Goal: Task Accomplishment & Management: Use online tool/utility

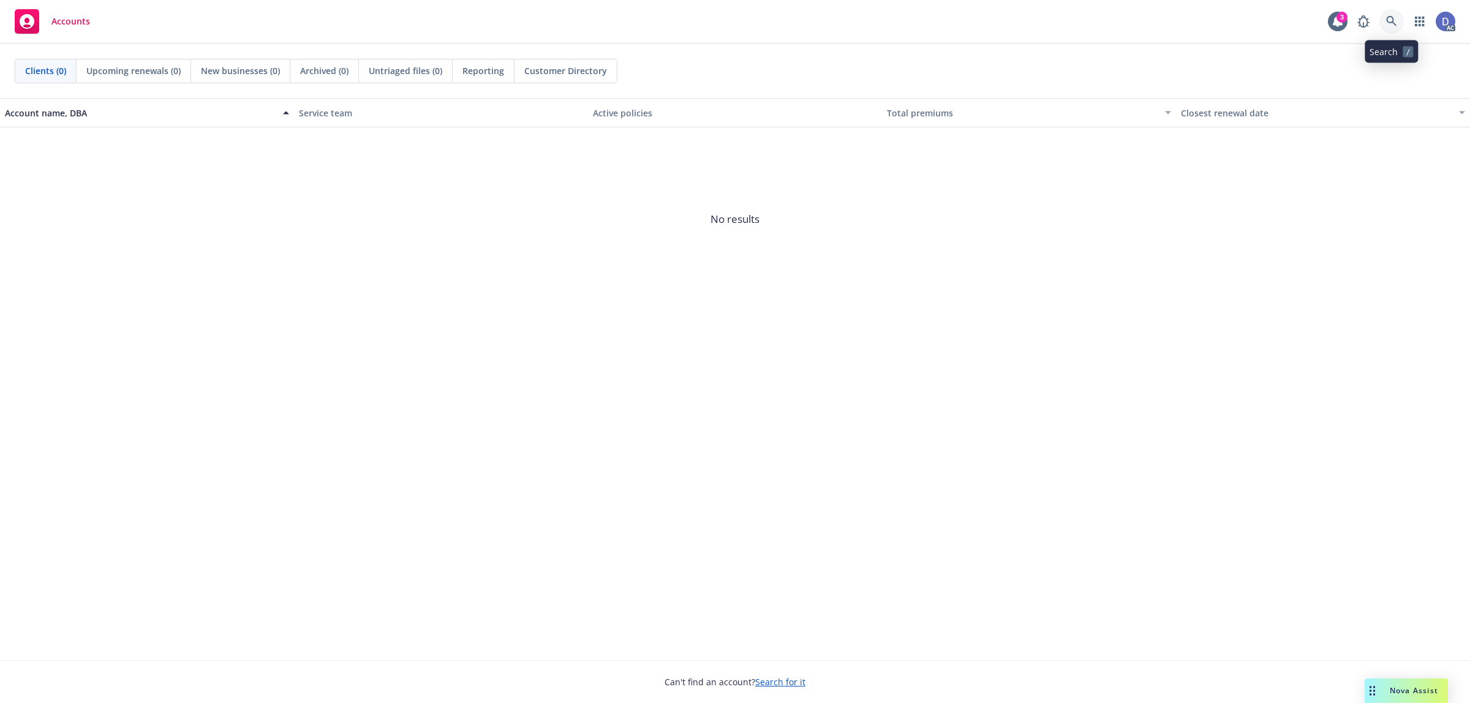
click at [1399, 25] on link at bounding box center [1392, 21] width 25 height 25
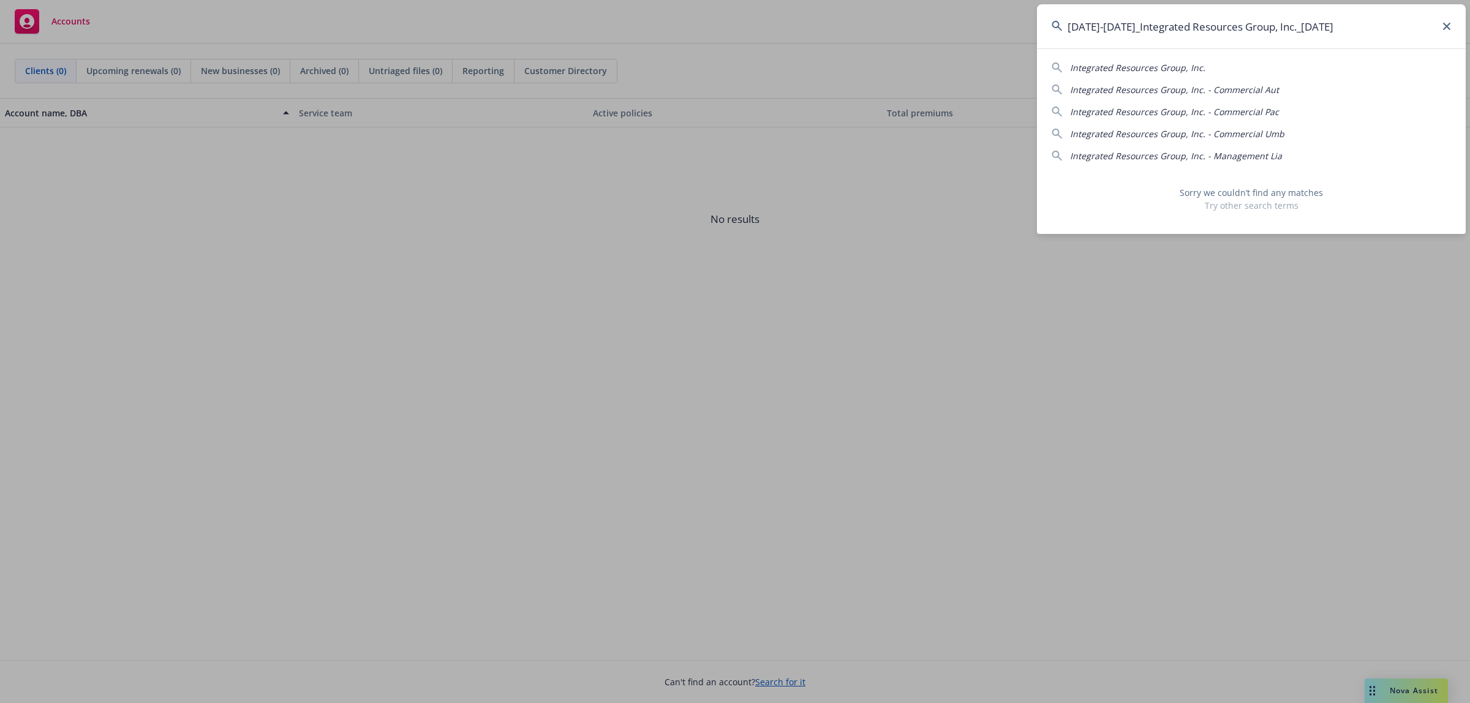
drag, startPoint x: 1361, startPoint y: 31, endPoint x: 1280, endPoint y: 32, distance: 80.9
click at [1280, 32] on input "2021-2023_Integrated Resources Group, Inc._10-3-2024" at bounding box center [1251, 26] width 429 height 44
drag, startPoint x: 1124, startPoint y: 28, endPoint x: 1041, endPoint y: 28, distance: 82.7
click at [1041, 28] on input "2021-2023_Integrated Resources Group, Inc" at bounding box center [1251, 26] width 429 height 44
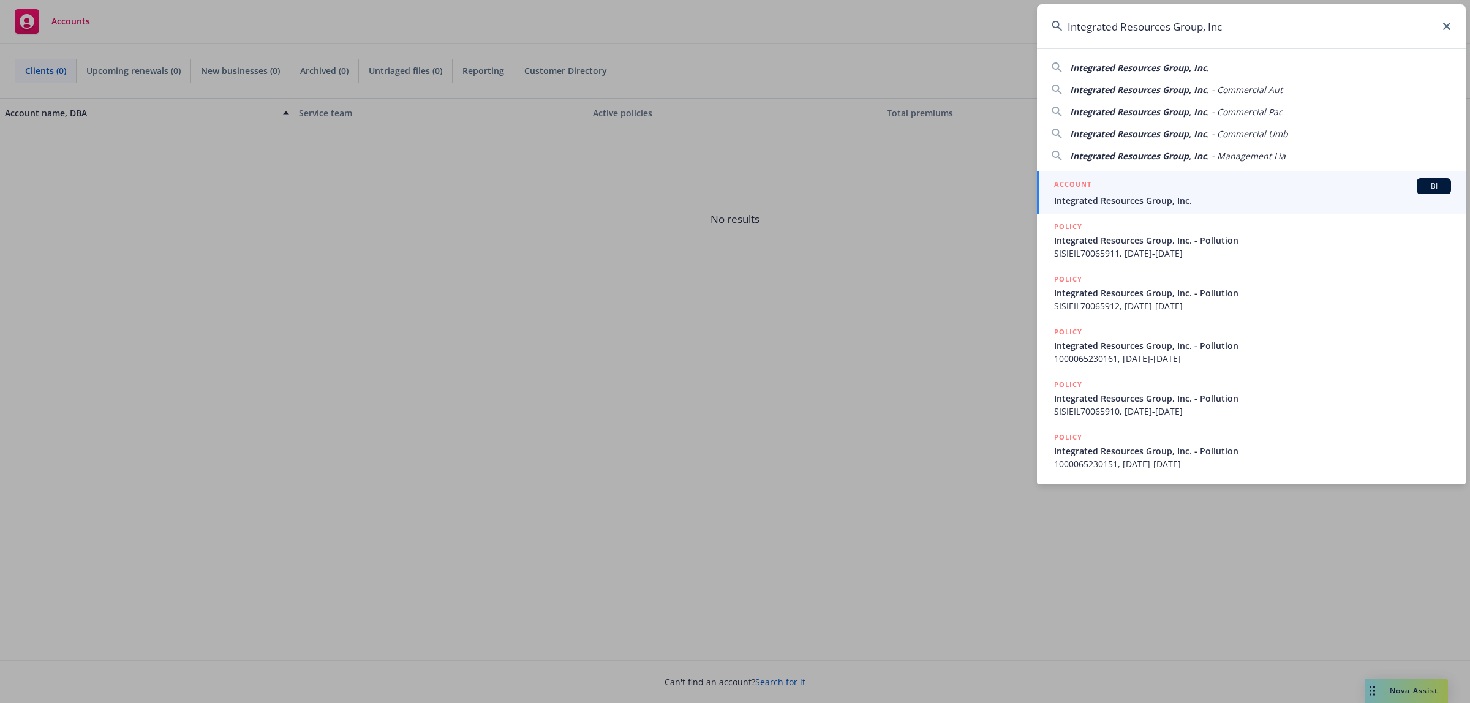
type input "Integrated Resources Group, Inc"
click at [1235, 183] on div "ACCOUNT BI" at bounding box center [1252, 186] width 397 height 16
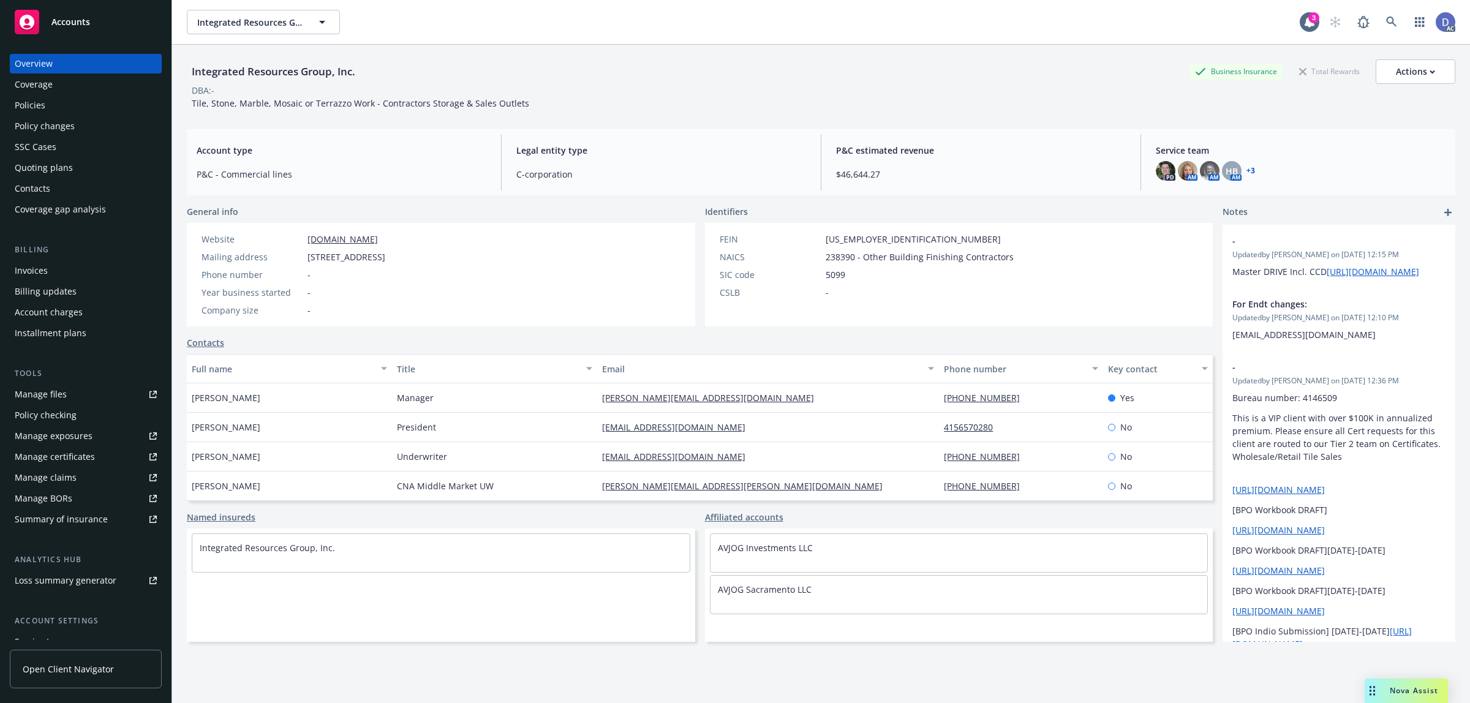
click at [65, 466] on div "Manage certificates" at bounding box center [55, 457] width 80 height 20
click at [58, 479] on div "Manage claims" at bounding box center [46, 478] width 62 height 20
click at [59, 394] on div "Manage files" at bounding box center [41, 395] width 52 height 20
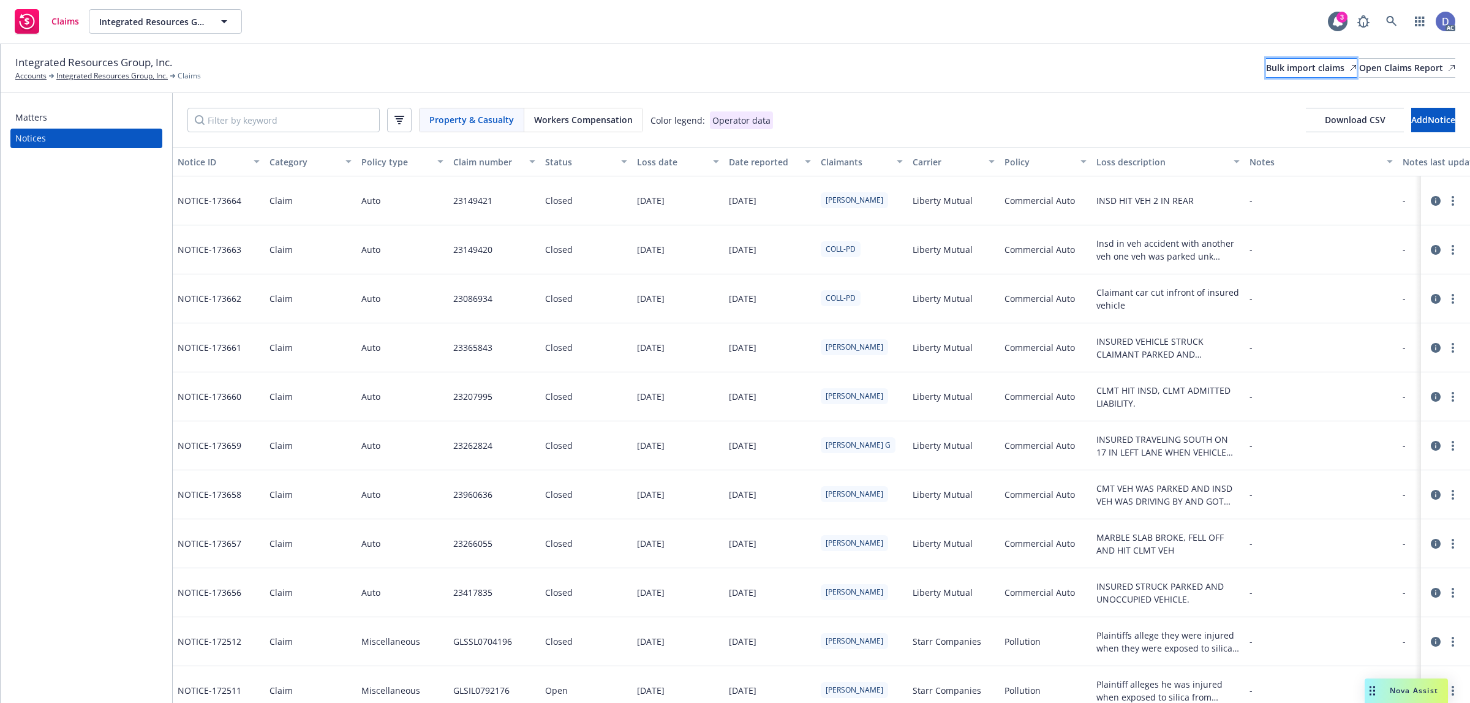
click at [1266, 74] on div "Bulk import claims" at bounding box center [1311, 68] width 91 height 18
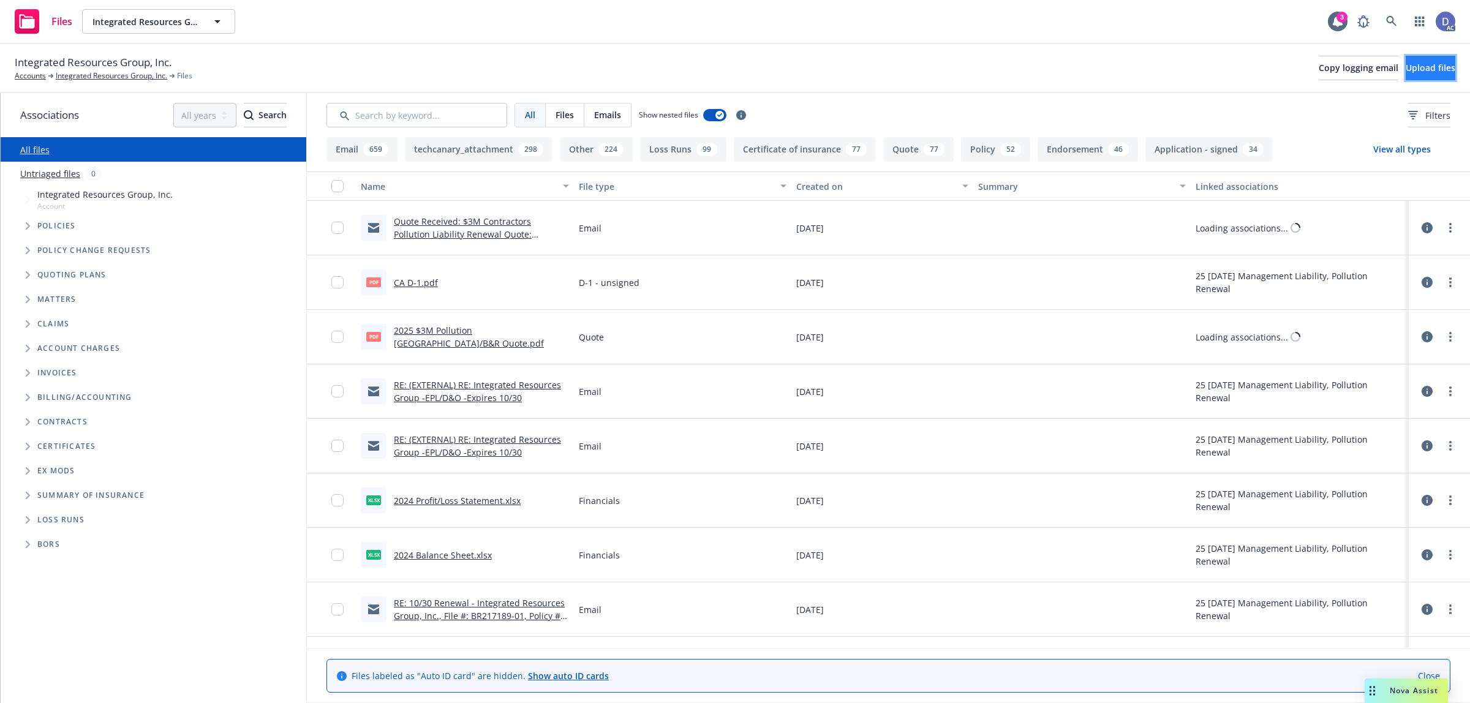
click at [1432, 65] on span "Upload files" at bounding box center [1431, 68] width 50 height 12
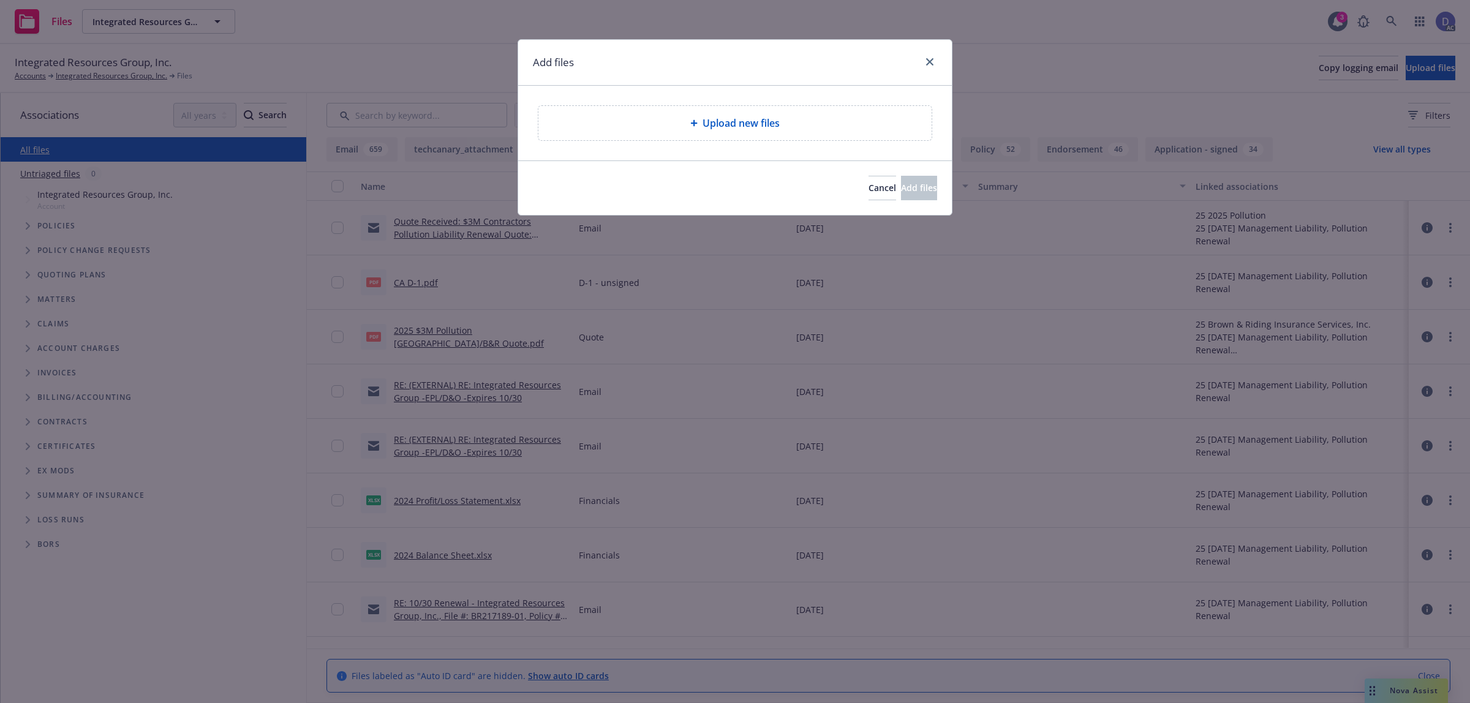
click at [629, 136] on div "Upload new files" at bounding box center [734, 123] width 393 height 34
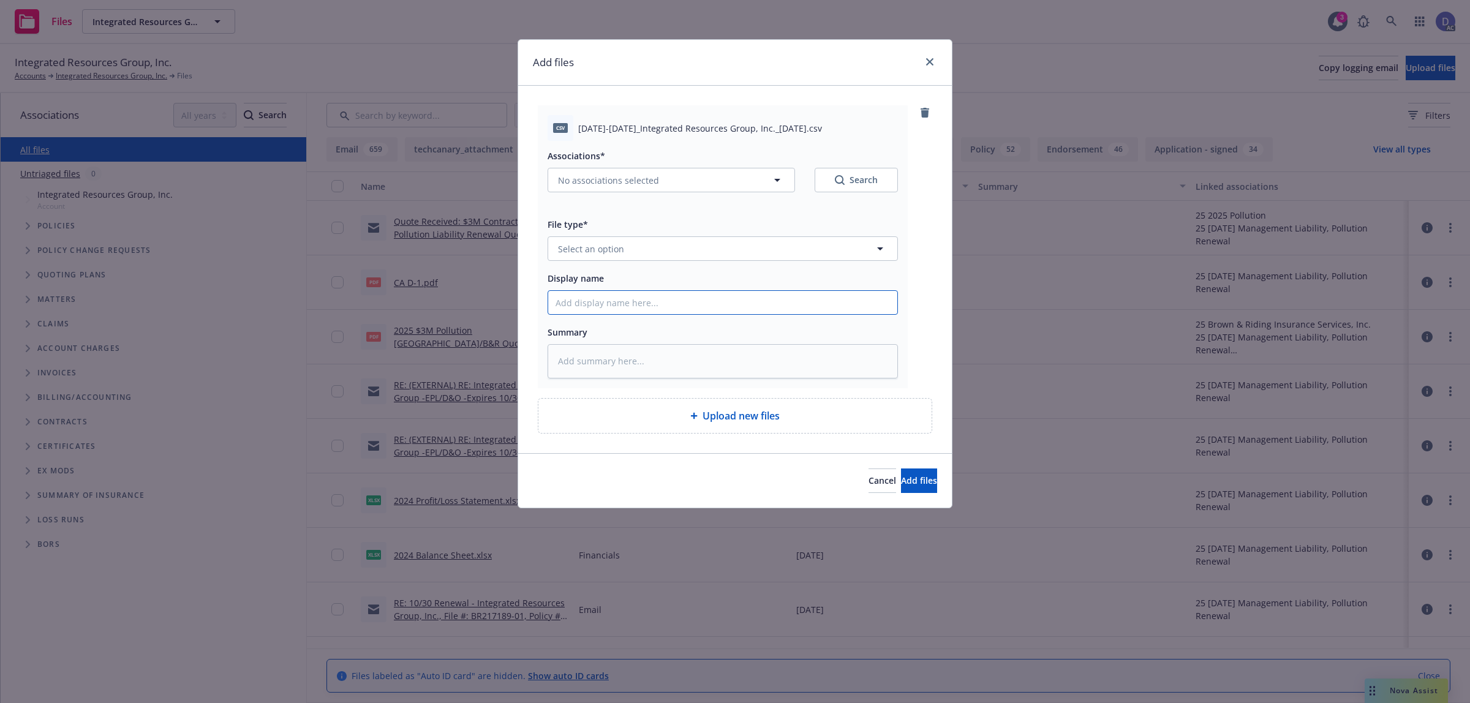
click at [797, 298] on input "Display name" at bounding box center [722, 302] width 349 height 23
paste input "[DATE]-[DATE]_Integrated Resources Group, Inc._[DATE]"
type input "[DATE]-[DATE]_Integrated Resources Group, Inc._[DATE]"
type textarea "x"
type input "[DATE]-[DATE]_Integrated Resources Group, Inc._[DATE]"
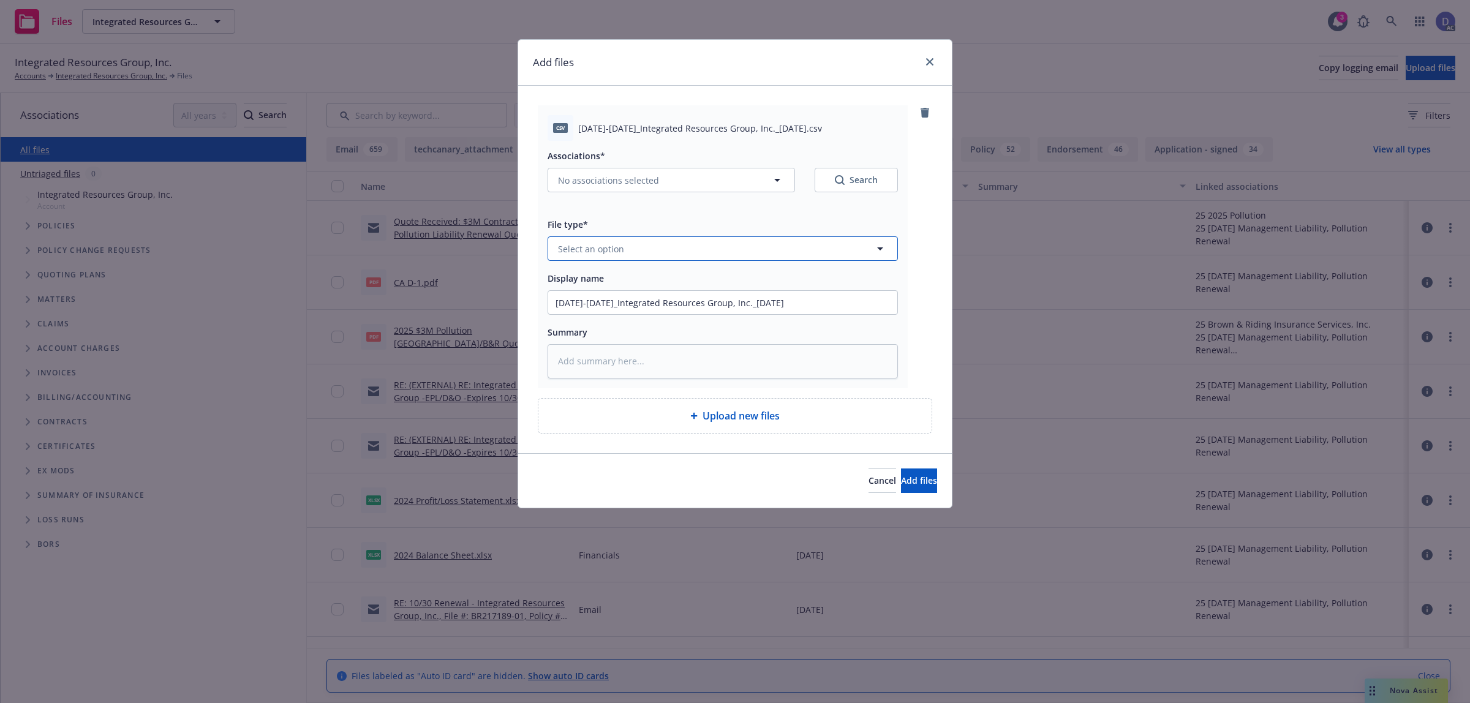
click at [853, 255] on button "Select an option" at bounding box center [723, 248] width 350 height 25
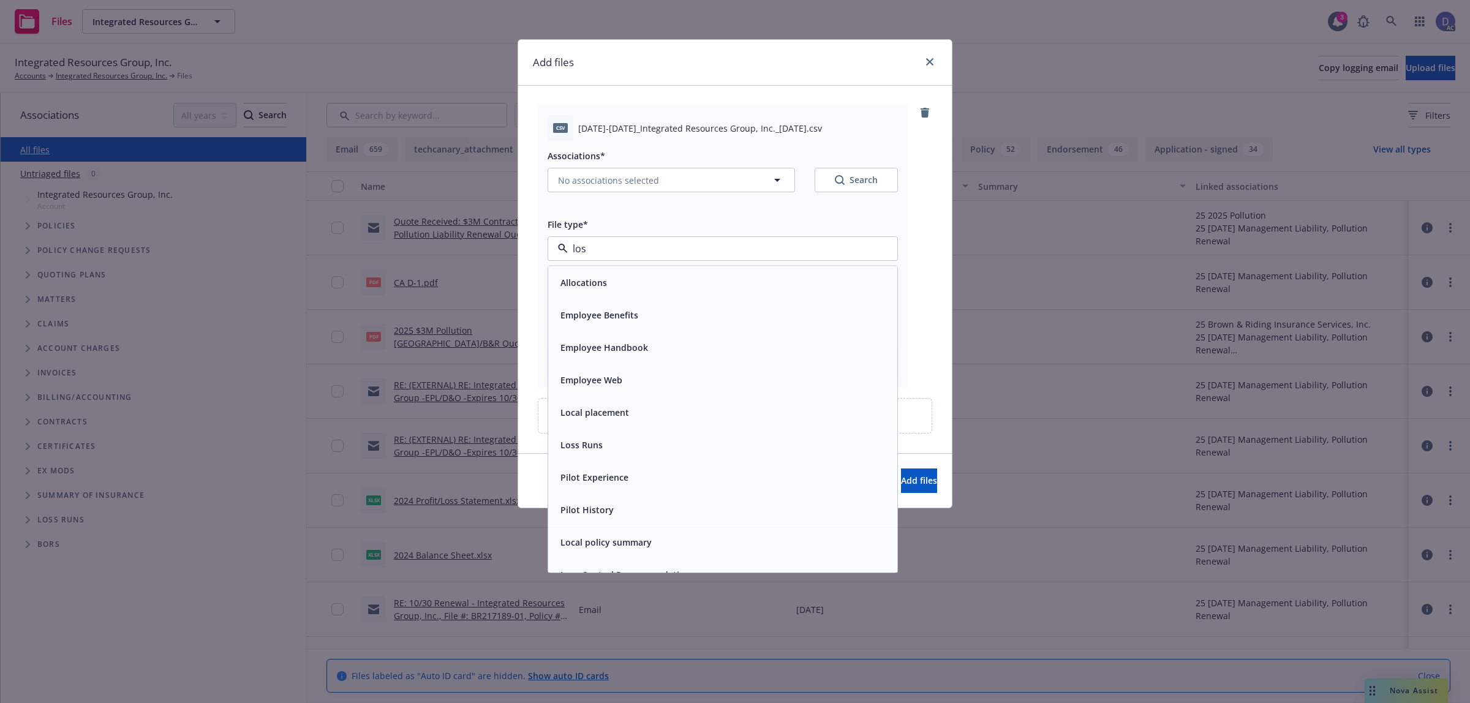
type input "loss"
click at [827, 283] on div "Loss Runs" at bounding box center [723, 283] width 334 height 18
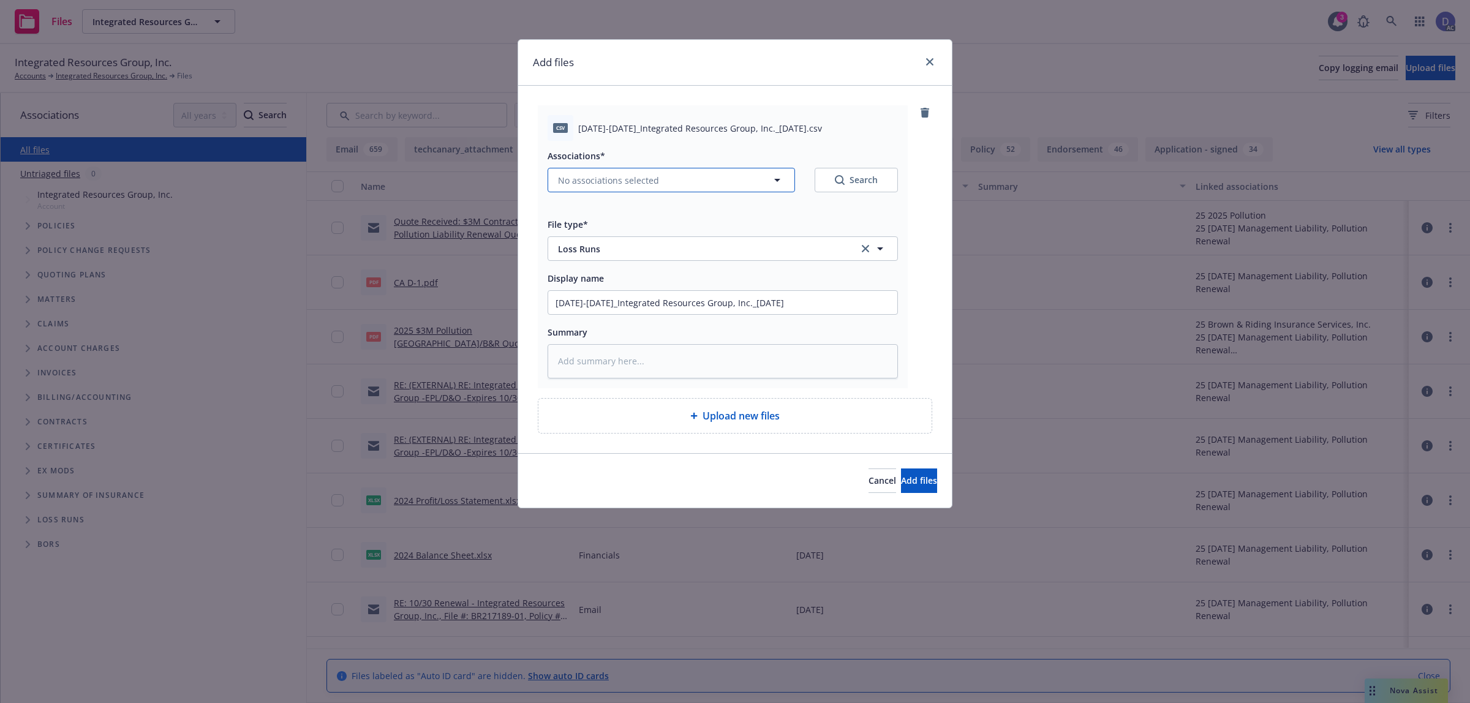
click at [620, 183] on span "No associations selected" at bounding box center [608, 180] width 101 height 13
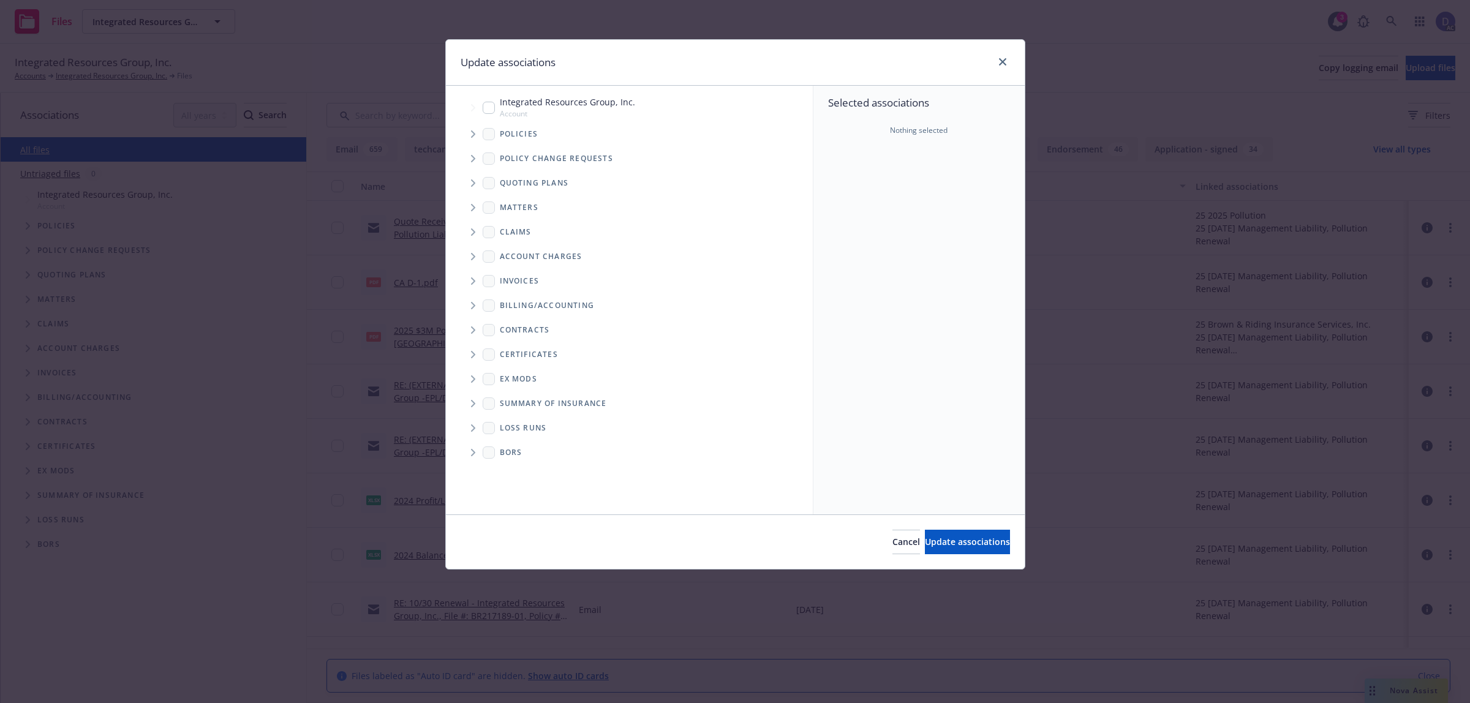
type textarea "x"
click at [474, 138] on span "Tree Example" at bounding box center [473, 134] width 20 height 20
click at [807, 151] on div "Policy change requests" at bounding box center [635, 158] width 355 height 25
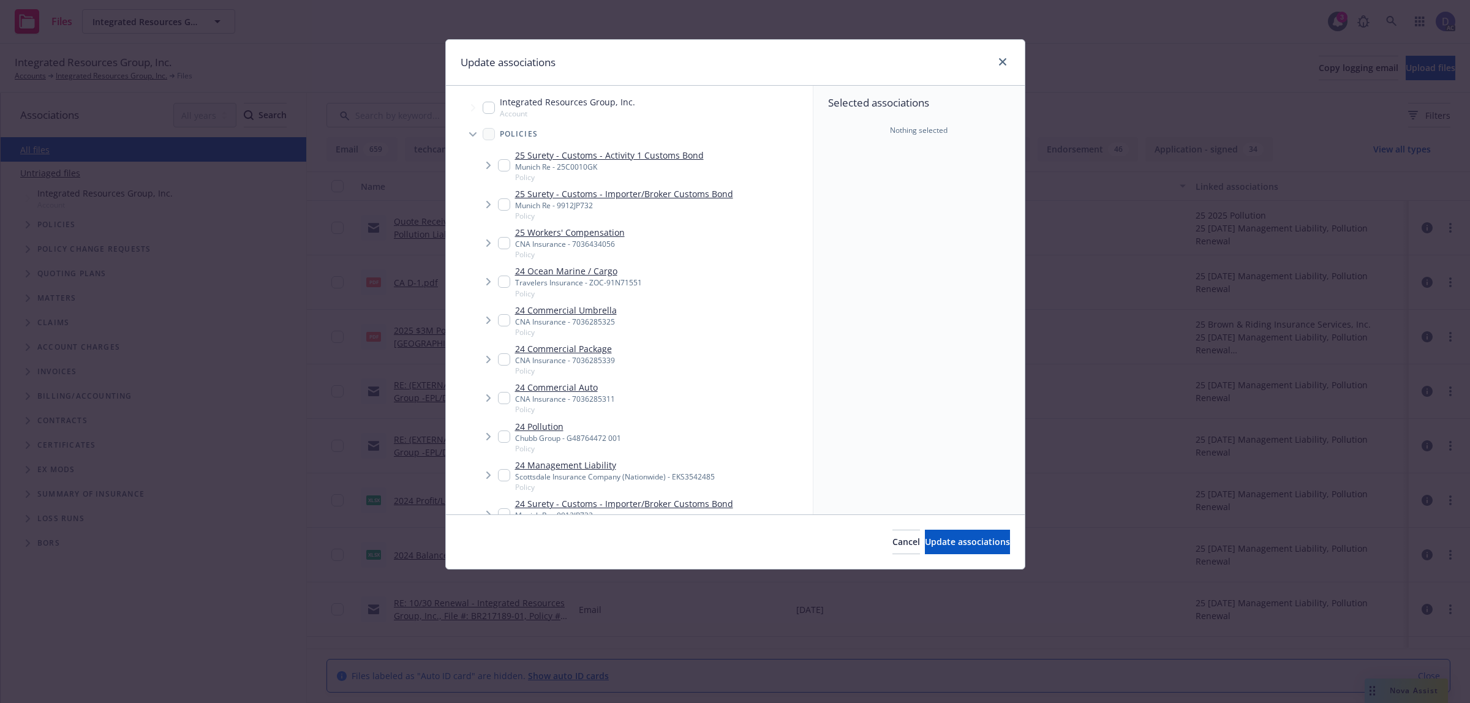
scroll to position [795, 0]
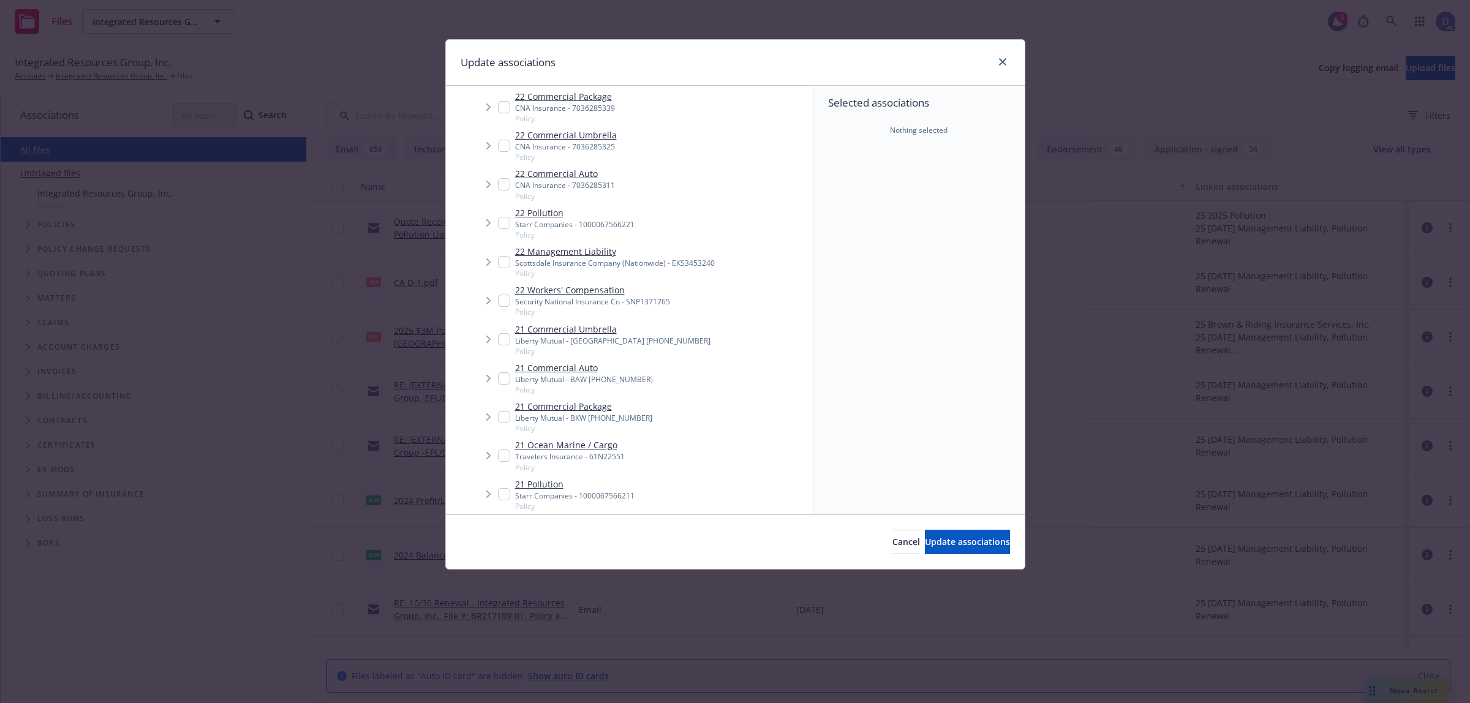
click at [634, 317] on div "22 Workers' Compensation Security National Insurance Co - SNP1371765 Policy" at bounding box center [643, 300] width 339 height 39
checkbox input "true"
click at [930, 543] on span "Update associations" at bounding box center [967, 542] width 85 height 12
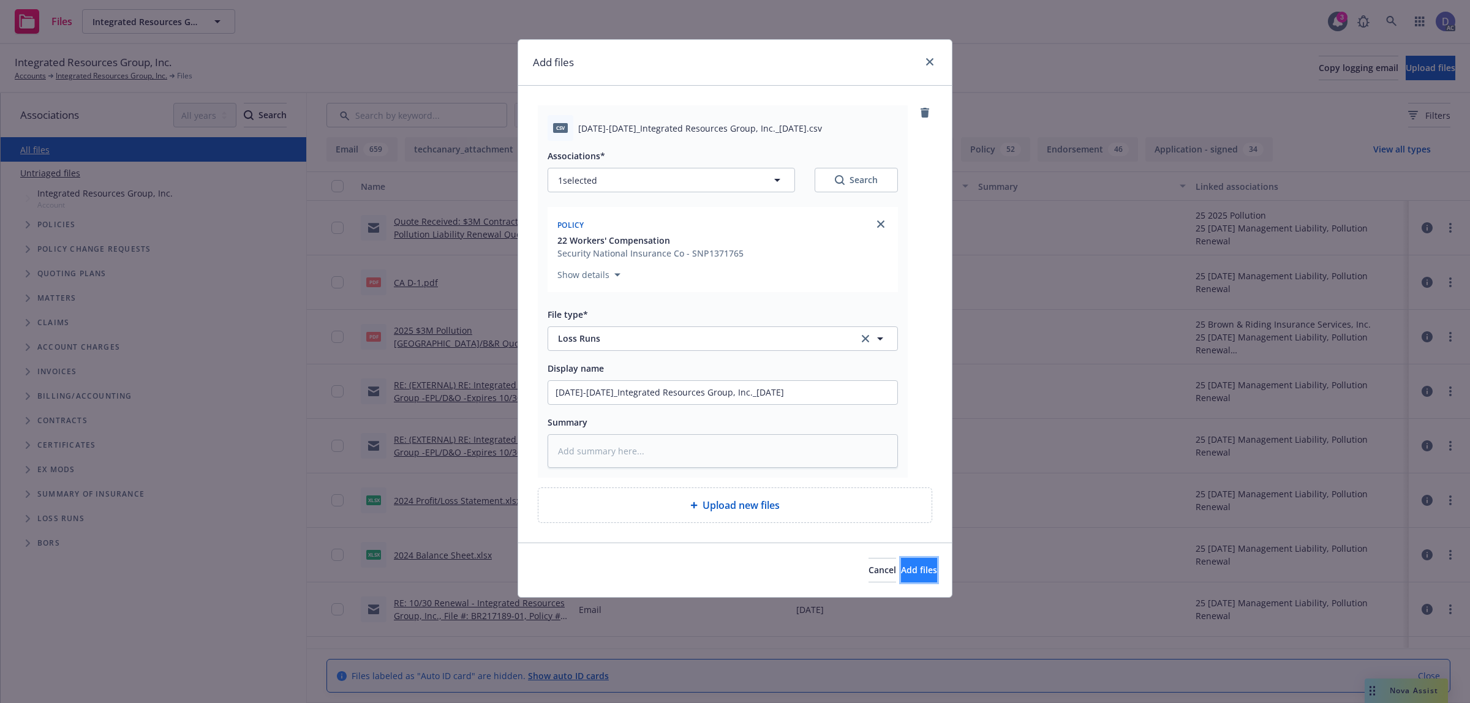
click at [901, 570] on span "Add files" at bounding box center [919, 570] width 36 height 12
type textarea "x"
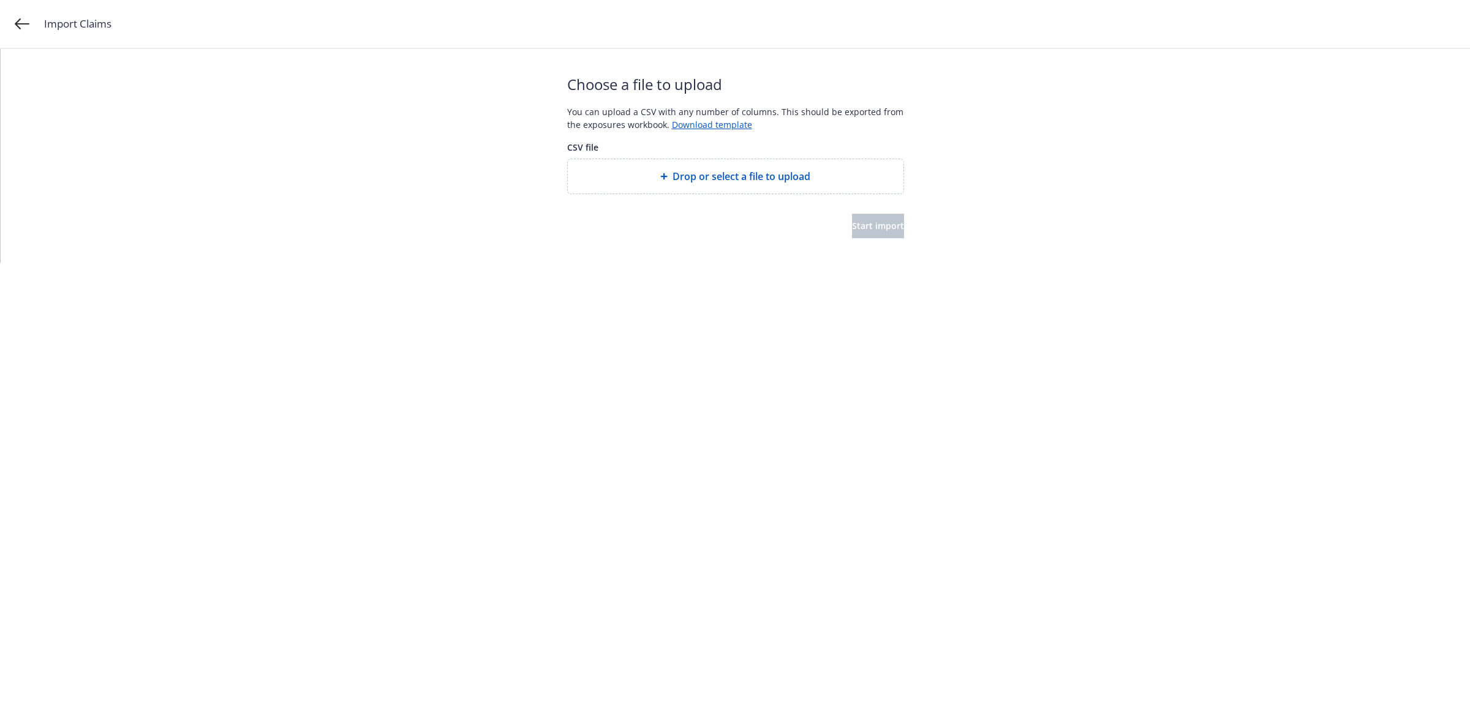
click at [727, 179] on span "Drop or select a file to upload" at bounding box center [742, 176] width 138 height 15
click at [878, 232] on button "Start import" at bounding box center [878, 226] width 52 height 25
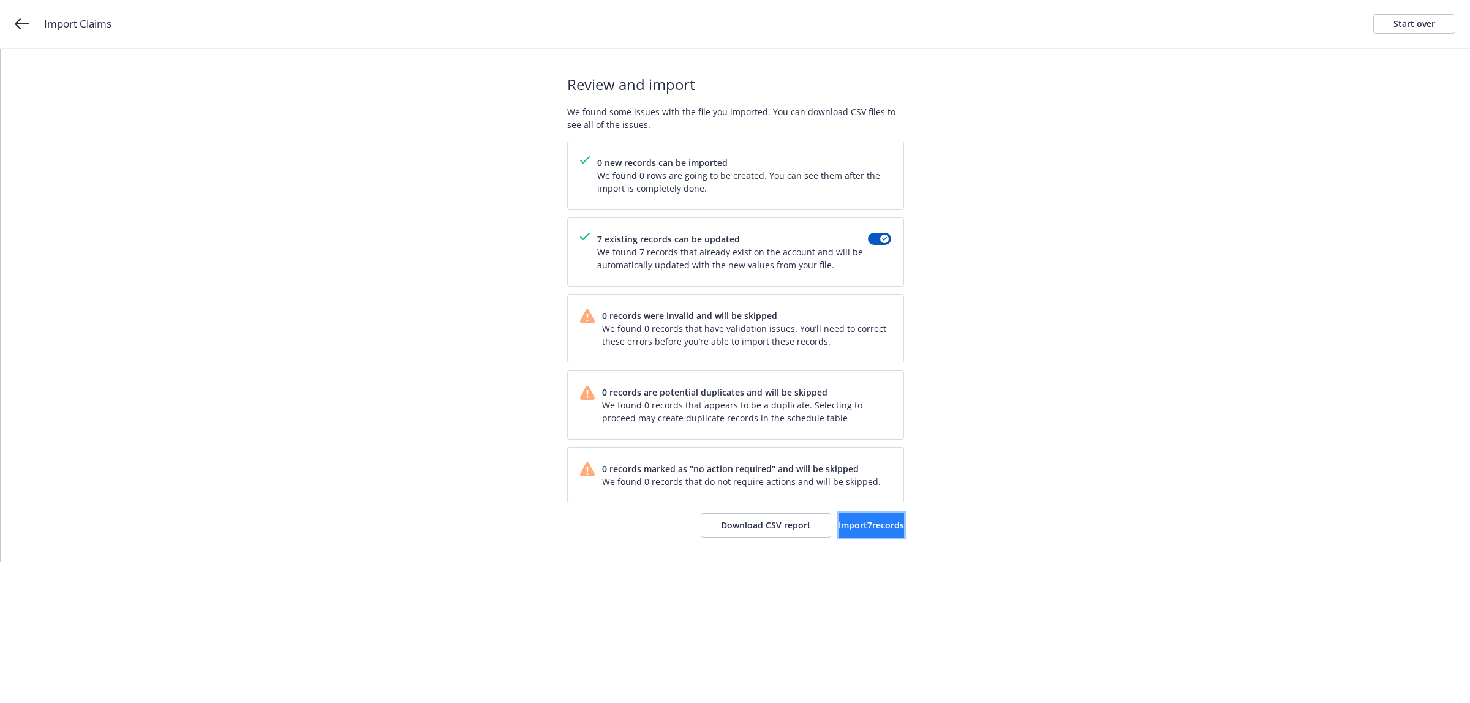
click at [845, 521] on span "Import 7 records" at bounding box center [872, 525] width 66 height 12
click at [875, 531] on span "View accounts" at bounding box center [854, 525] width 60 height 12
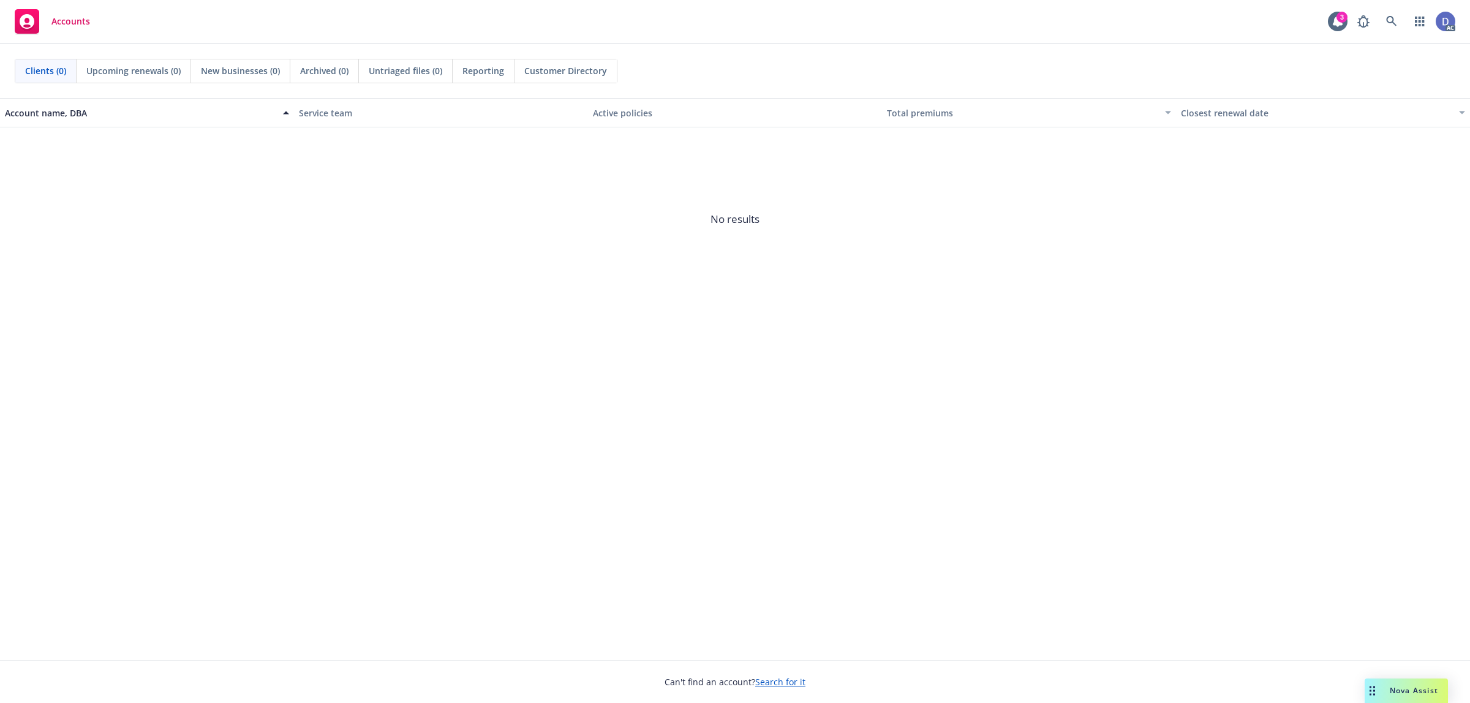
click at [1376, 23] on div "AC" at bounding box center [1403, 21] width 104 height 25
click at [1386, 22] on icon at bounding box center [1391, 21] width 11 height 11
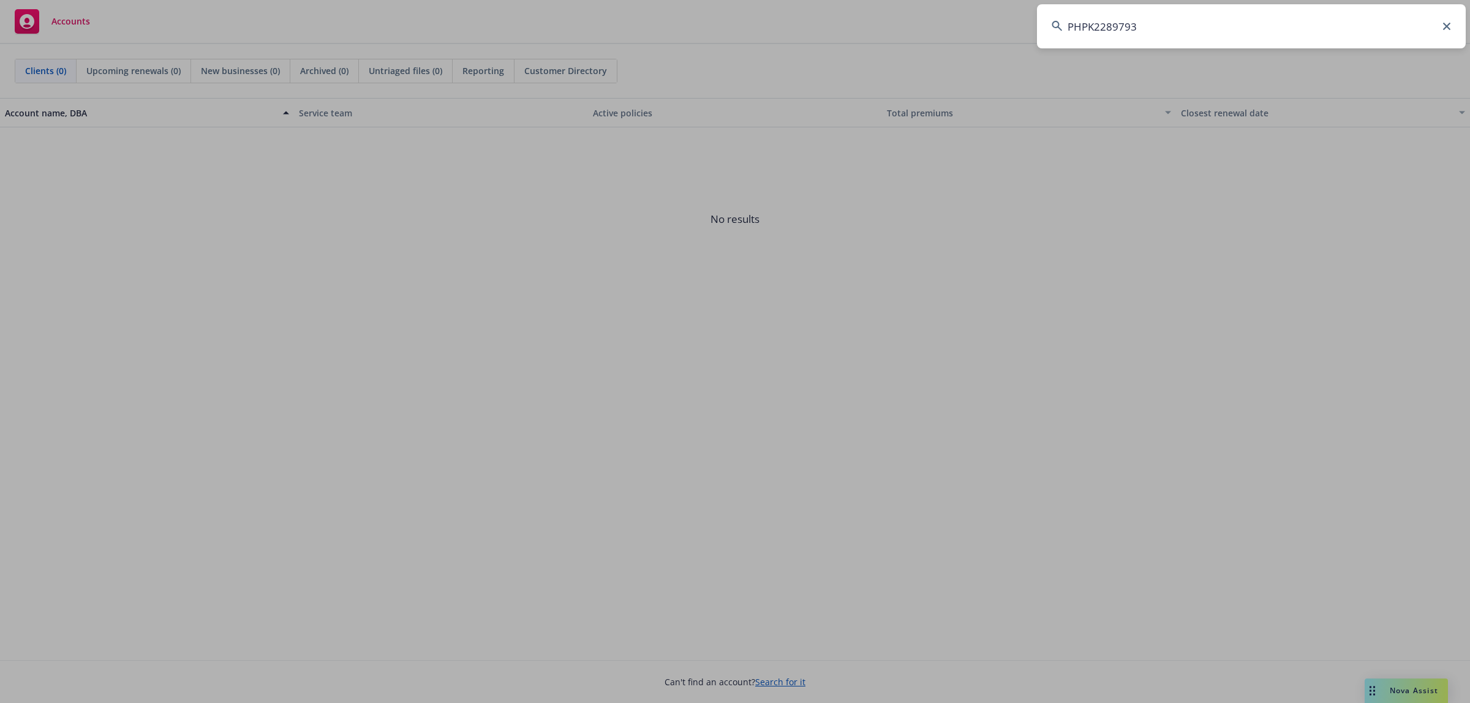
click at [1386, 22] on input "PHPK2289793" at bounding box center [1251, 26] width 429 height 44
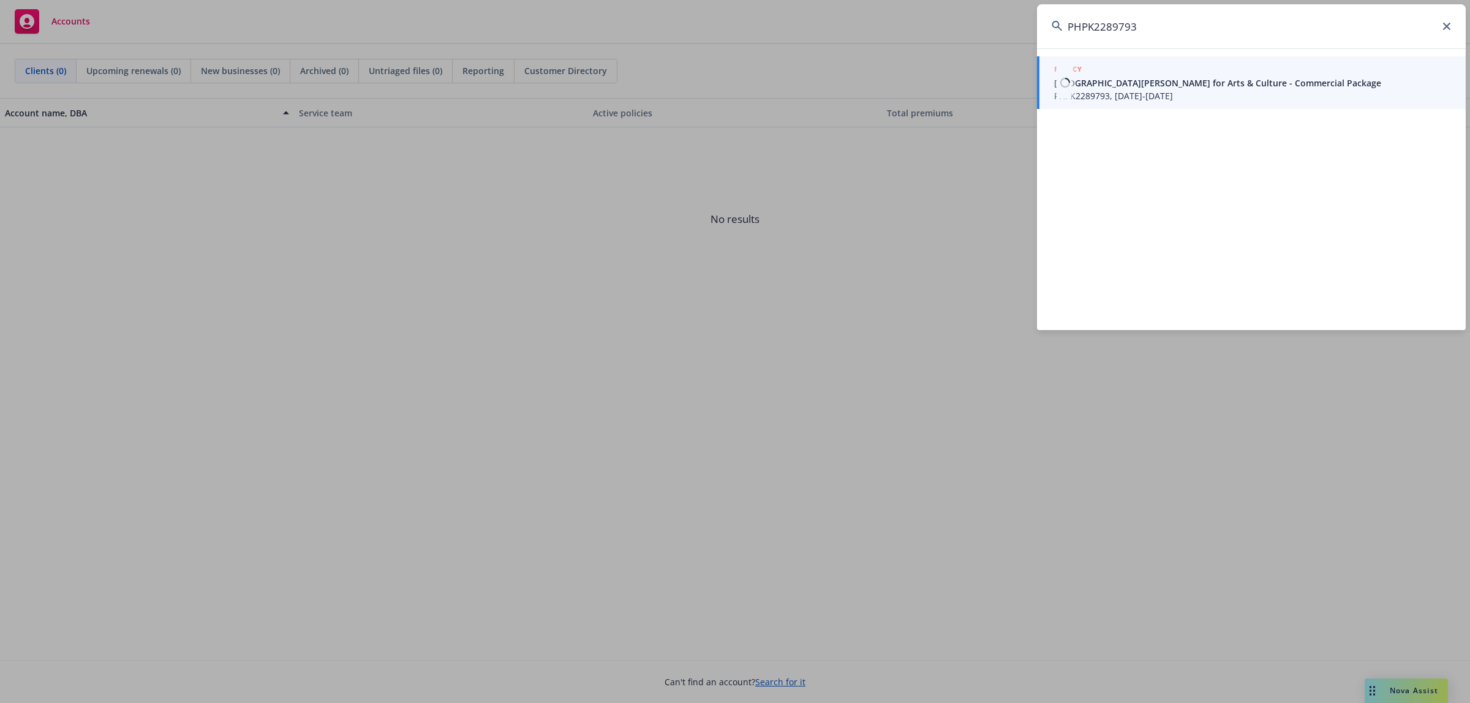
type input "PHPK2289793"
click at [1192, 105] on link "POLICY Fort Mason Center for Arts & Culture - Commercial Package PHPK2289793, 0…" at bounding box center [1251, 82] width 429 height 53
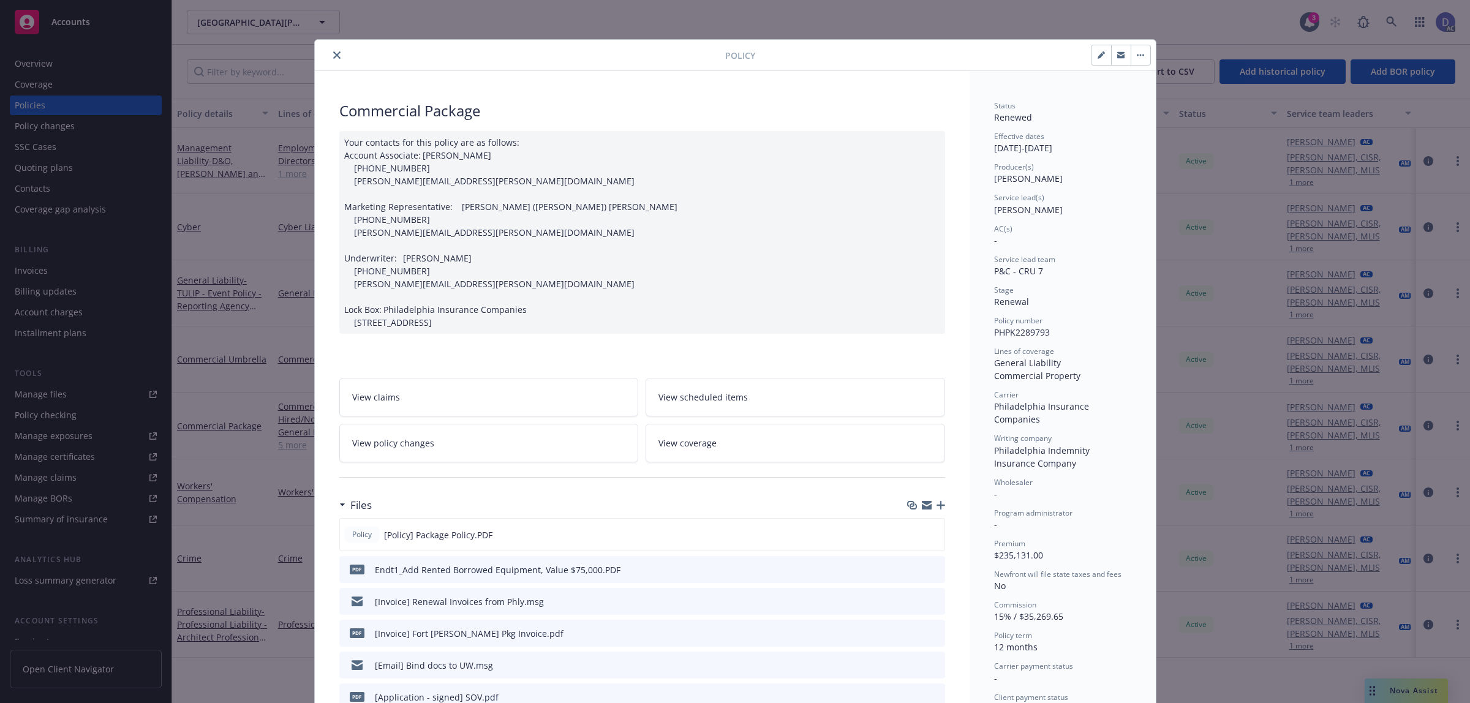
click at [331, 62] on button "close" at bounding box center [337, 55] width 15 height 15
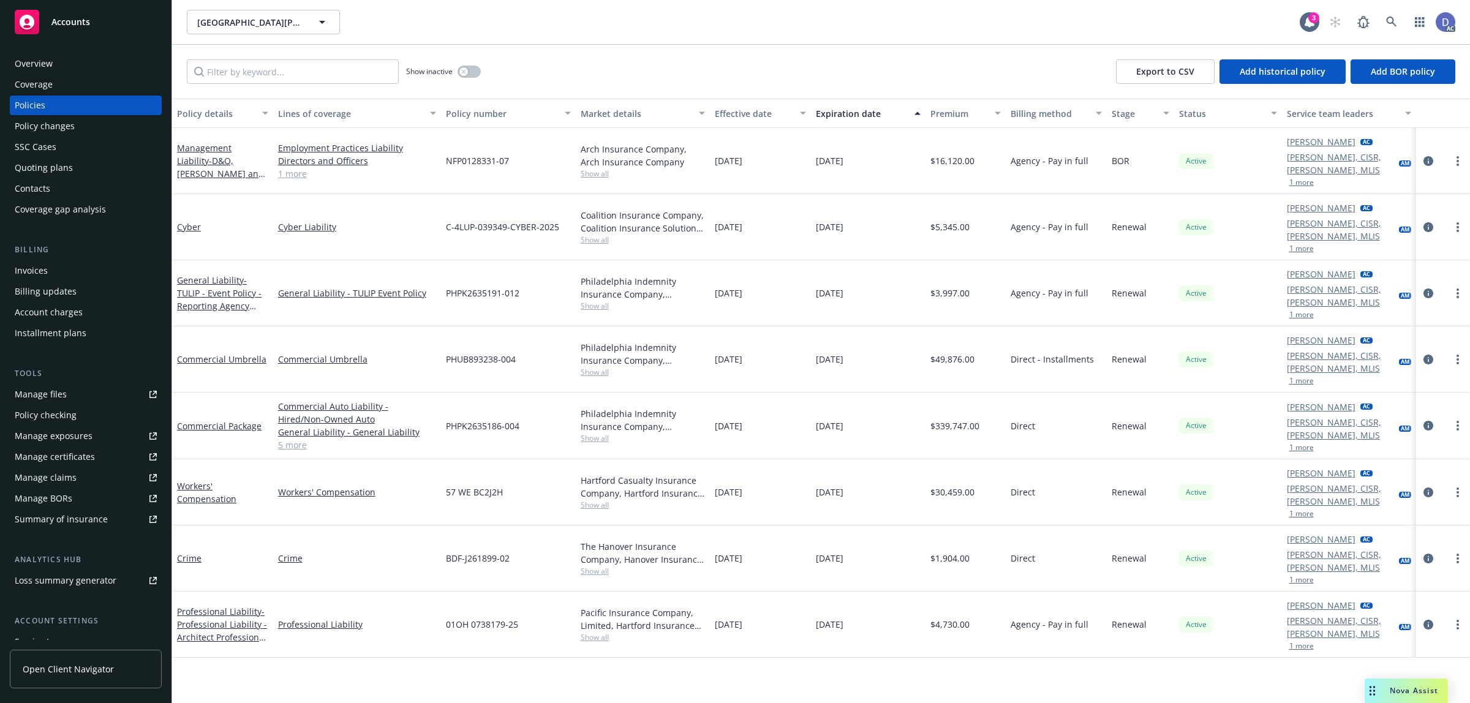
click at [54, 63] on div "Overview" at bounding box center [86, 64] width 142 height 20
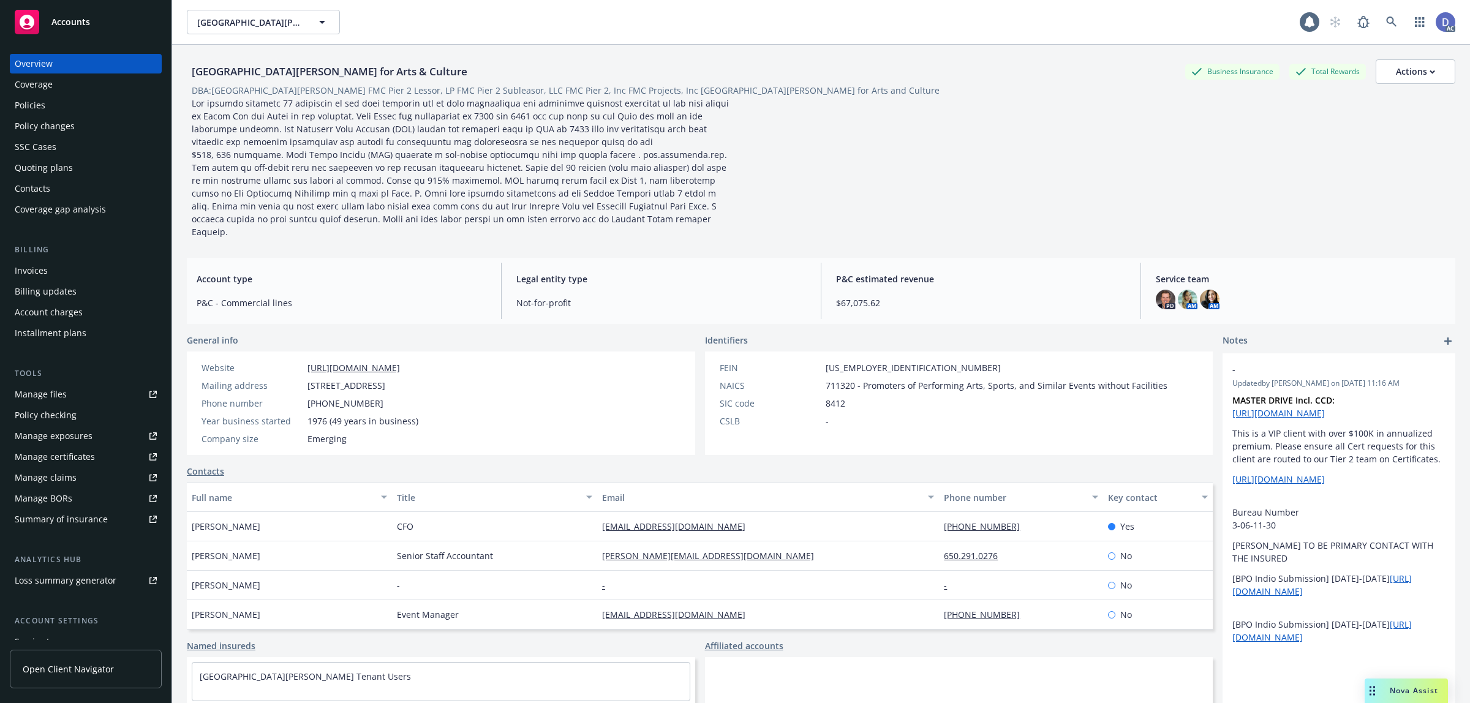
click at [61, 472] on div "Manage claims" at bounding box center [46, 478] width 62 height 20
click at [53, 393] on div "Manage files" at bounding box center [41, 395] width 52 height 20
copy div "[GEOGRAPHIC_DATA][PERSON_NAME] for Arts & Culture"
drag, startPoint x: 377, startPoint y: 75, endPoint x: 192, endPoint y: 80, distance: 185.7
click at [192, 80] on div "[GEOGRAPHIC_DATA][PERSON_NAME] for Arts & Culture" at bounding box center [329, 72] width 285 height 16
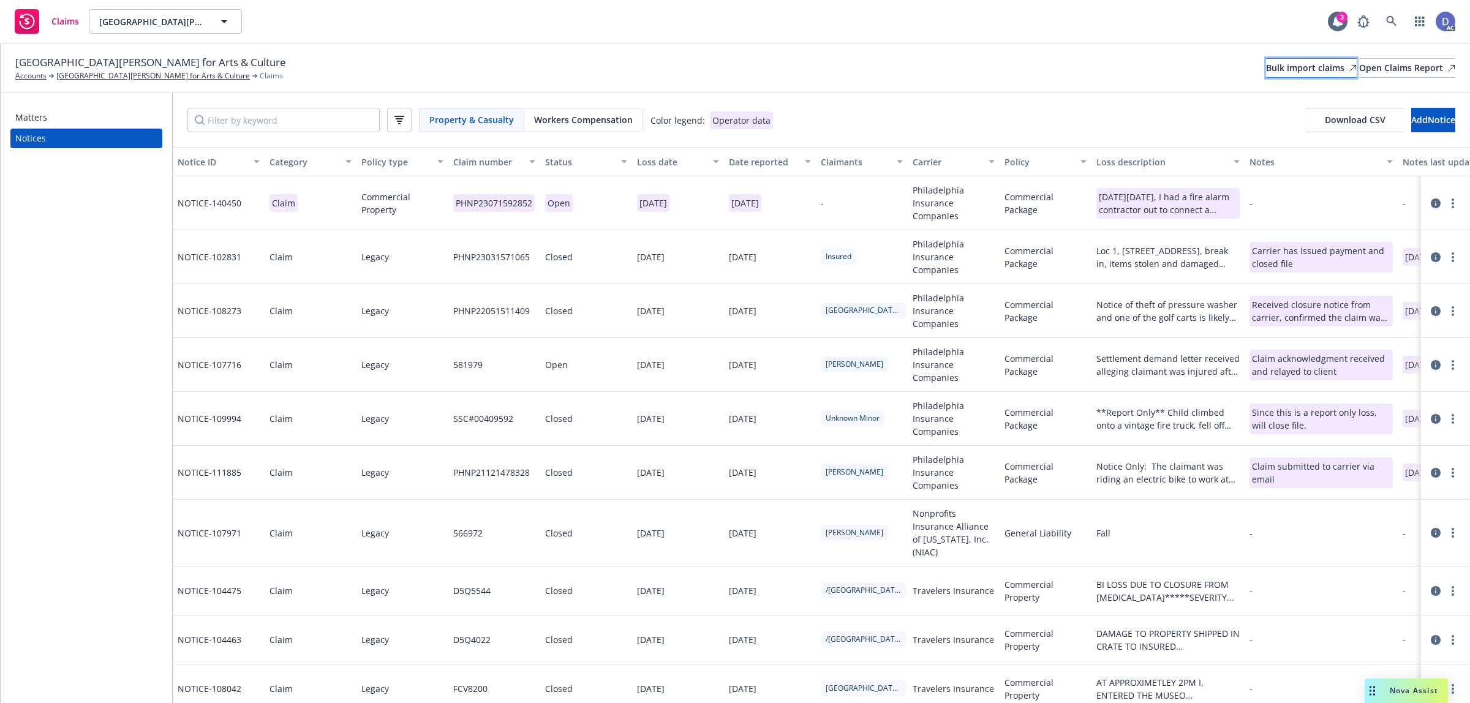
click at [1266, 64] on div "Bulk import claims" at bounding box center [1311, 68] width 91 height 18
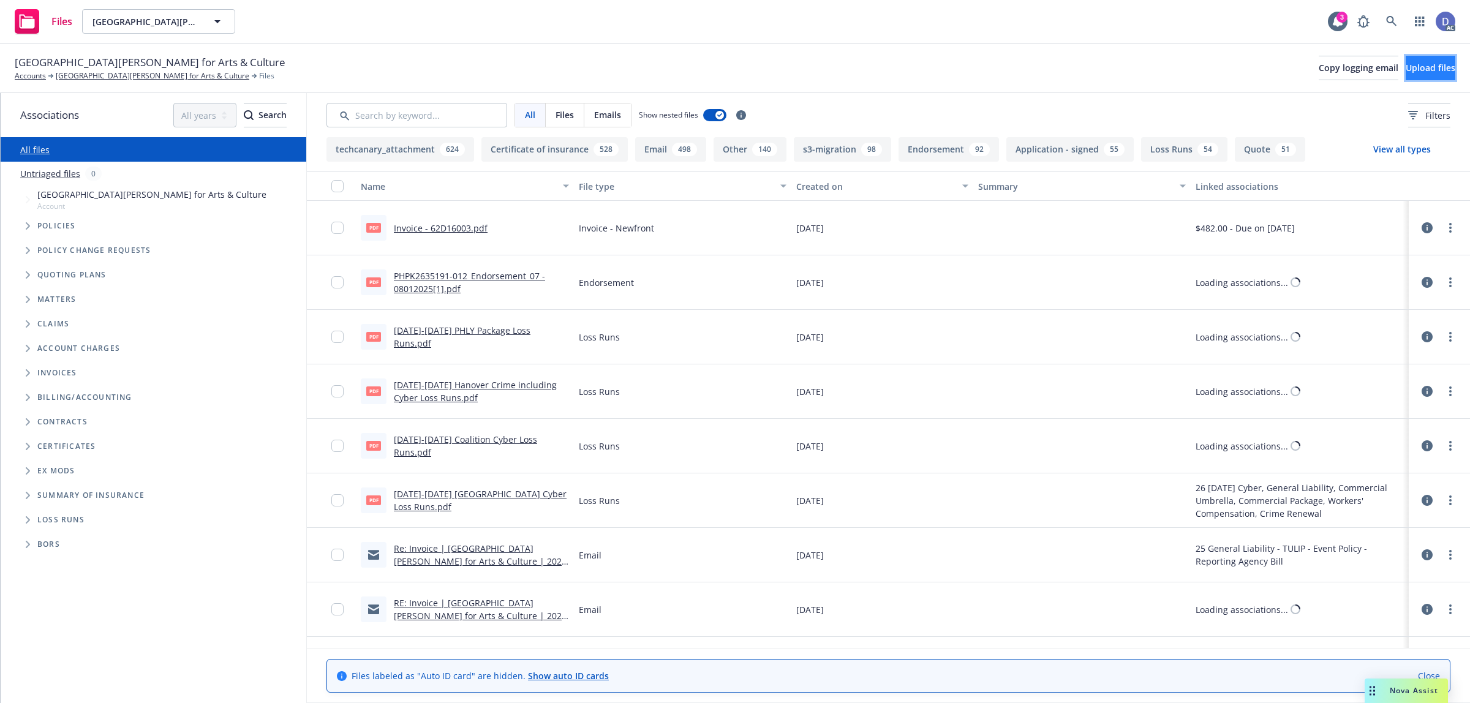
click at [1438, 66] on button "Upload files" at bounding box center [1431, 68] width 50 height 25
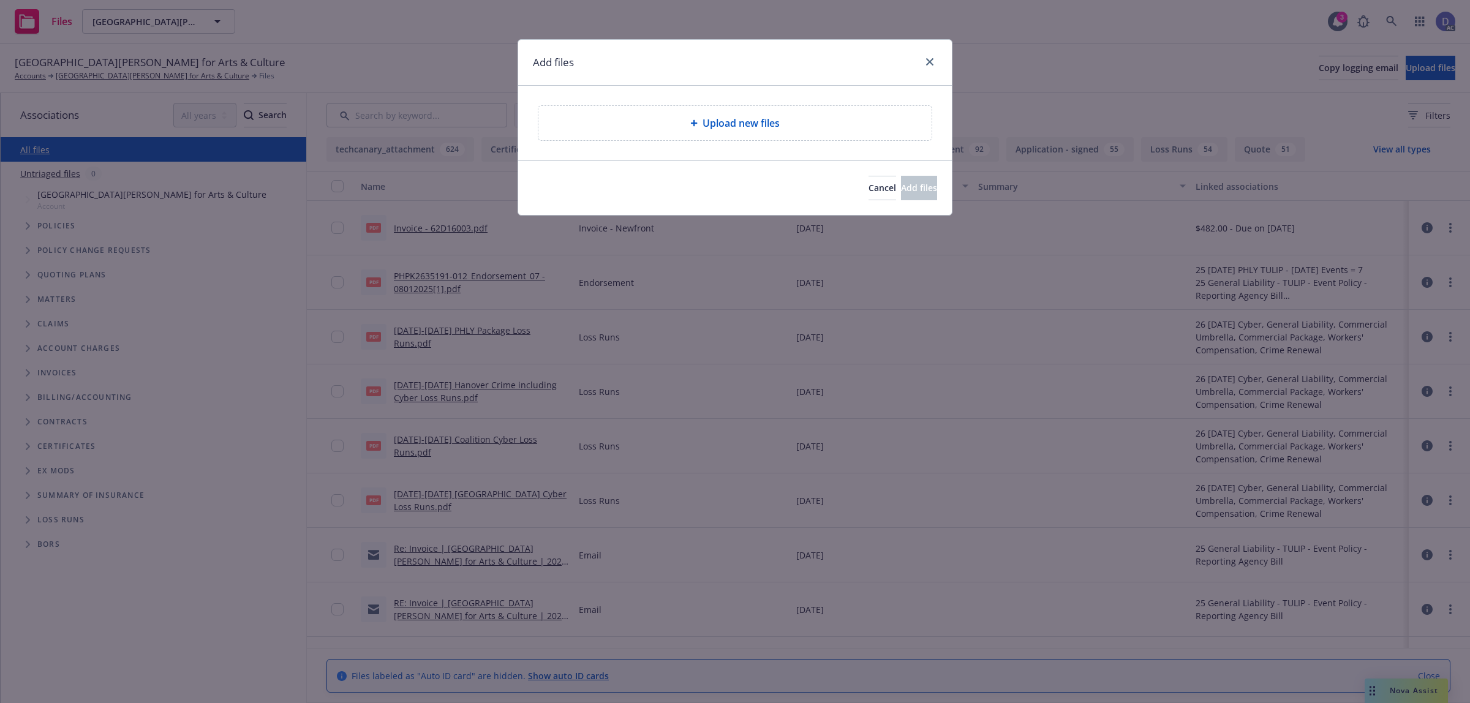
click at [795, 135] on div "Upload new files" at bounding box center [734, 123] width 393 height 34
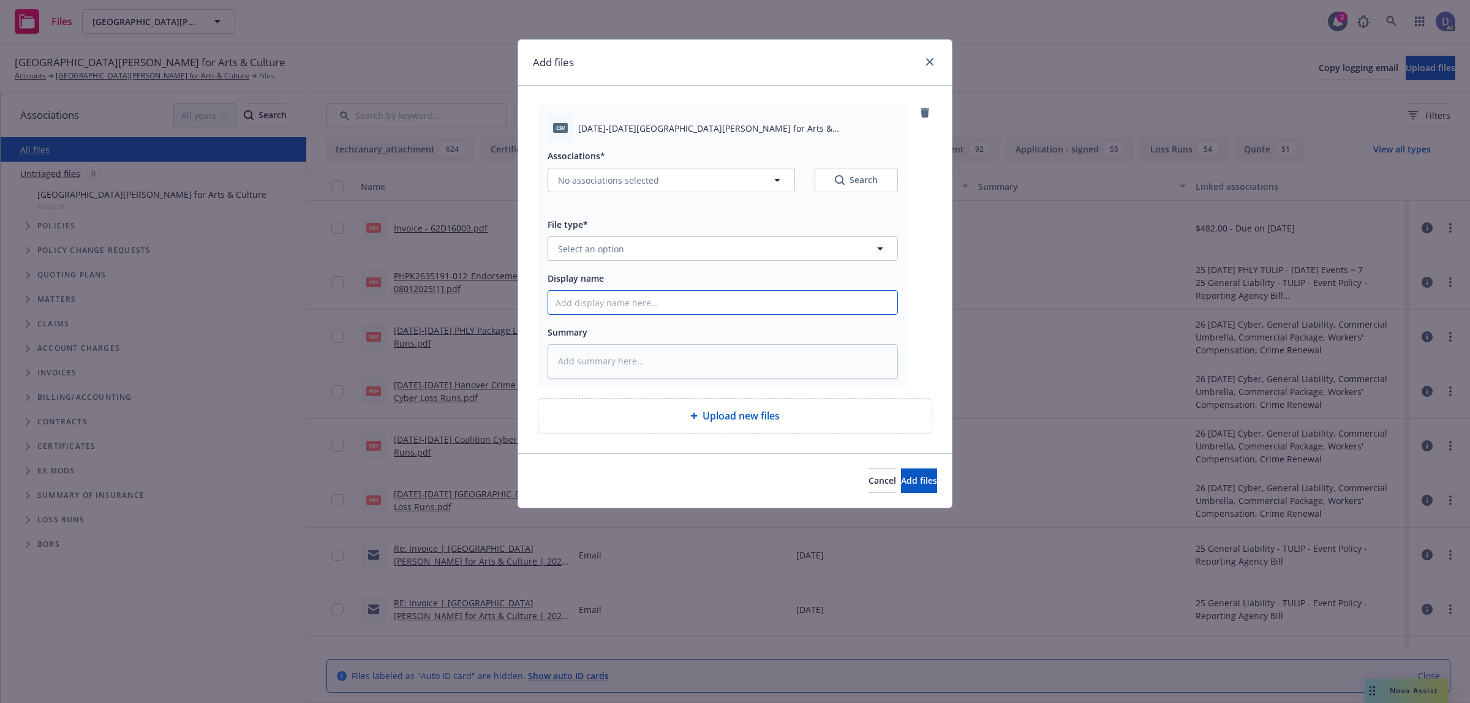
click at [670, 304] on input "Display name" at bounding box center [722, 302] width 349 height 23
paste input "[DATE]-[DATE][GEOGRAPHIC_DATA][PERSON_NAME] for Arts & Culture_[DATE]"
type input "[DATE]-[DATE][GEOGRAPHIC_DATA][PERSON_NAME] for Arts & Culture_[DATE]"
type textarea "x"
type input "[DATE]-[DATE][GEOGRAPHIC_DATA][PERSON_NAME] for Arts & Culture_[DATE]"
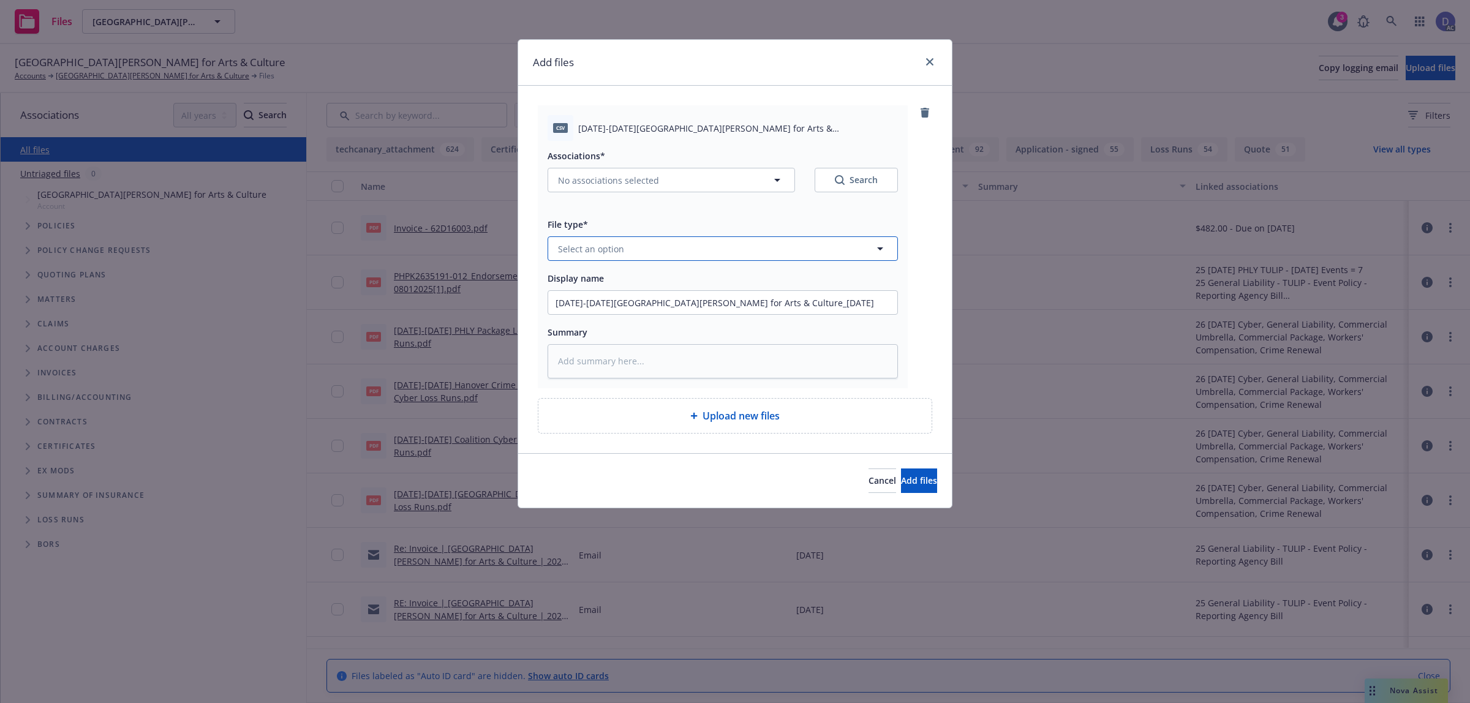
click at [690, 259] on button "Select an option" at bounding box center [723, 248] width 350 height 25
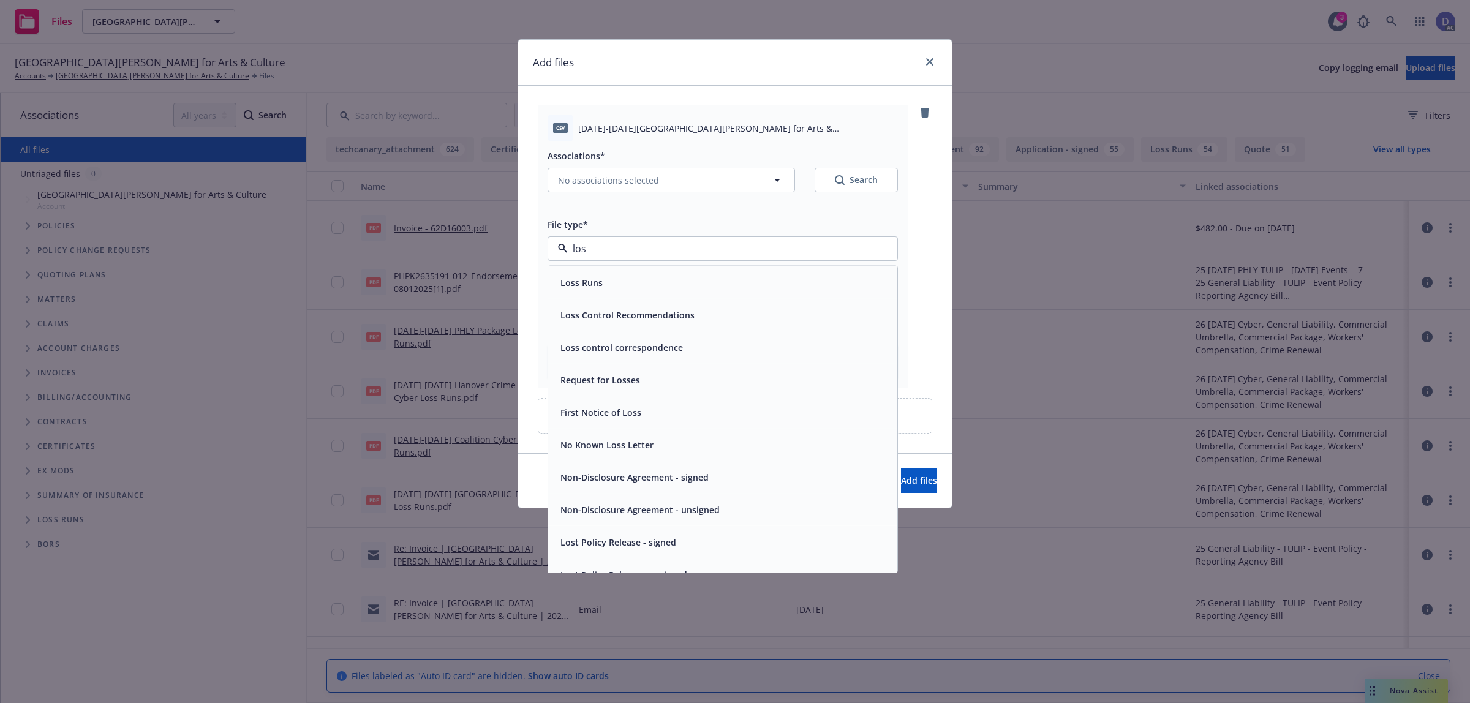
type input "loss"
click at [681, 276] on div "Loss Runs" at bounding box center [723, 283] width 334 height 18
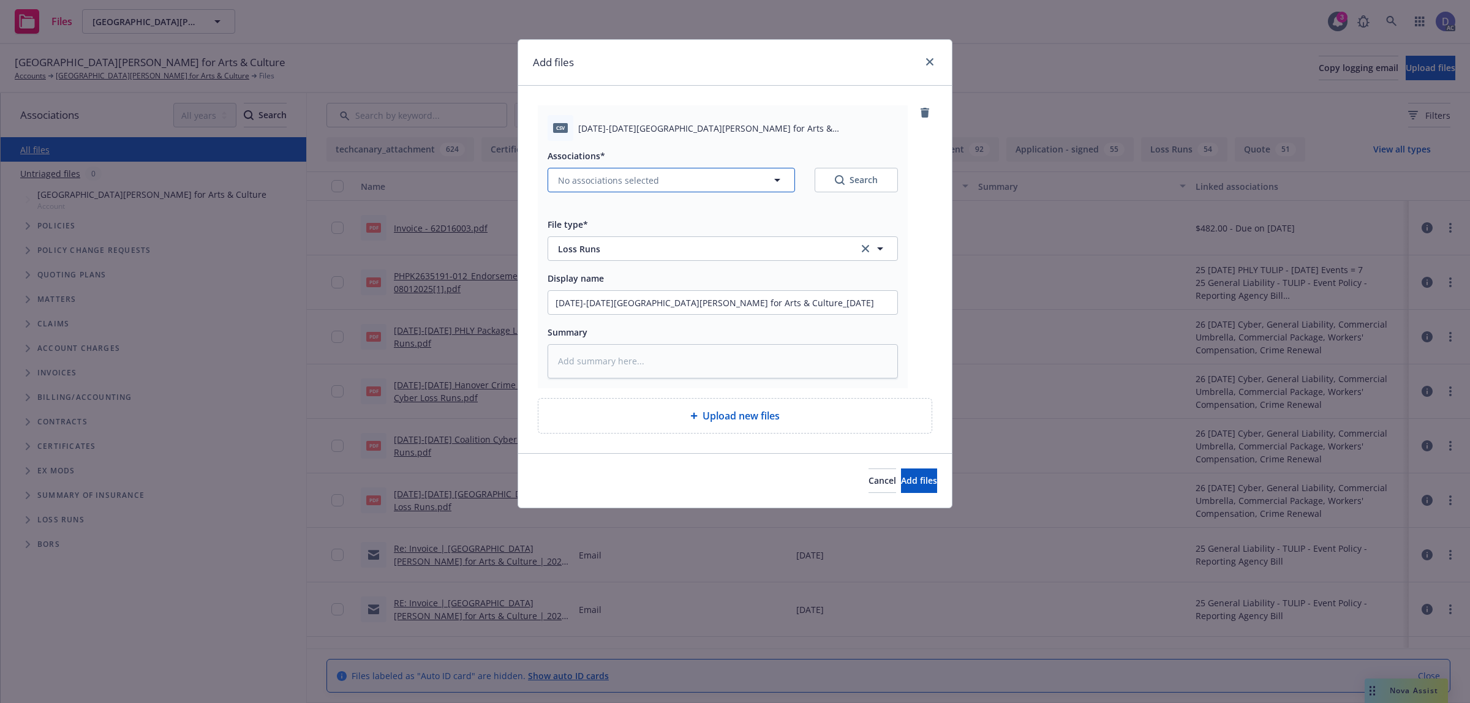
click at [617, 191] on button "No associations selected" at bounding box center [671, 180] width 247 height 25
type textarea "x"
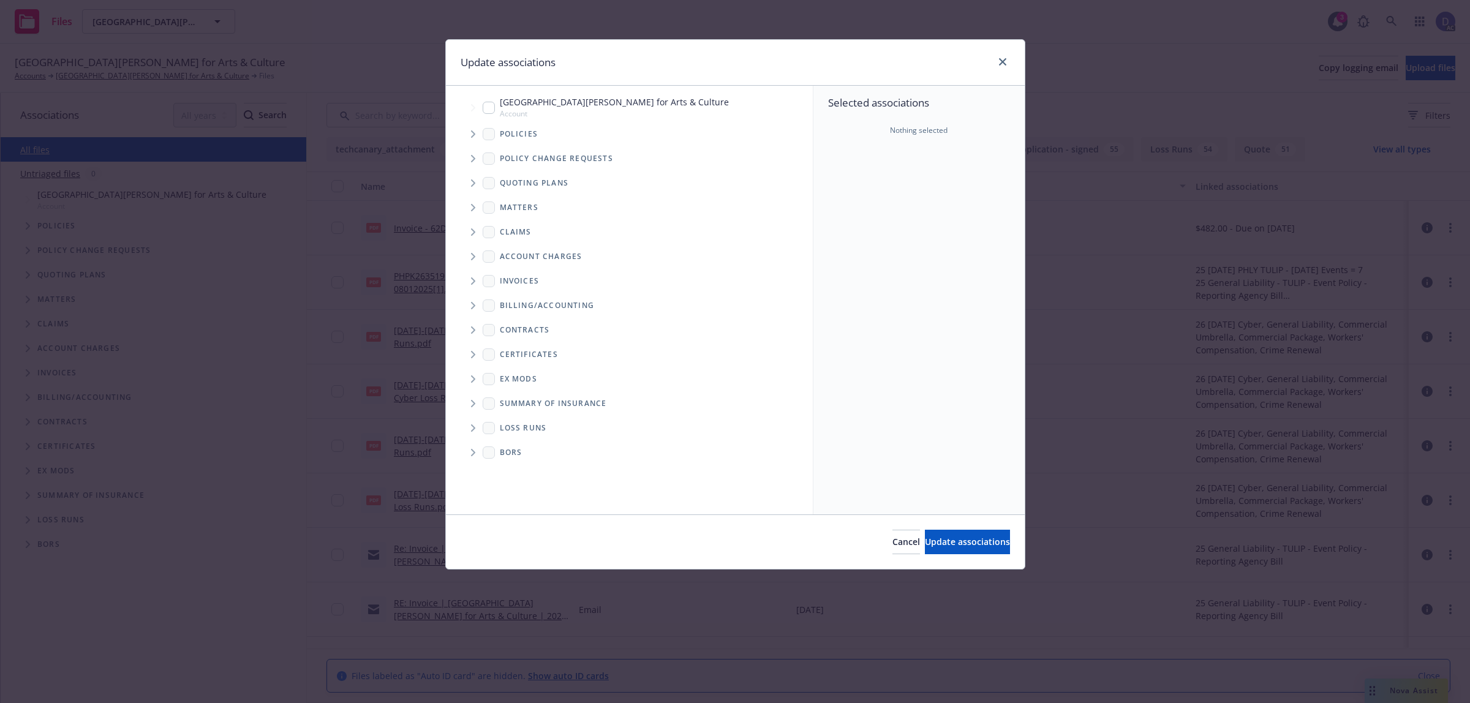
click at [476, 135] on span "Tree Example" at bounding box center [473, 134] width 20 height 20
click at [844, 201] on div "Selected associations Nothing selected" at bounding box center [919, 300] width 211 height 429
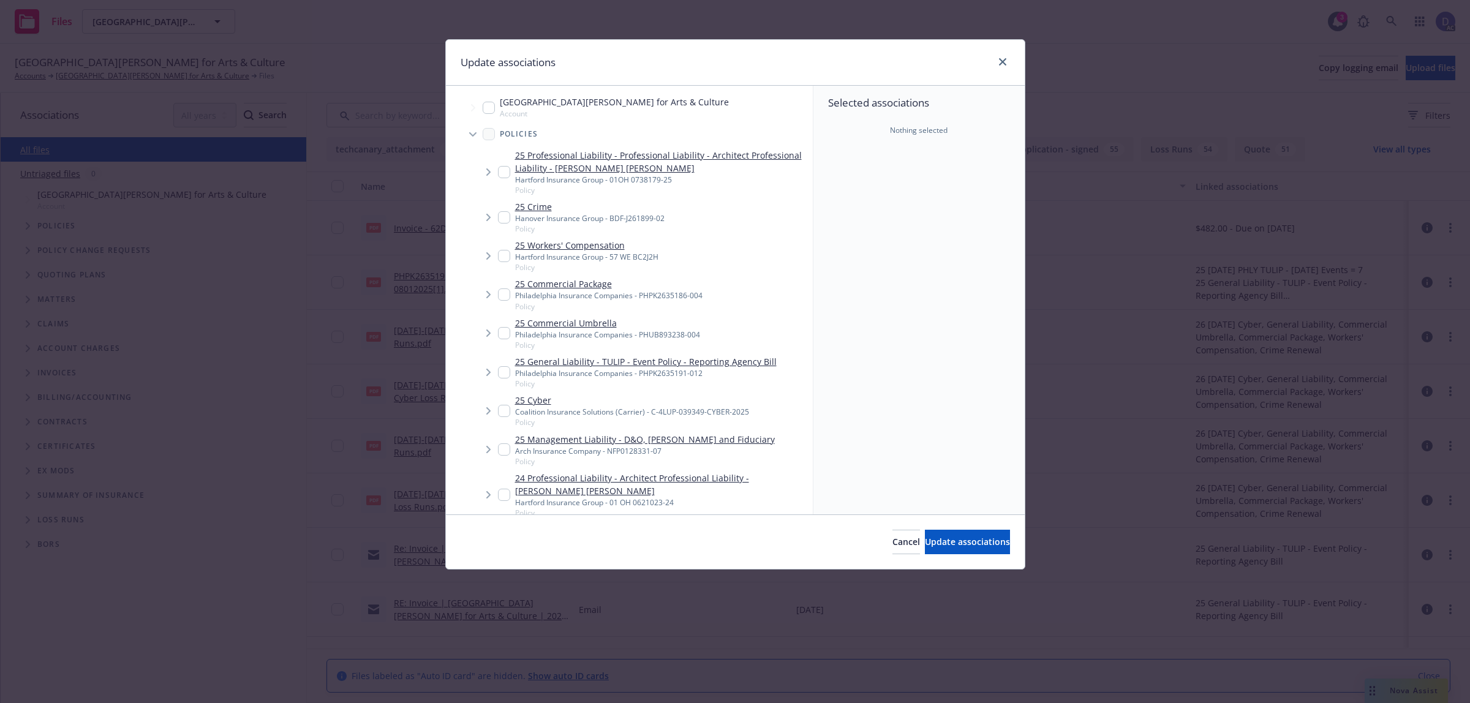
scroll to position [1156, 0]
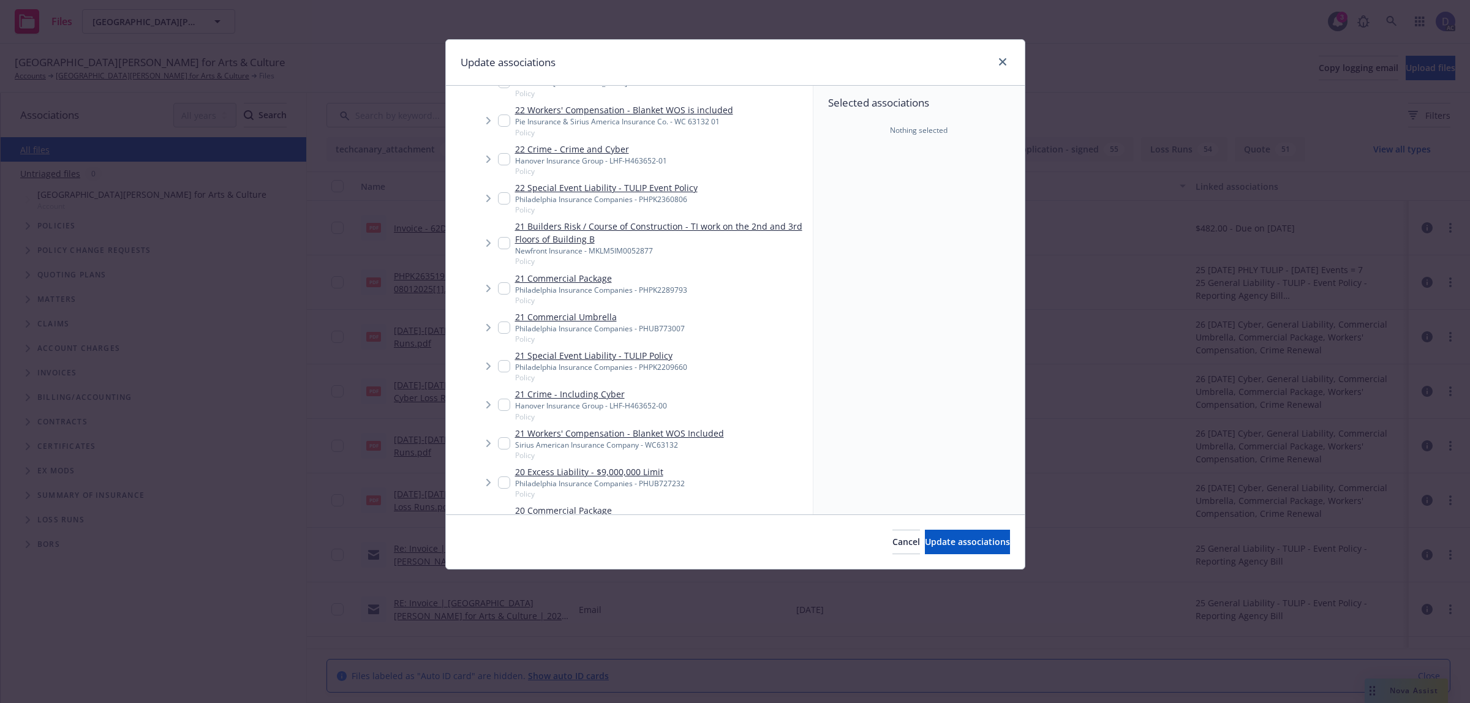
click at [600, 295] on div "Philadelphia Insurance Companies - PHPK2289793" at bounding box center [601, 290] width 172 height 10
checkbox input "true"
click at [936, 536] on button "Update associations" at bounding box center [967, 542] width 85 height 25
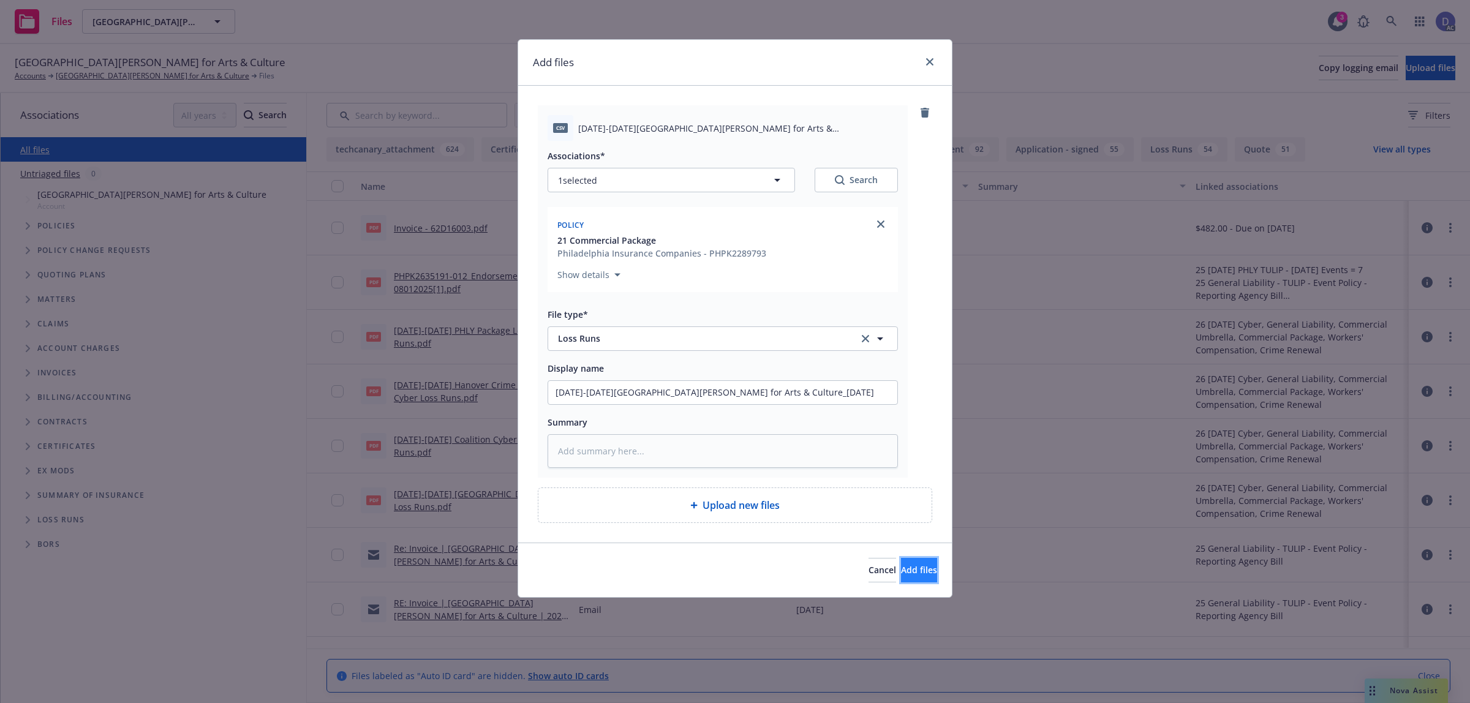
click at [901, 565] on span "Add files" at bounding box center [919, 570] width 36 height 12
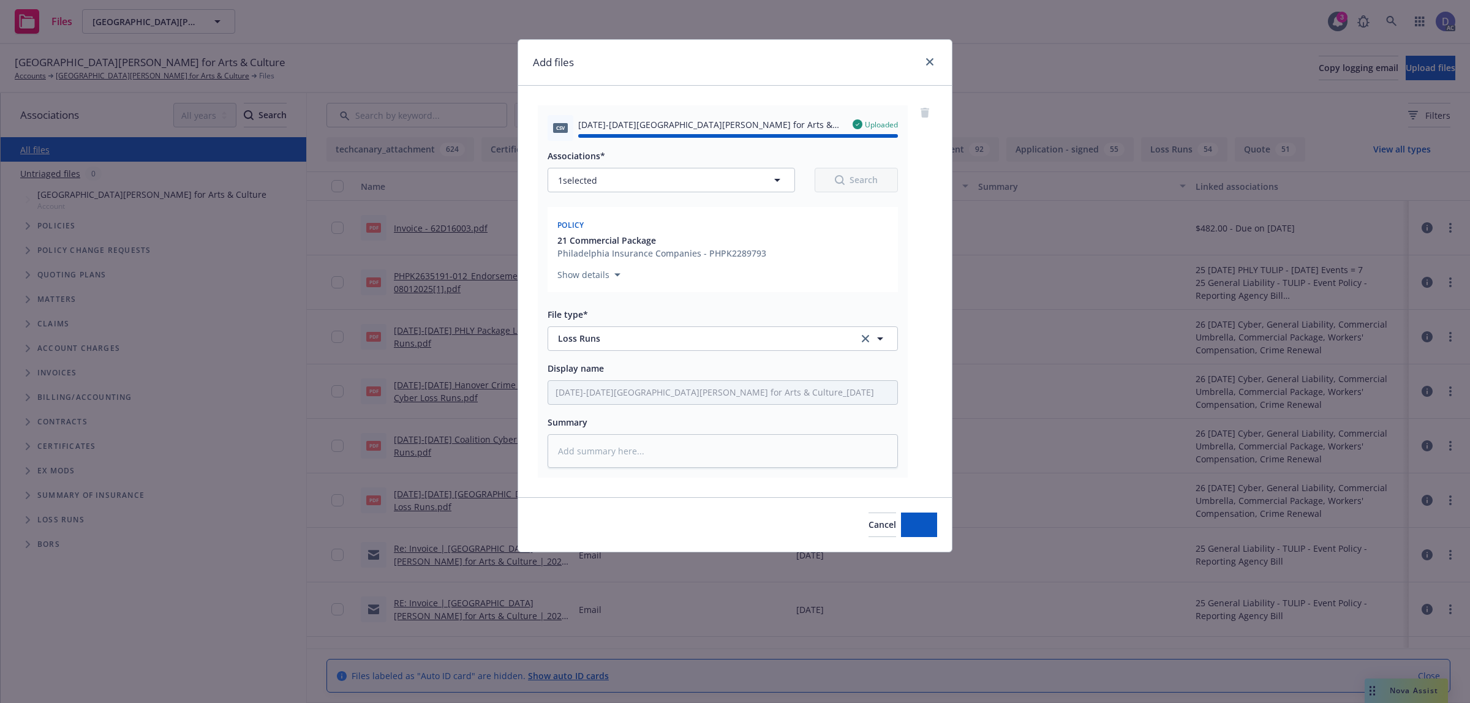
type textarea "x"
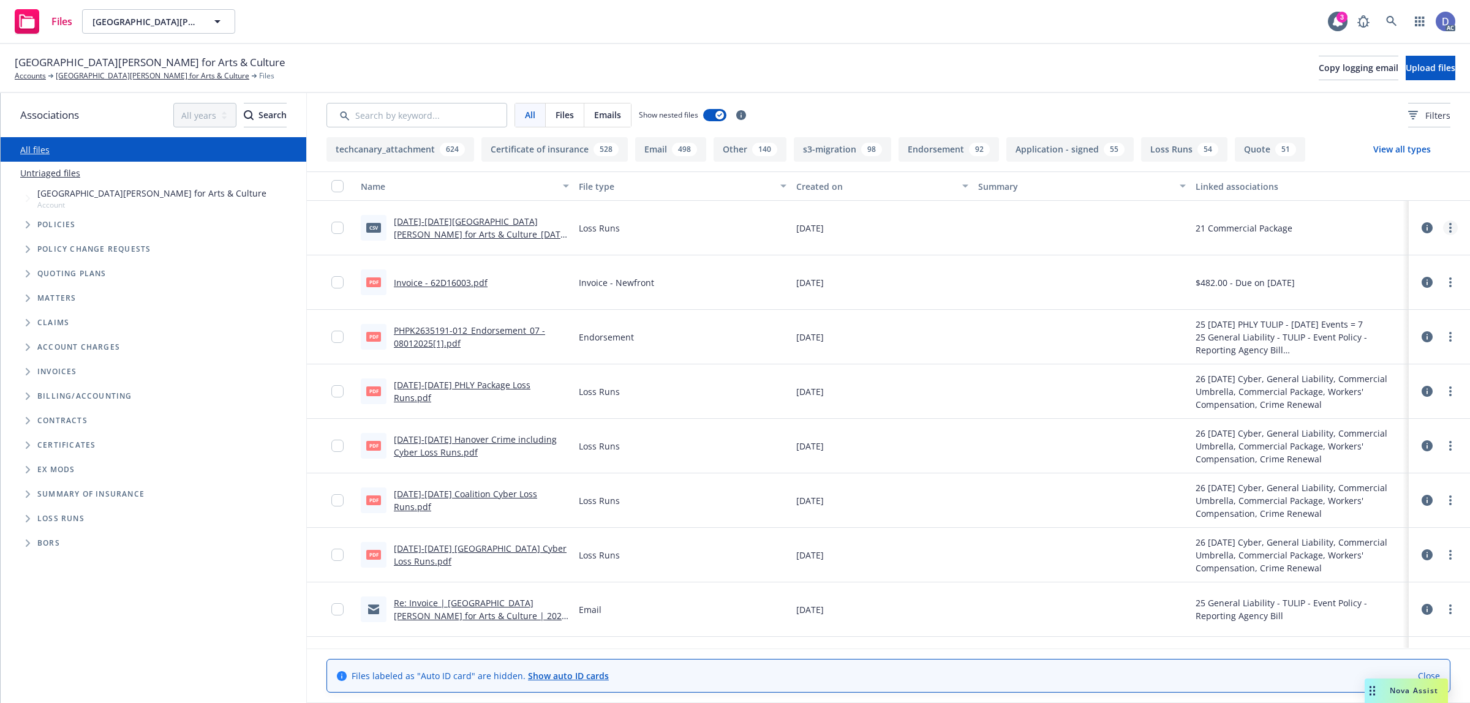
click at [1449, 233] on icon "more" at bounding box center [1450, 228] width 2 height 10
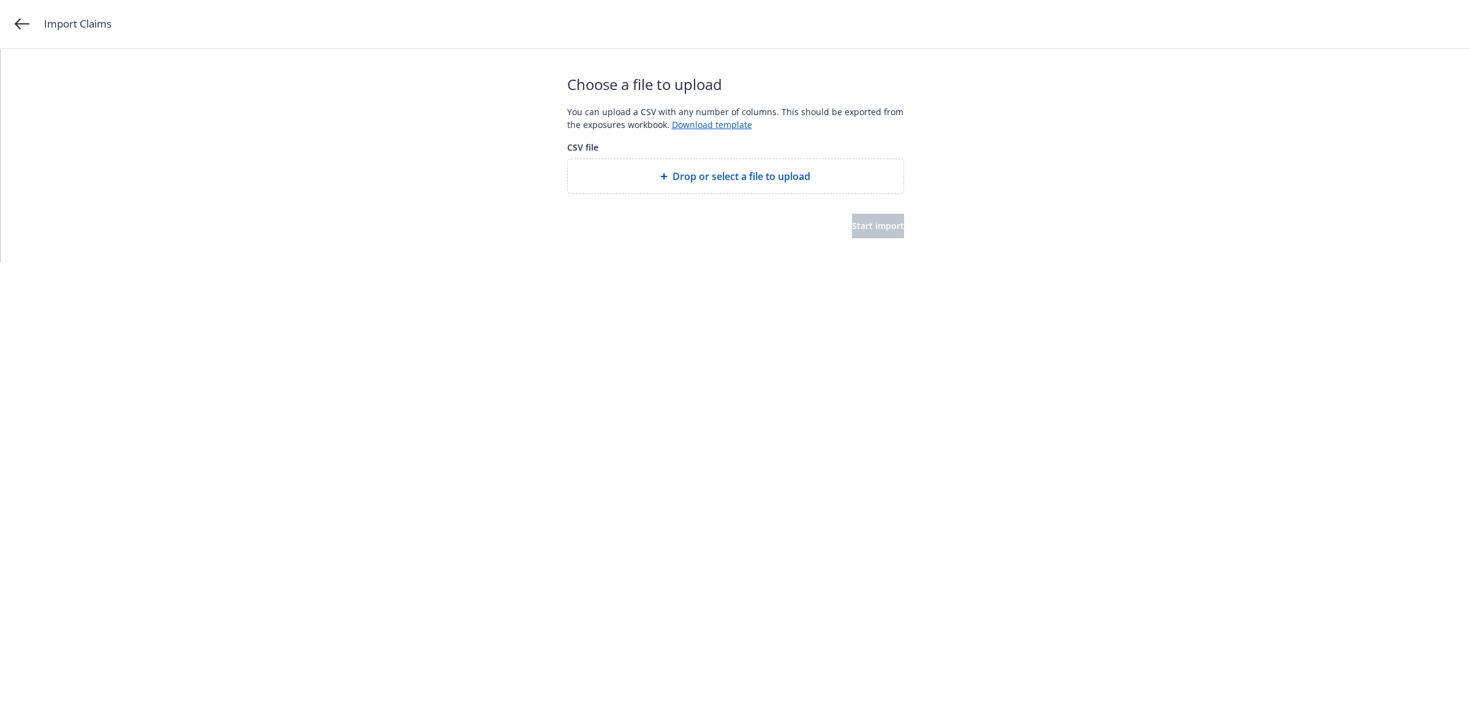
click at [675, 170] on span "Drop or select a file to upload" at bounding box center [742, 176] width 138 height 15
click at [880, 227] on button "Start import" at bounding box center [878, 239] width 52 height 25
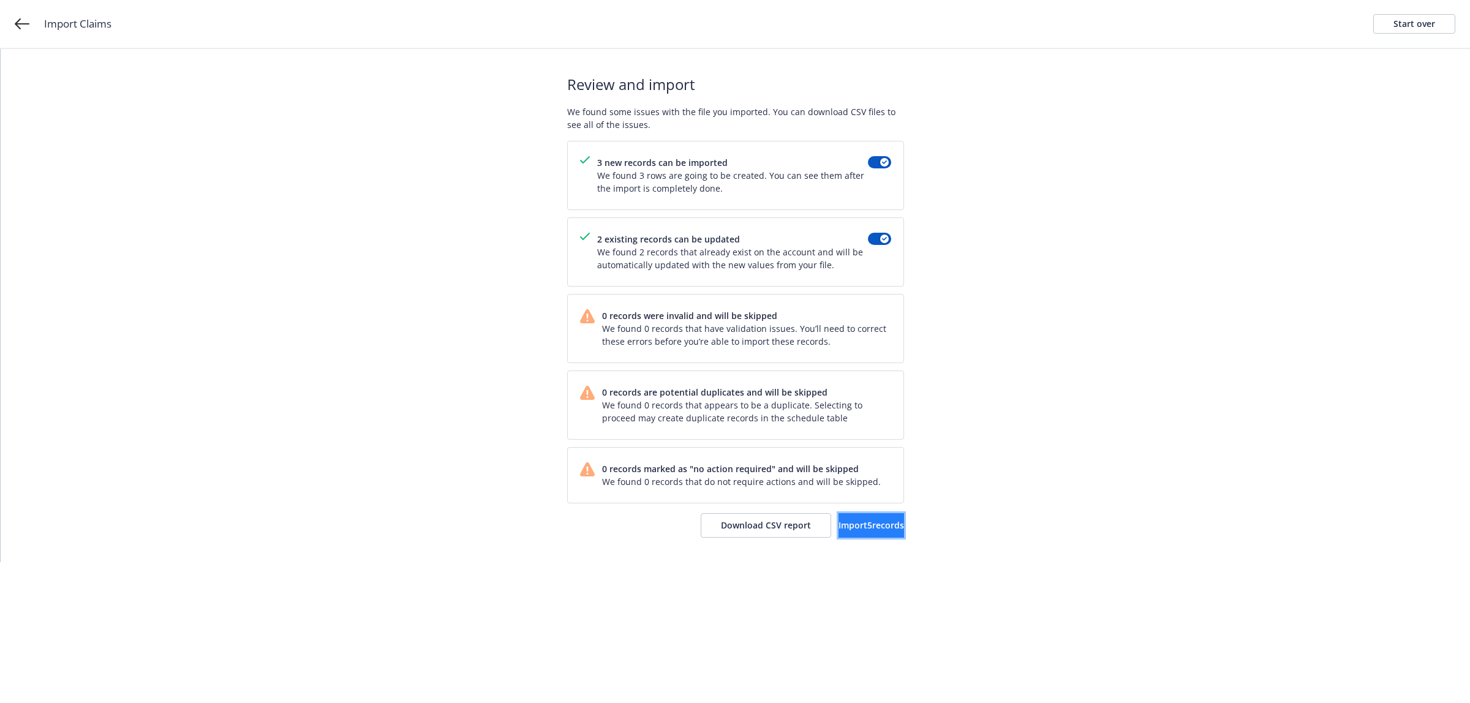
click at [846, 516] on button "Import 5 records" at bounding box center [872, 525] width 66 height 25
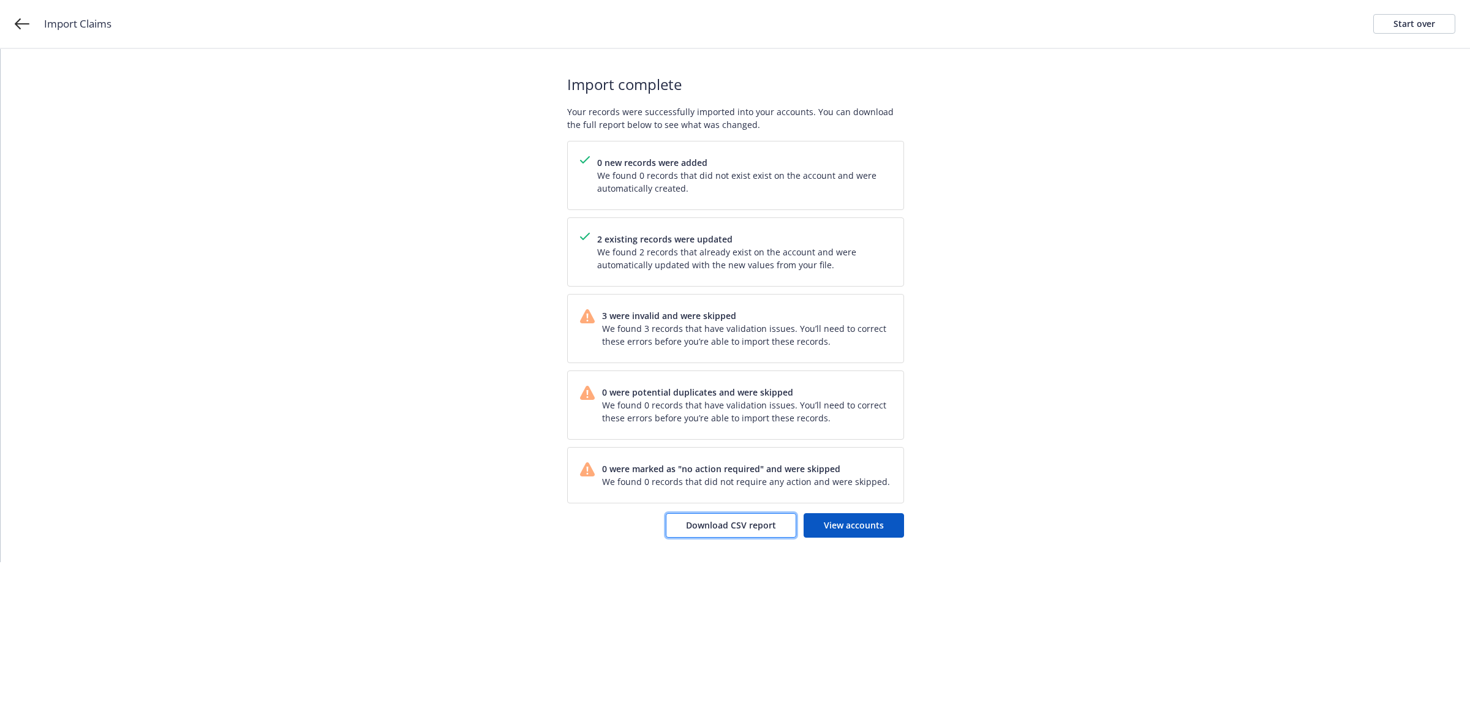
click at [740, 528] on span "Download CSV report" at bounding box center [731, 525] width 90 height 12
click at [1397, 28] on div "Start over" at bounding box center [1415, 24] width 42 height 18
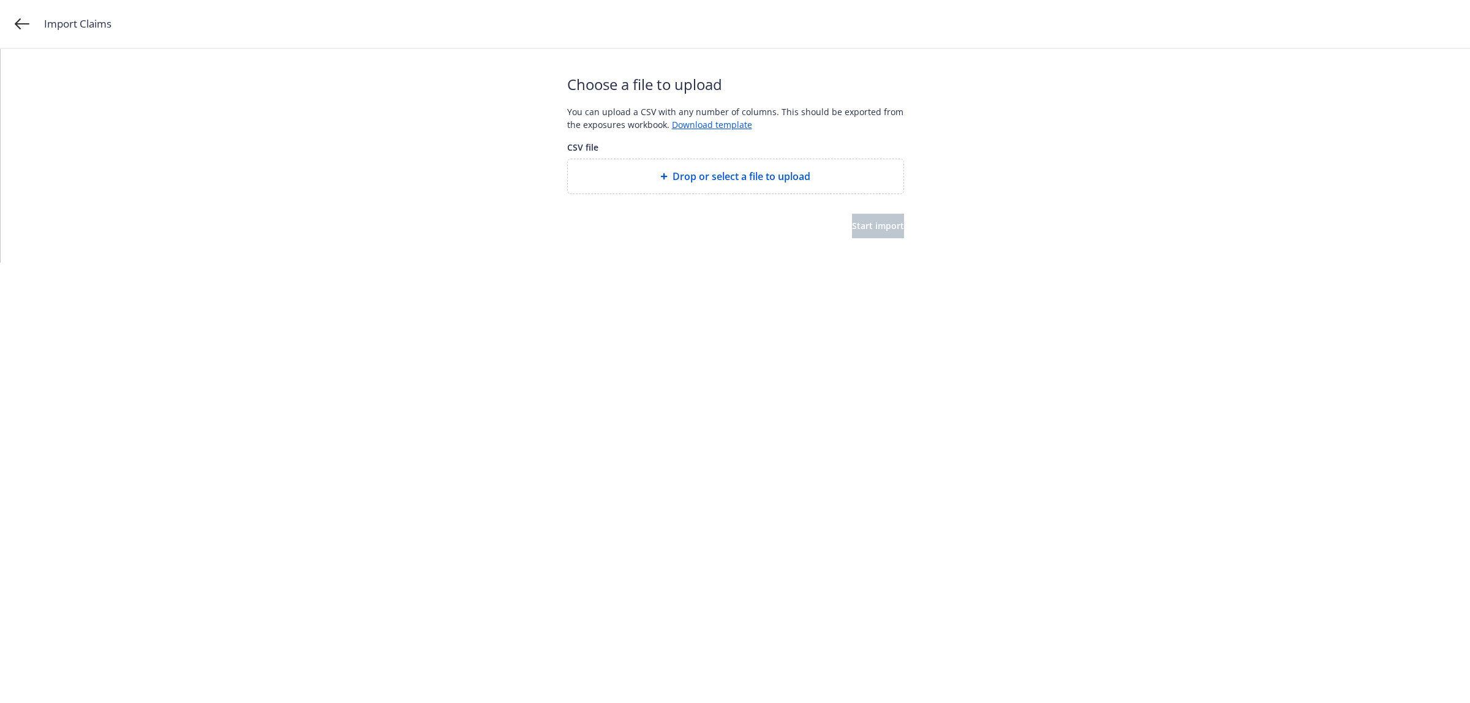
click at [739, 186] on div "Drop or select a file to upload" at bounding box center [736, 176] width 336 height 34
click at [853, 233] on span "Start import" at bounding box center [878, 239] width 52 height 12
click at [1014, 170] on div "Choose a file to upload You can upload a CSV with any number of columns. This s…" at bounding box center [736, 162] width 1470 height 227
click at [1043, 180] on html "Import Claims Start over Your file is being processed... Depending on the size …" at bounding box center [735, 90] width 1470 height 180
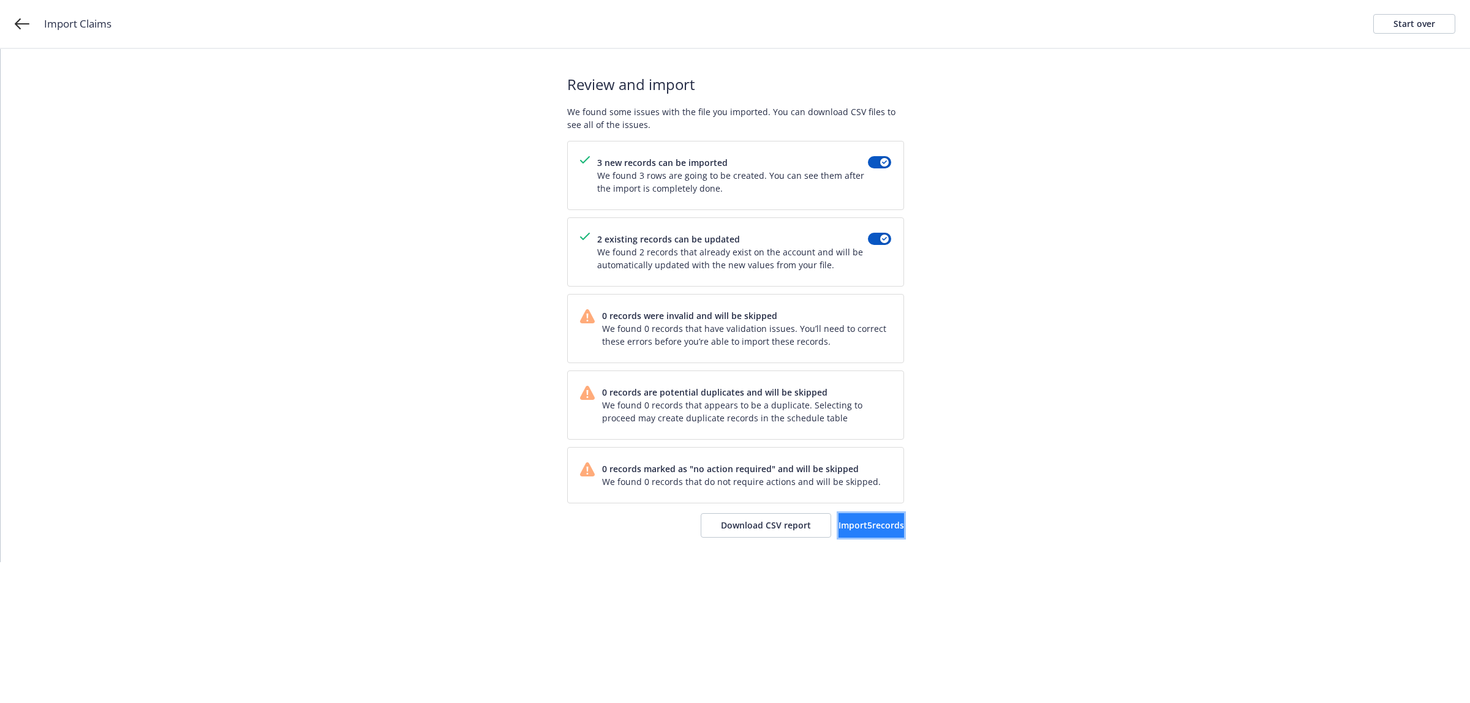
click at [839, 529] on span "Import 5 records" at bounding box center [872, 525] width 66 height 12
click at [831, 529] on span "View accounts" at bounding box center [854, 525] width 60 height 12
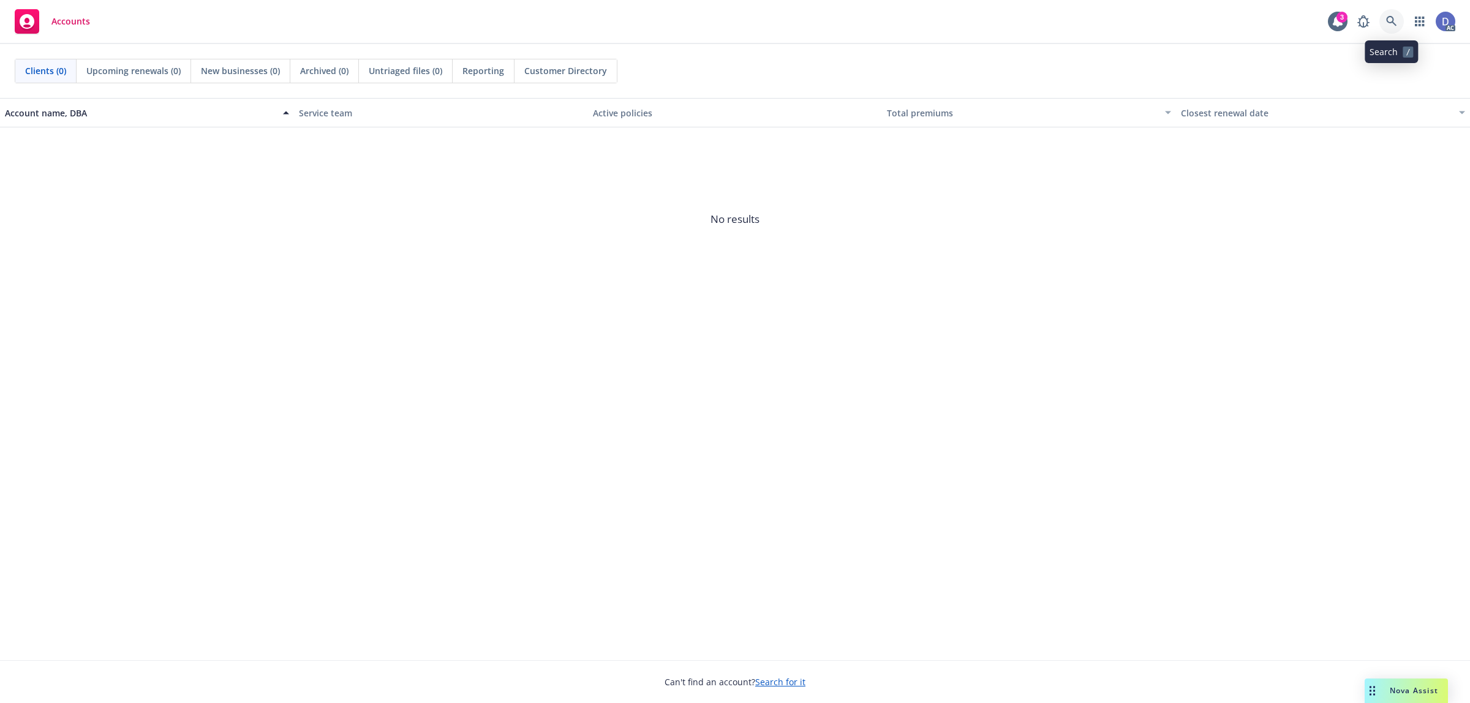
click at [1397, 26] on link at bounding box center [1392, 21] width 25 height 25
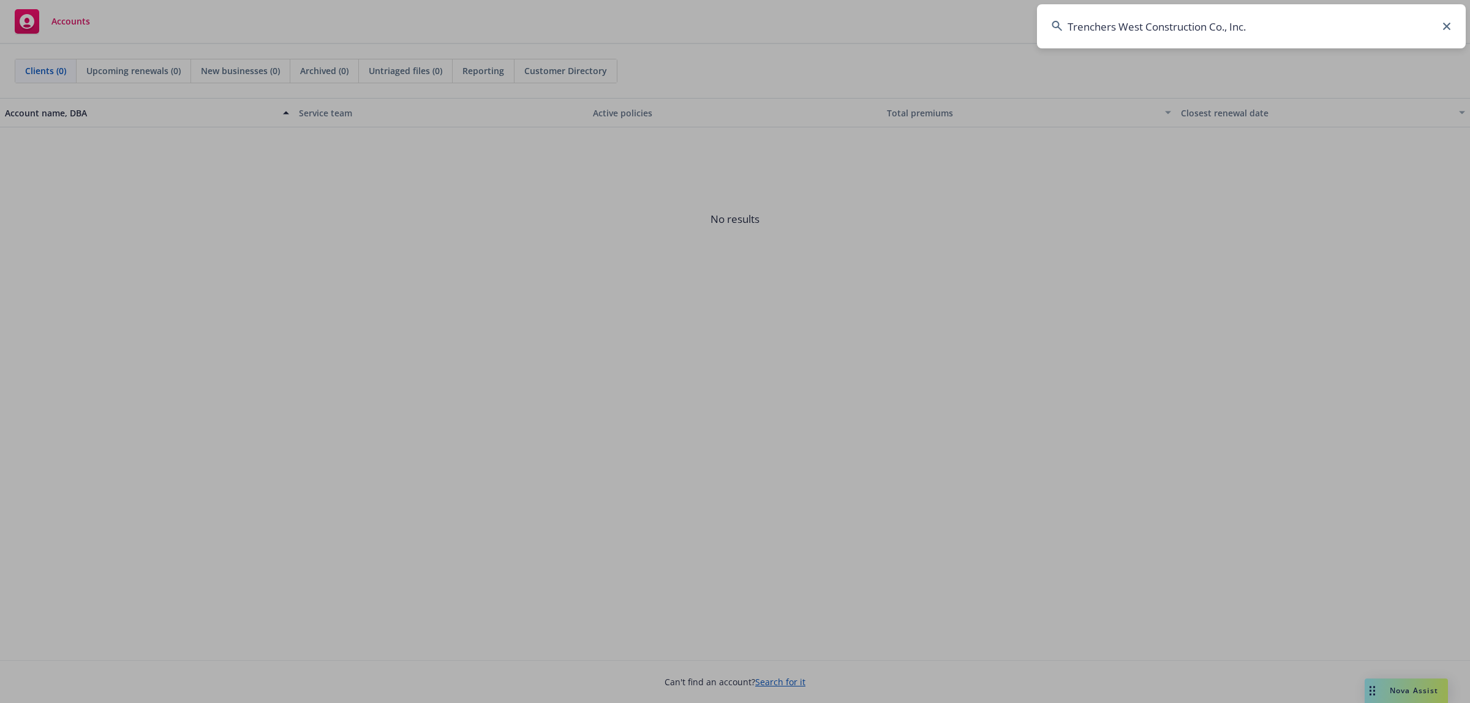
click at [1397, 26] on input "Trenchers West Construction Co., Inc." at bounding box center [1251, 26] width 429 height 44
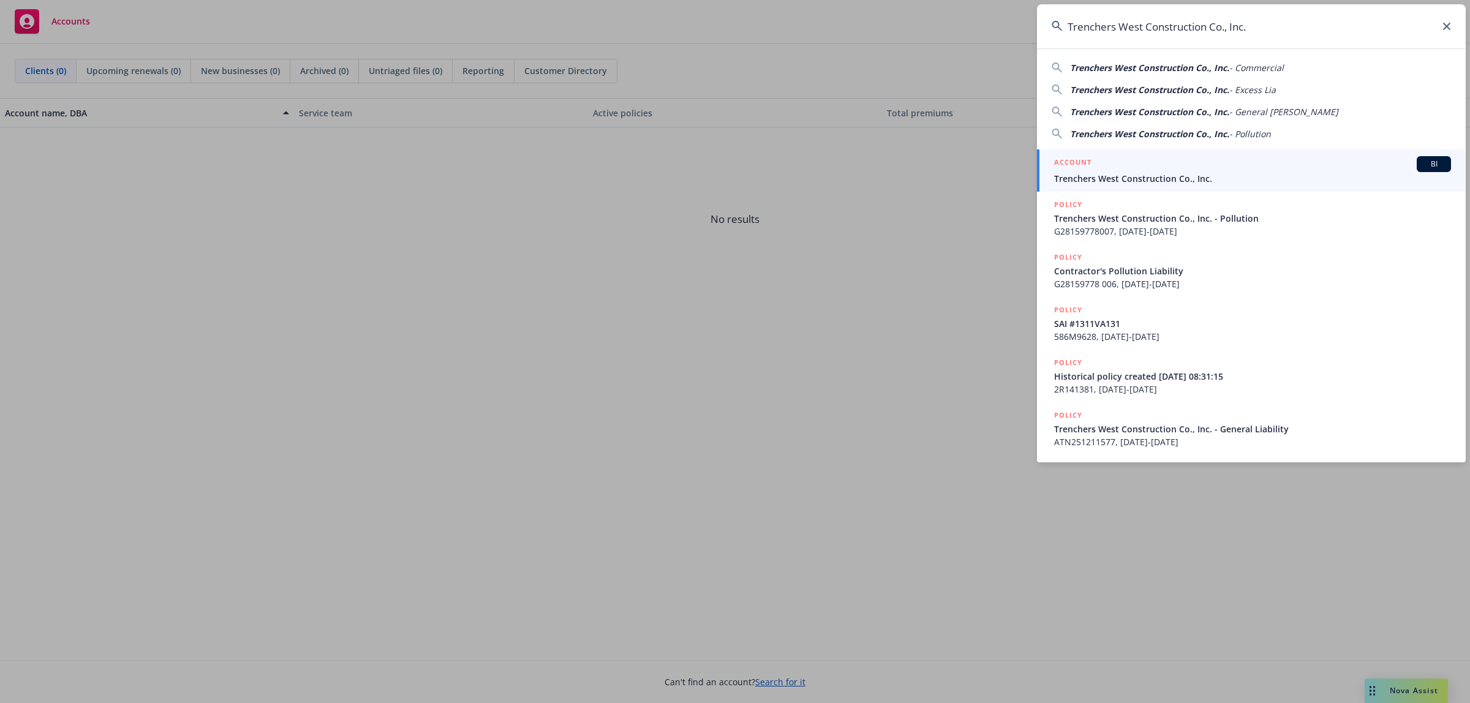
type input "Trenchers West Construction Co., Inc."
click at [1159, 162] on div "ACCOUNT BI" at bounding box center [1252, 164] width 397 height 16
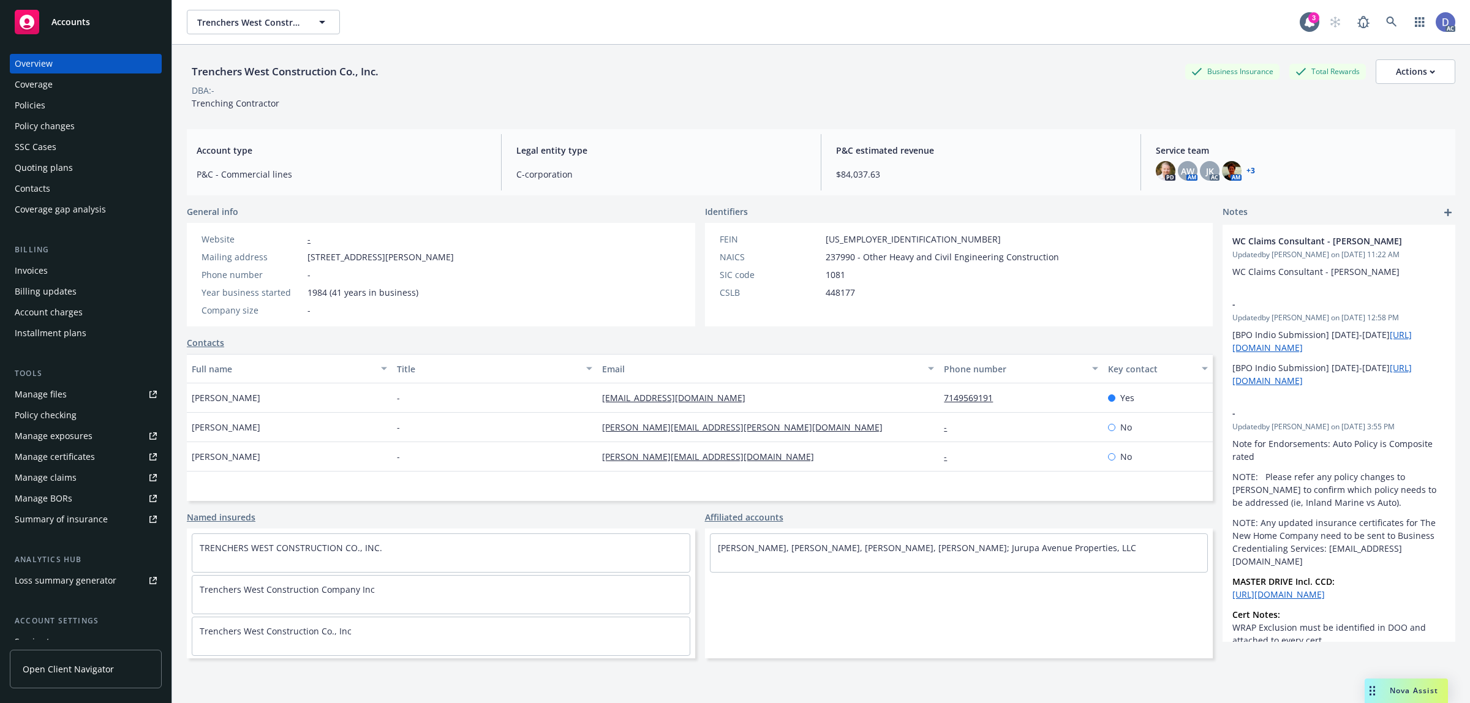
click at [55, 481] on div "Manage claims" at bounding box center [46, 478] width 62 height 20
click at [56, 393] on div "Manage files" at bounding box center [41, 395] width 52 height 20
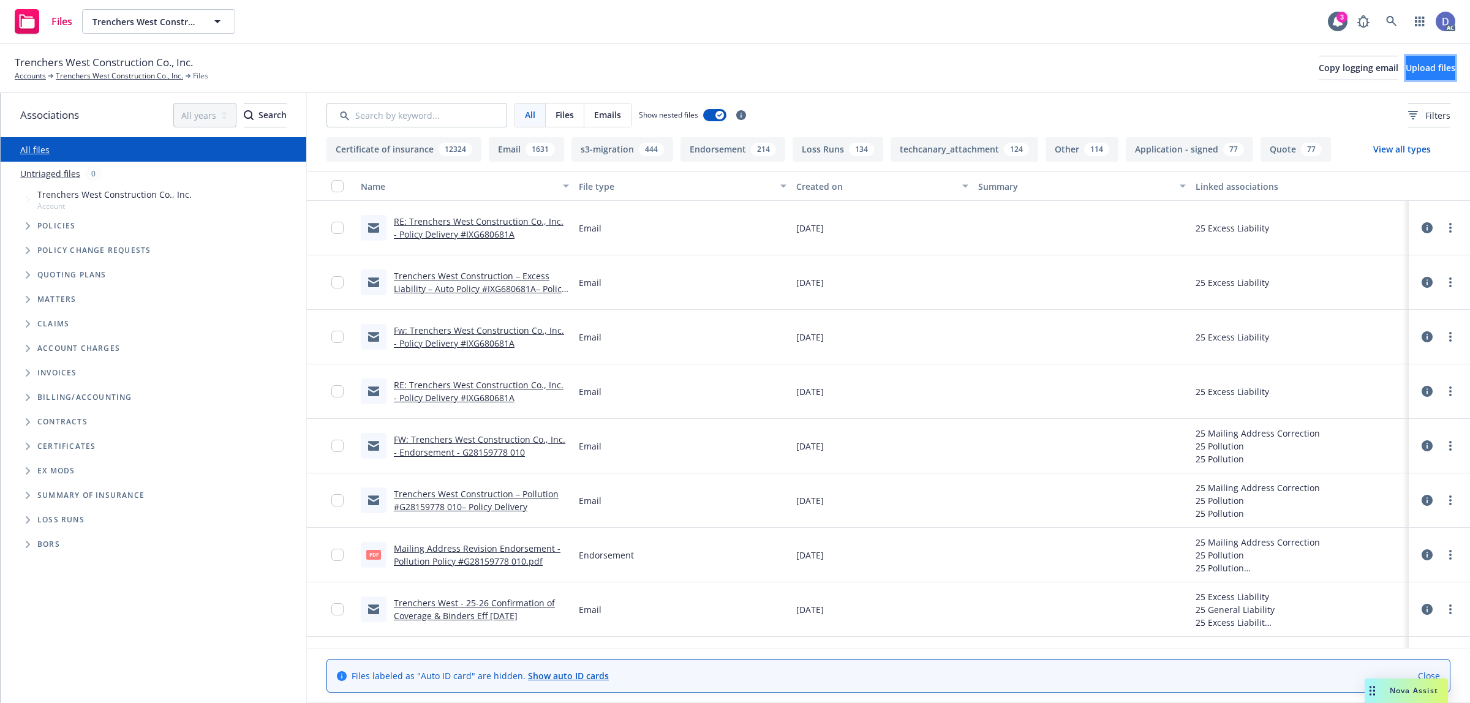
click at [1440, 65] on button "Upload files" at bounding box center [1431, 68] width 50 height 25
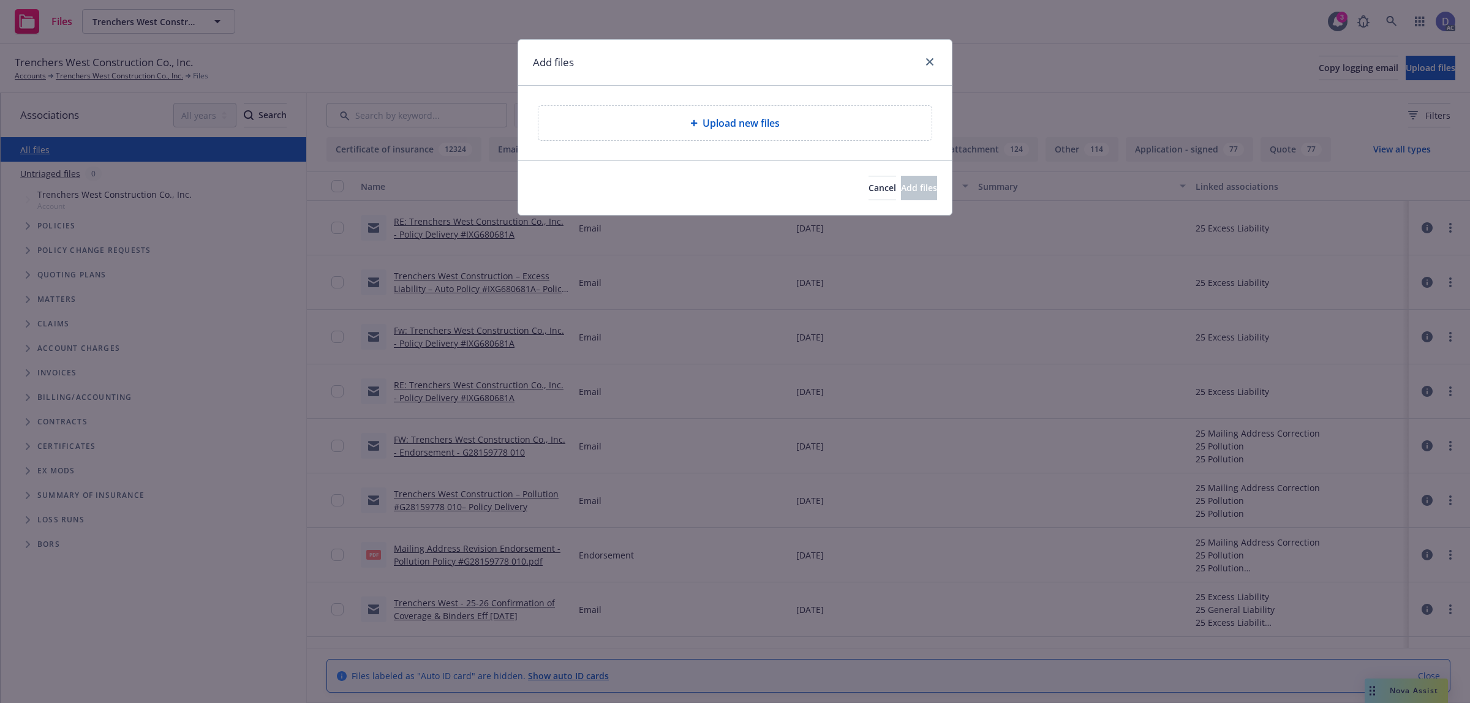
click at [717, 106] on div "Upload new files" at bounding box center [734, 123] width 393 height 34
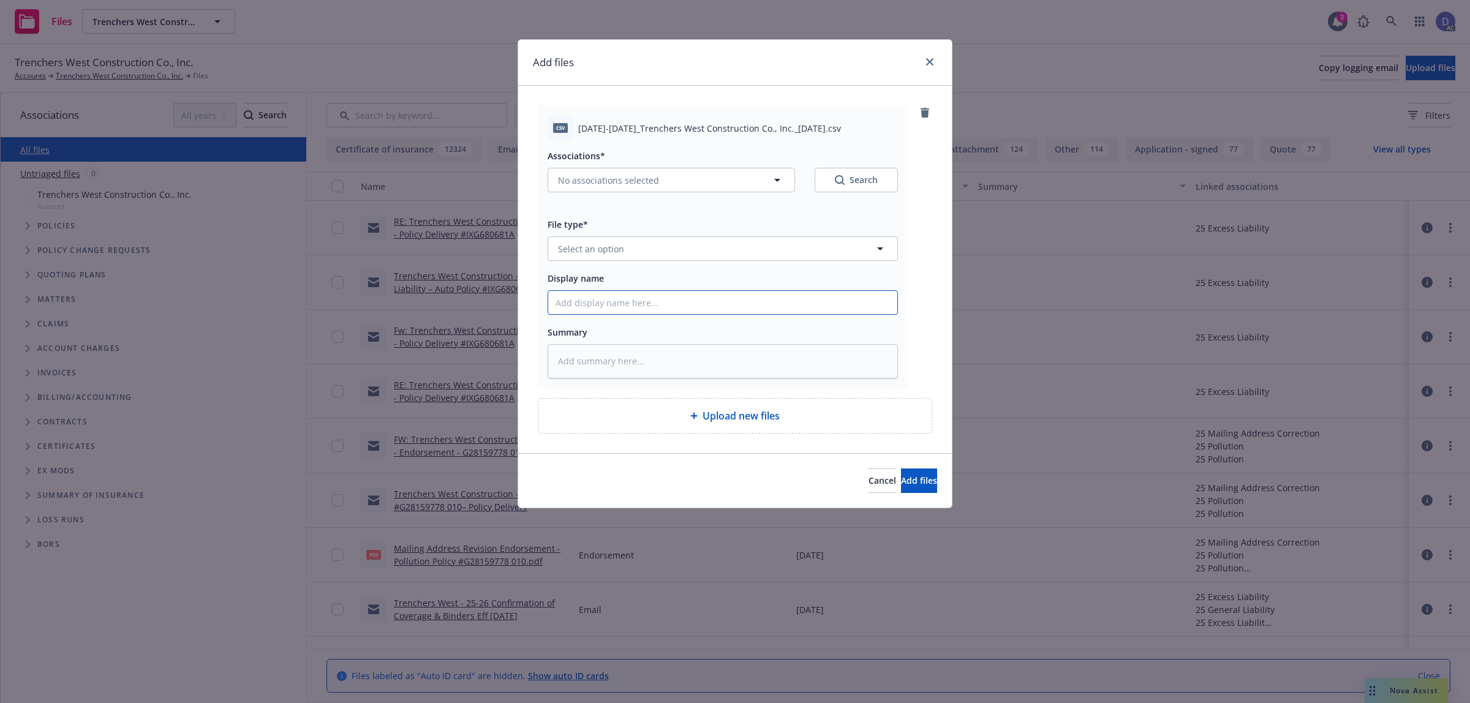
click at [831, 305] on input "Display name" at bounding box center [722, 302] width 349 height 23
paste input "2021-2022_Trenchers West Construction Co., Inc._10-3-2024"
type input "2021-2022_Trenchers West Construction Co., Inc._10-3-2024"
type textarea "x"
type input "2021-2022_Trenchers West Construction Co., Inc._10-3-2024"
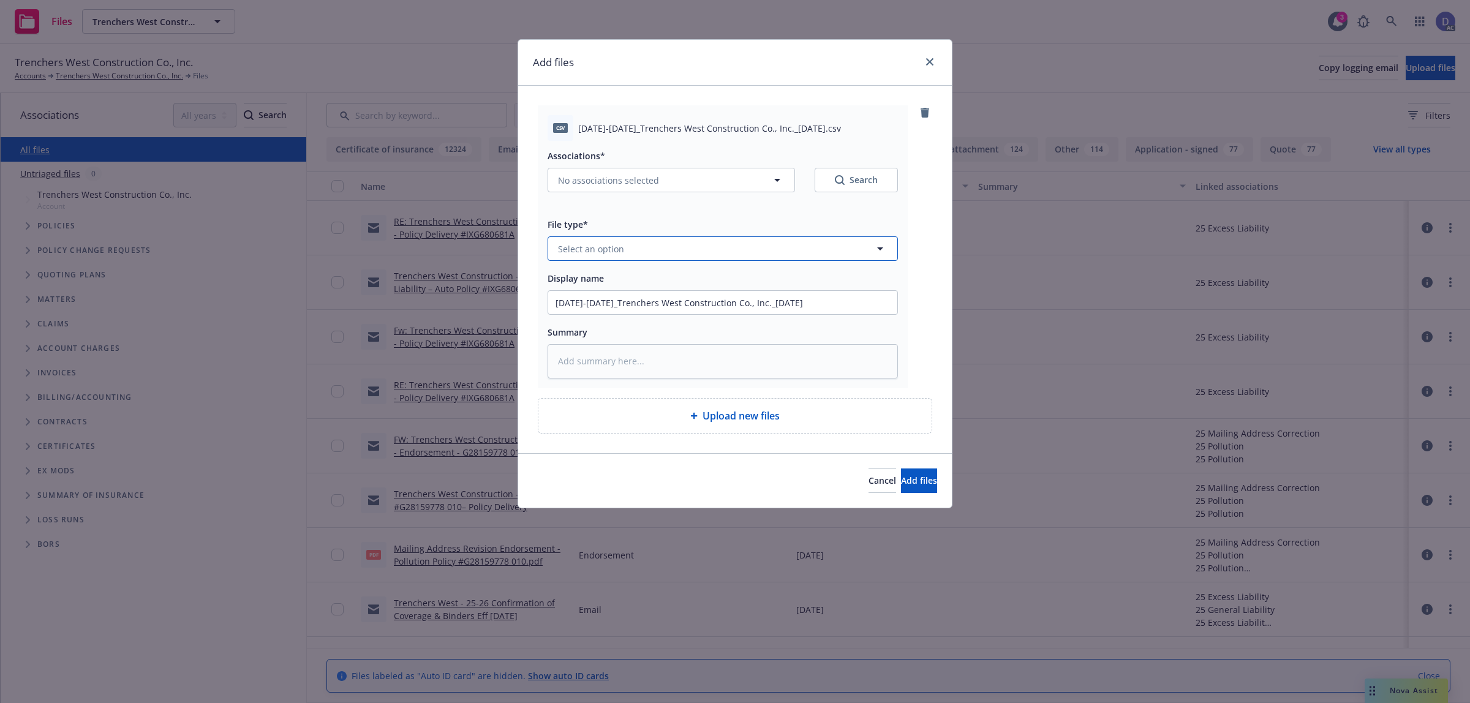
click at [825, 249] on button "Select an option" at bounding box center [723, 248] width 350 height 25
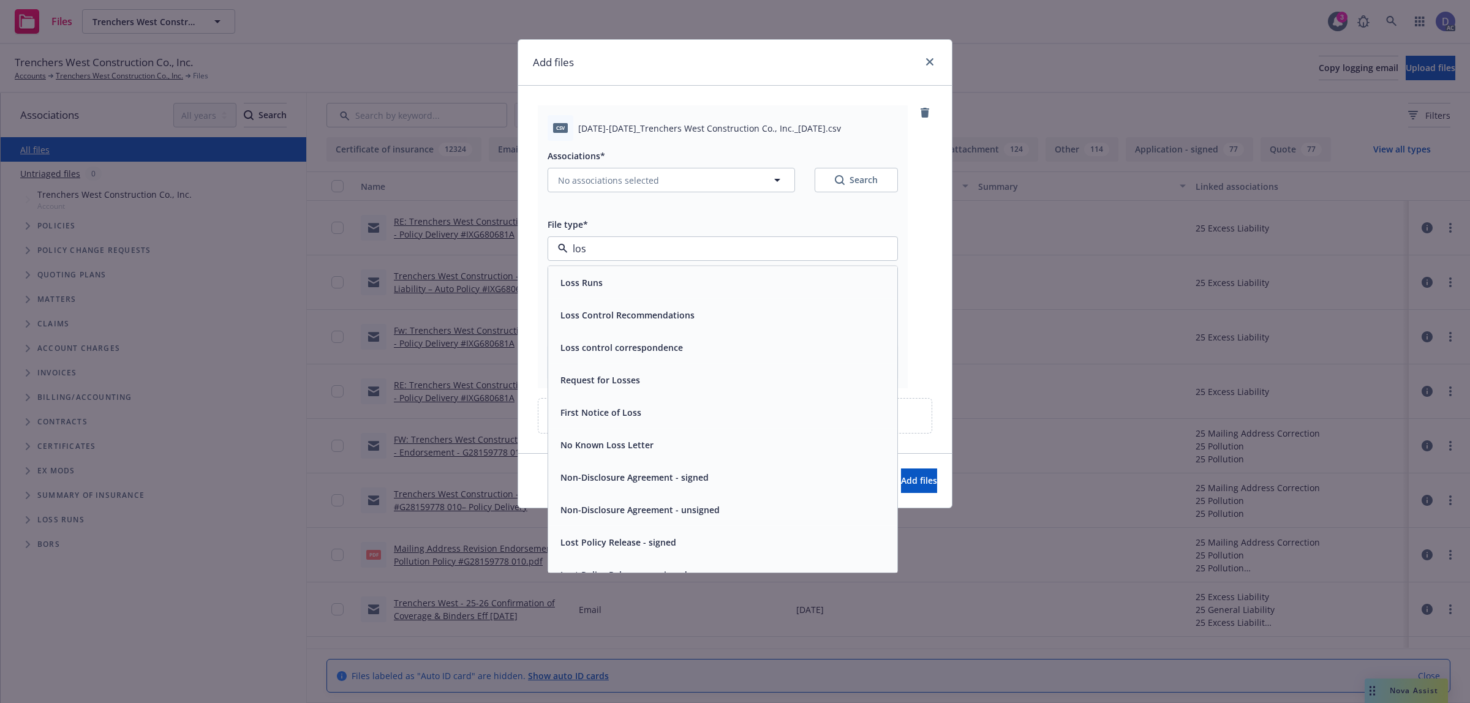
type input "loss"
click at [769, 274] on div "Loss Runs" at bounding box center [723, 283] width 334 height 18
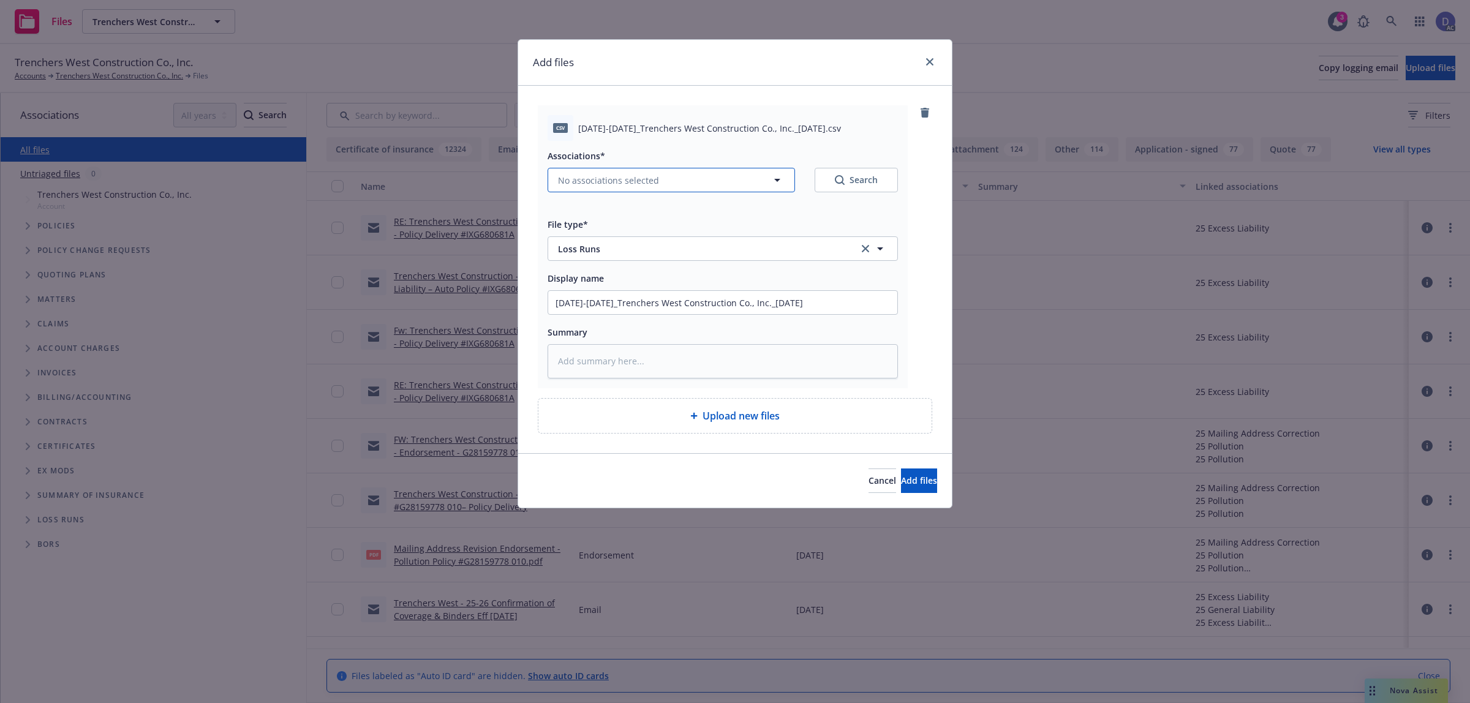
click at [701, 188] on button "No associations selected" at bounding box center [671, 180] width 247 height 25
type textarea "x"
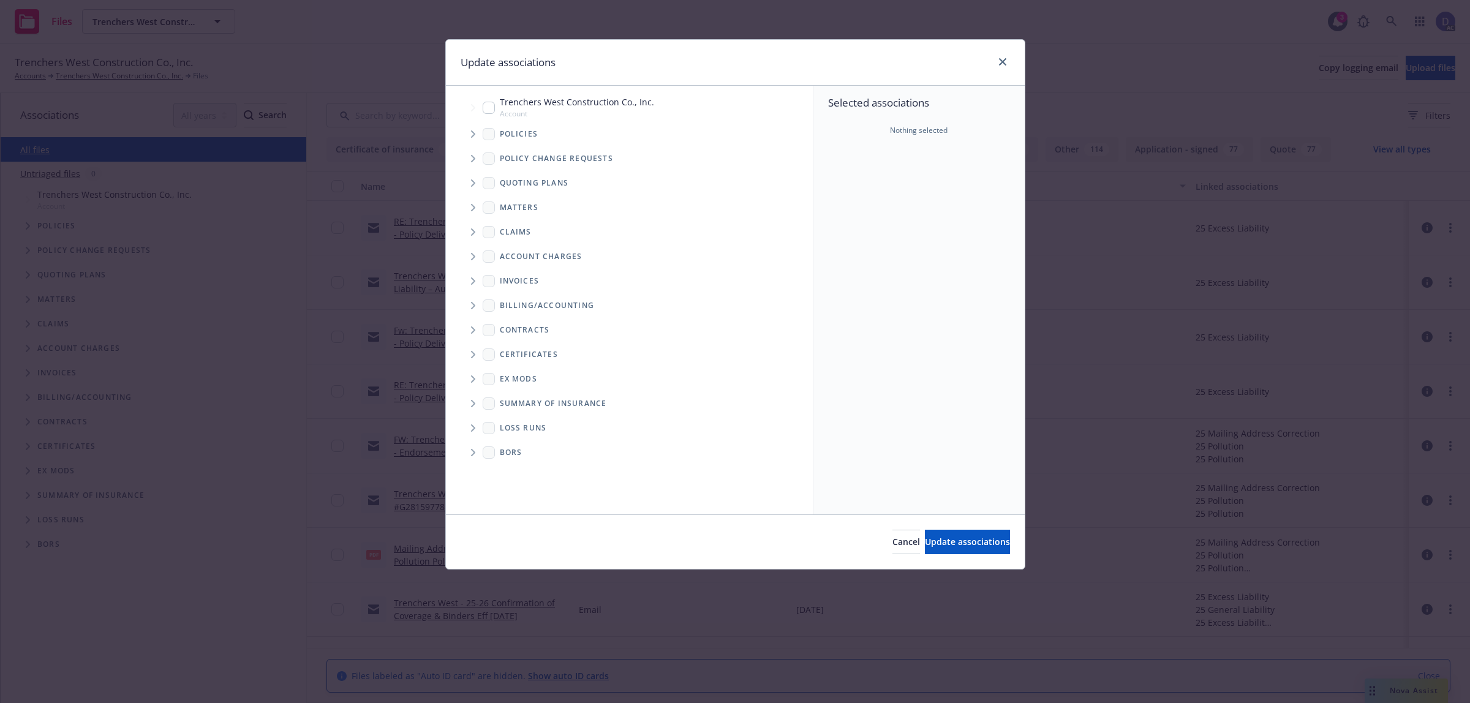
click at [475, 135] on icon "Tree Example" at bounding box center [473, 133] width 5 height 7
click at [859, 184] on div "Selected associations Nothing selected" at bounding box center [919, 300] width 211 height 429
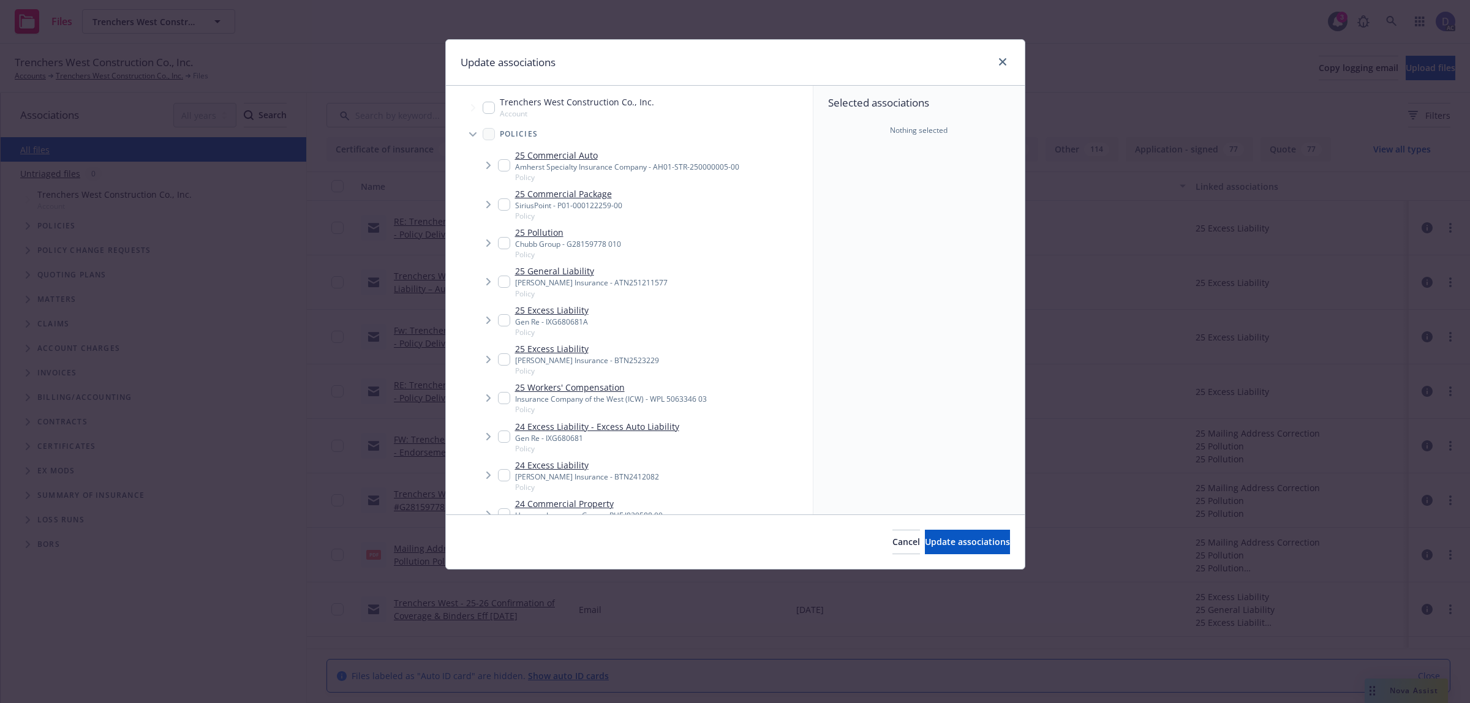
scroll to position [1144, 0]
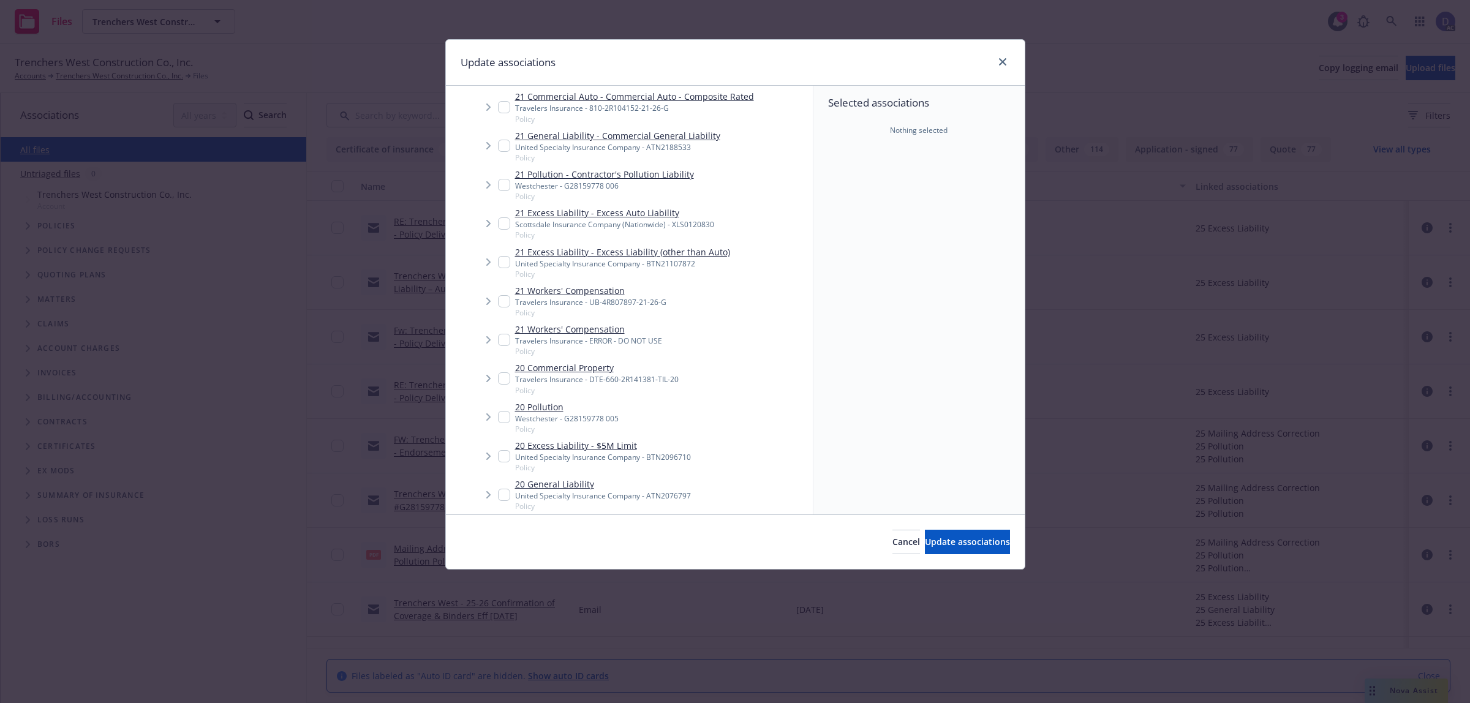
click at [592, 295] on link "21 Workers' Compensation" at bounding box center [590, 290] width 151 height 13
checkbox input "true"
click at [931, 532] on button "Update associations" at bounding box center [967, 542] width 85 height 25
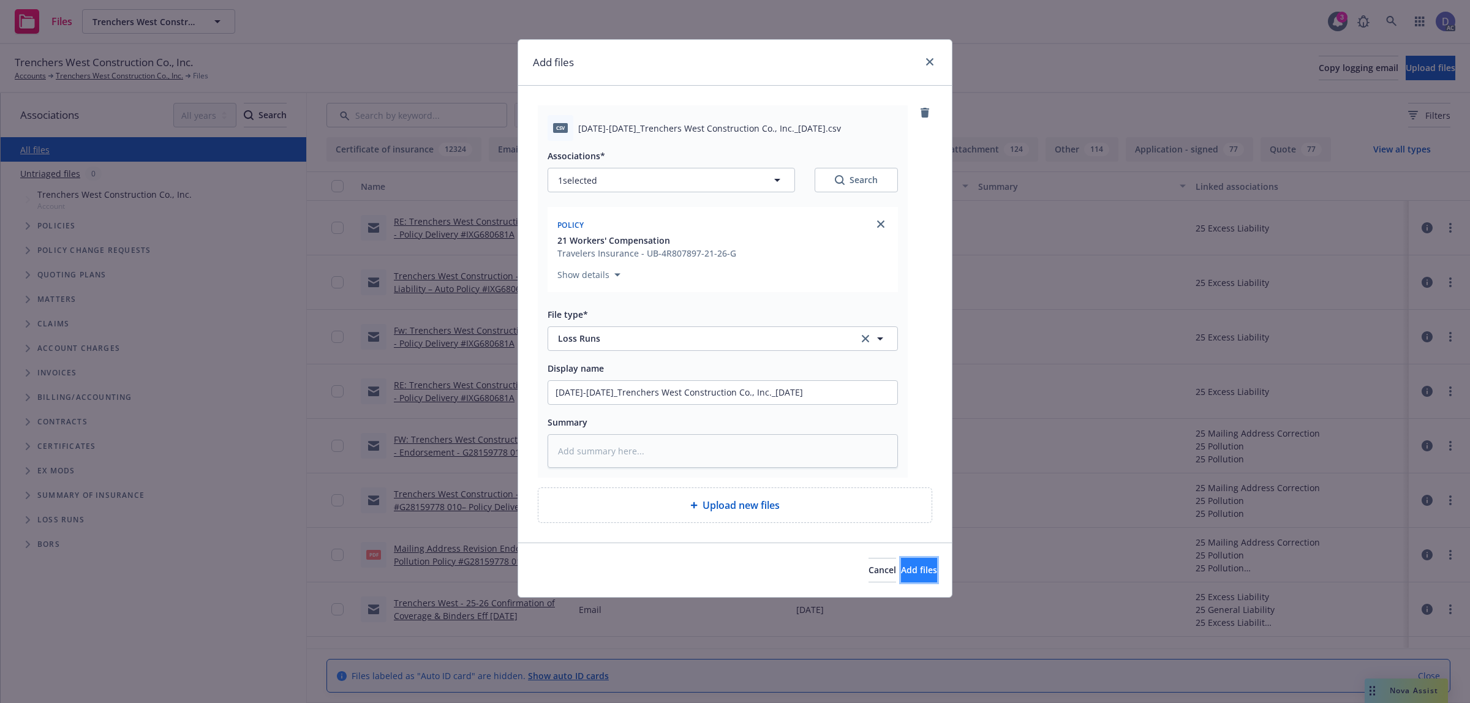
click at [901, 564] on button "Add files" at bounding box center [919, 570] width 36 height 25
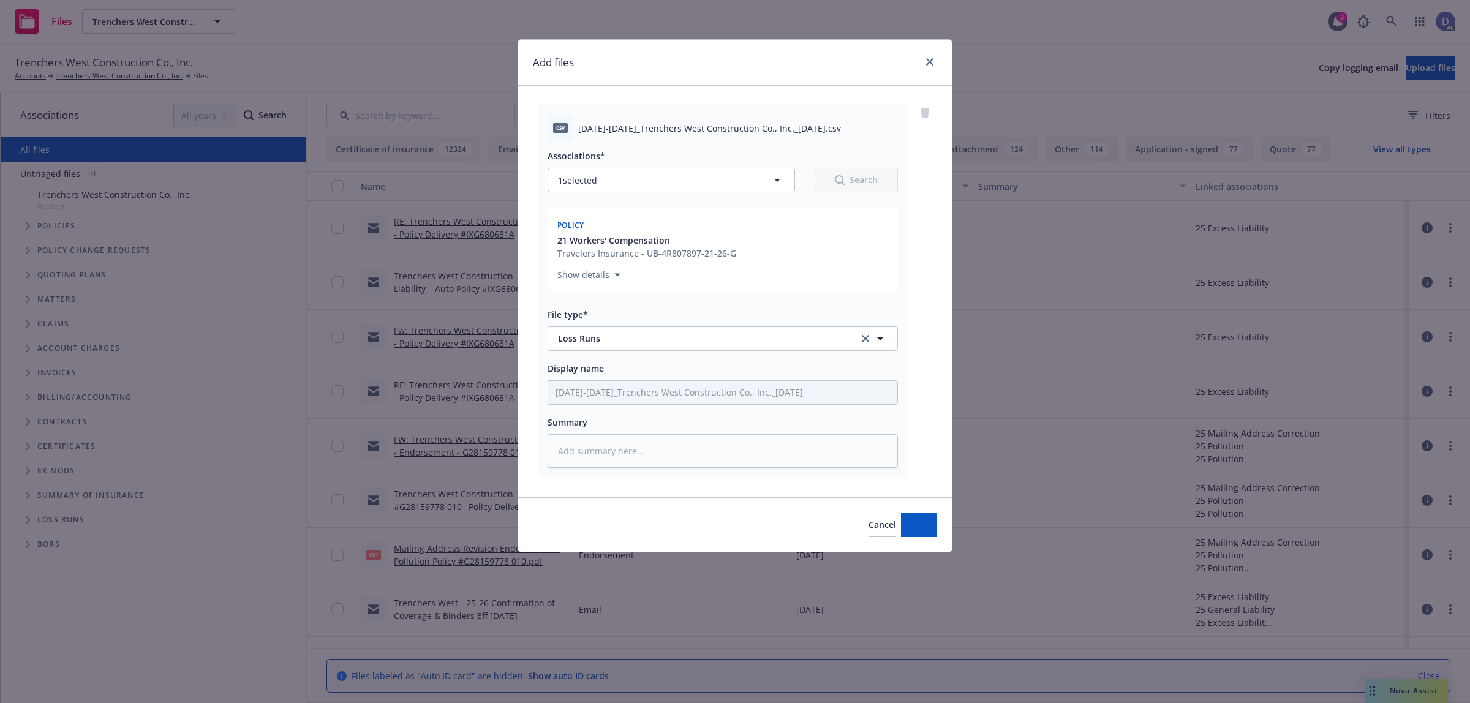
type textarea "x"
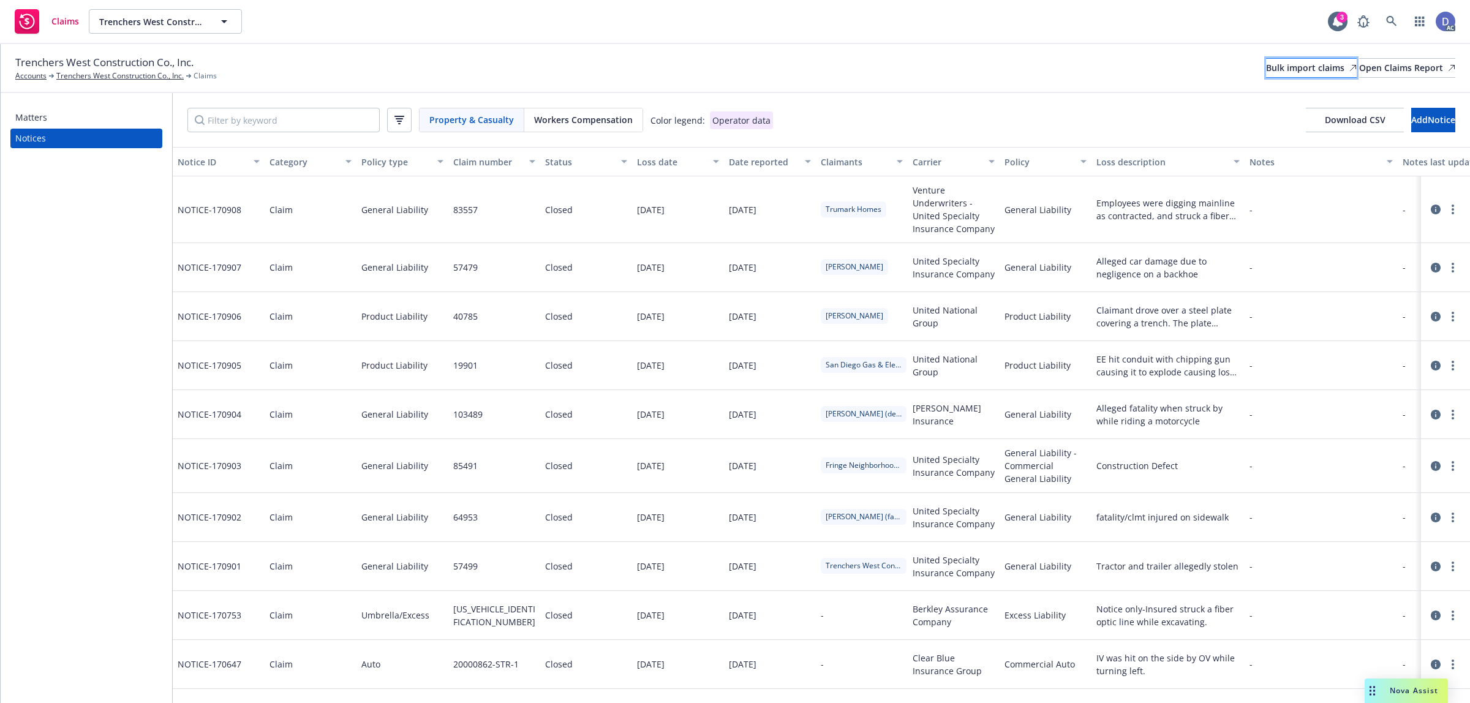
click at [1269, 75] on div "Bulk import claims" at bounding box center [1311, 68] width 91 height 18
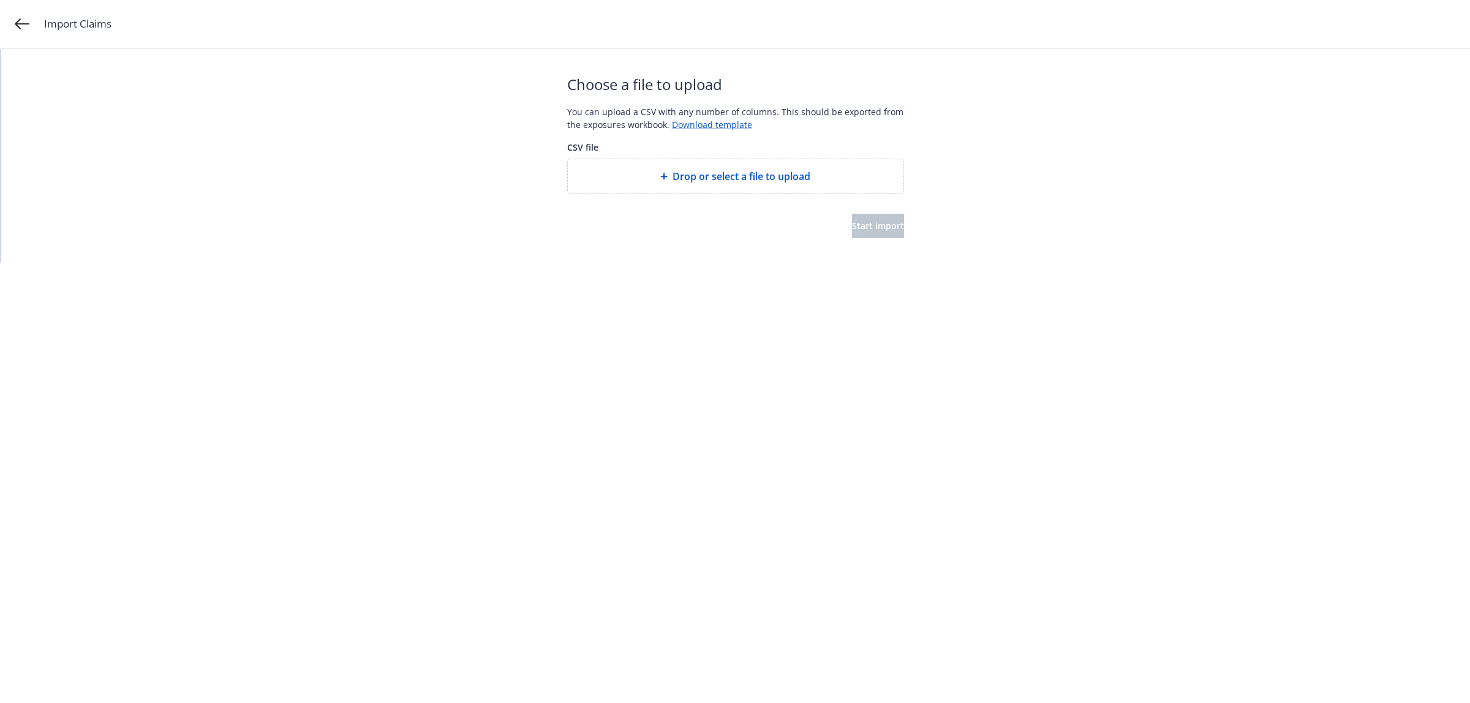
click at [720, 183] on span "Drop or select a file to upload" at bounding box center [742, 176] width 138 height 15
click at [709, 172] on span "Drop or select a file to upload" at bounding box center [742, 176] width 138 height 15
click at [852, 229] on button "Start import" at bounding box center [878, 226] width 52 height 25
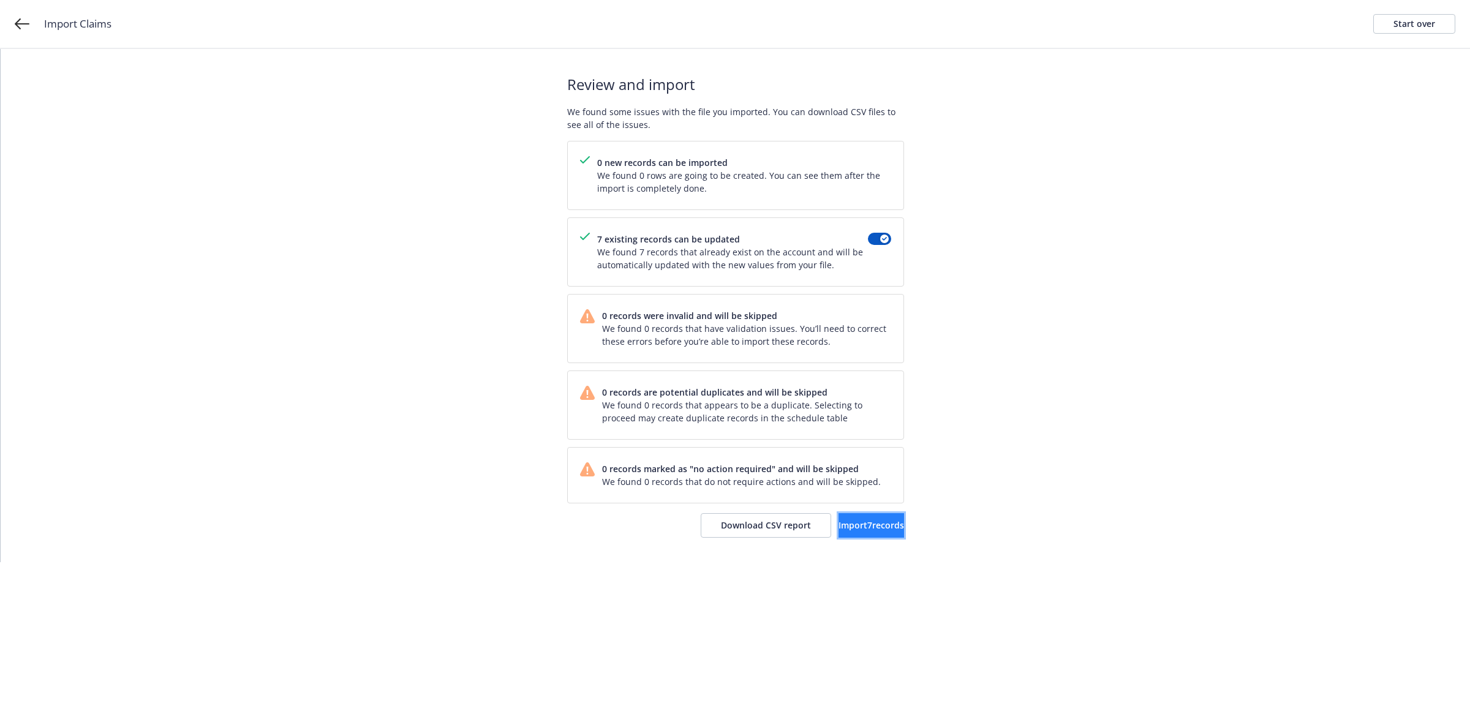
click at [846, 524] on span "Import 7 records" at bounding box center [872, 525] width 66 height 12
click at [833, 536] on link "View accounts" at bounding box center [854, 525] width 100 height 25
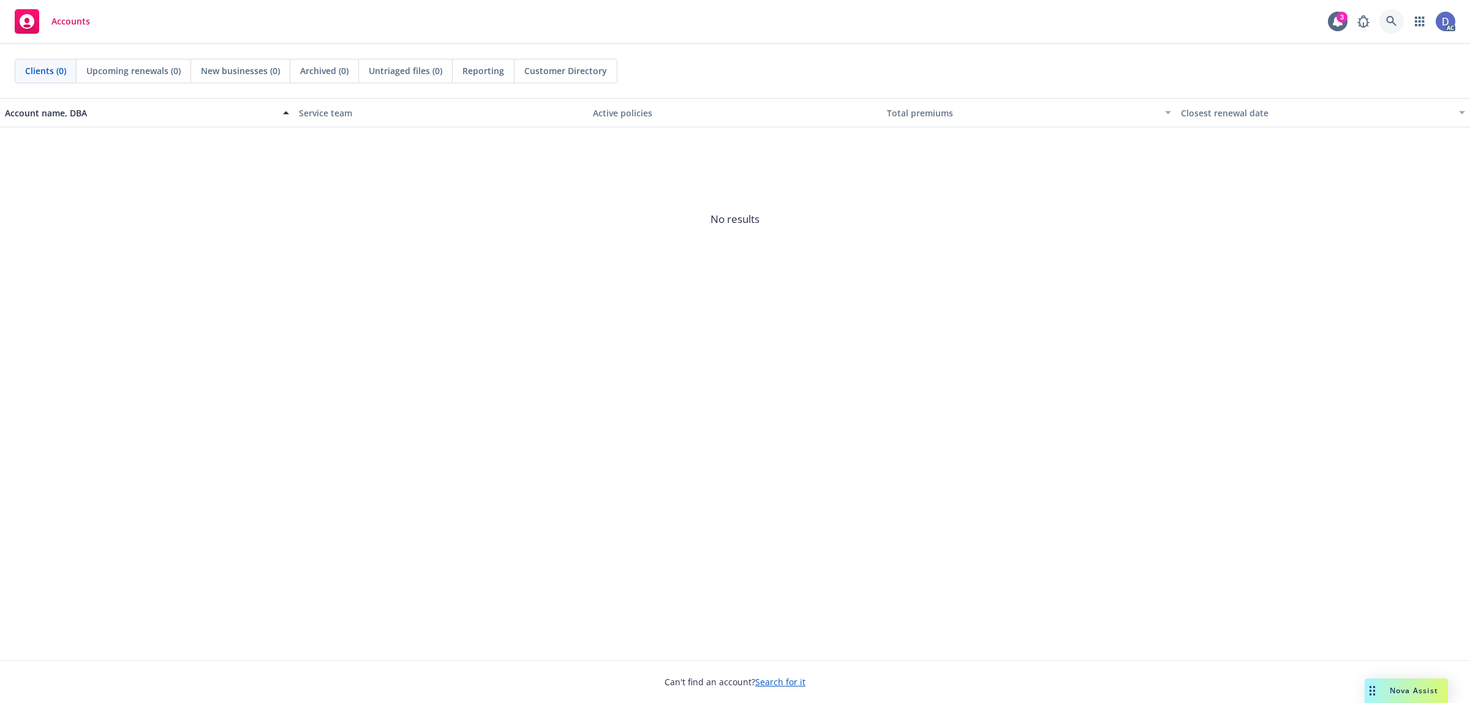
click at [1388, 20] on icon at bounding box center [1391, 21] width 10 height 10
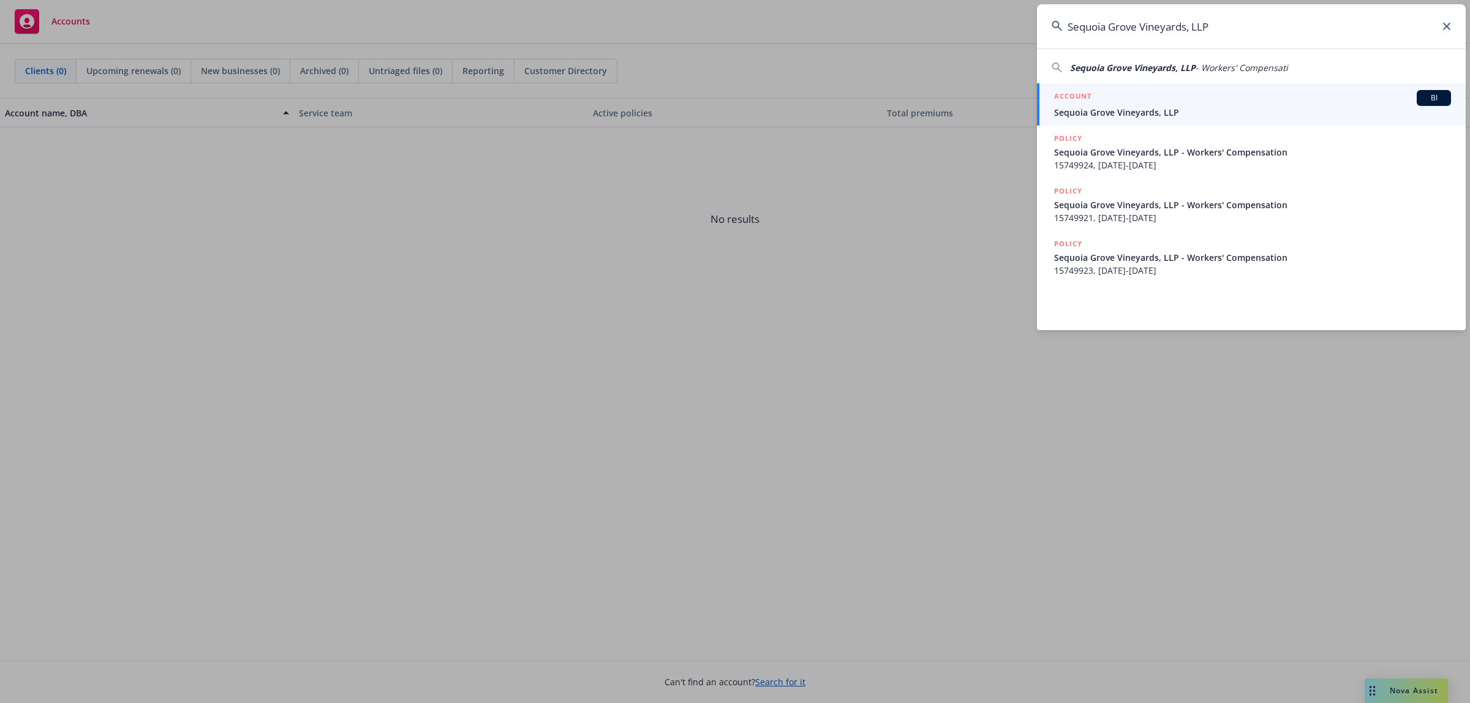
type input "Sequoia Grove Vineyards, LLP"
click at [1211, 124] on link "ACCOUNT BI Sequoia Grove Vineyards, LLP" at bounding box center [1251, 104] width 429 height 42
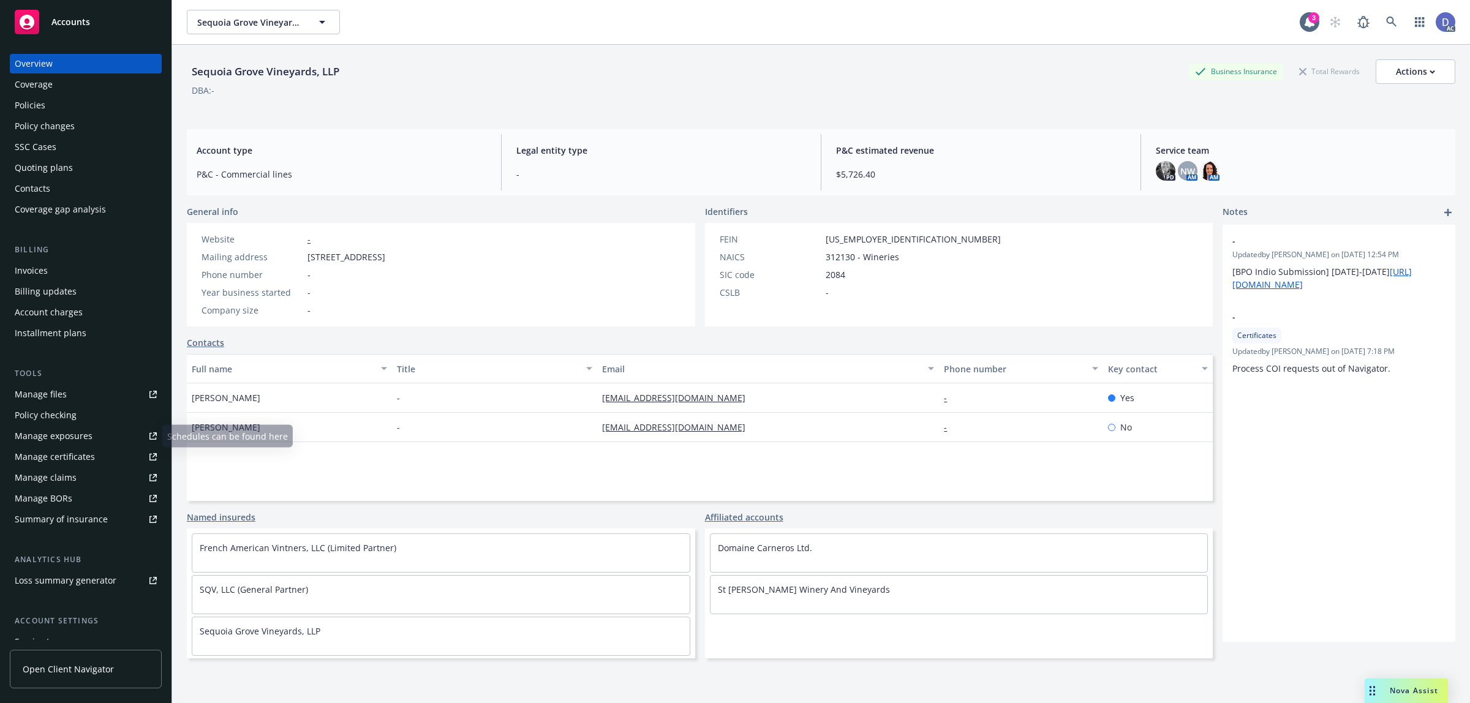
click at [66, 470] on div "Manage claims" at bounding box center [46, 478] width 62 height 20
click at [54, 391] on div "Manage files" at bounding box center [41, 395] width 52 height 20
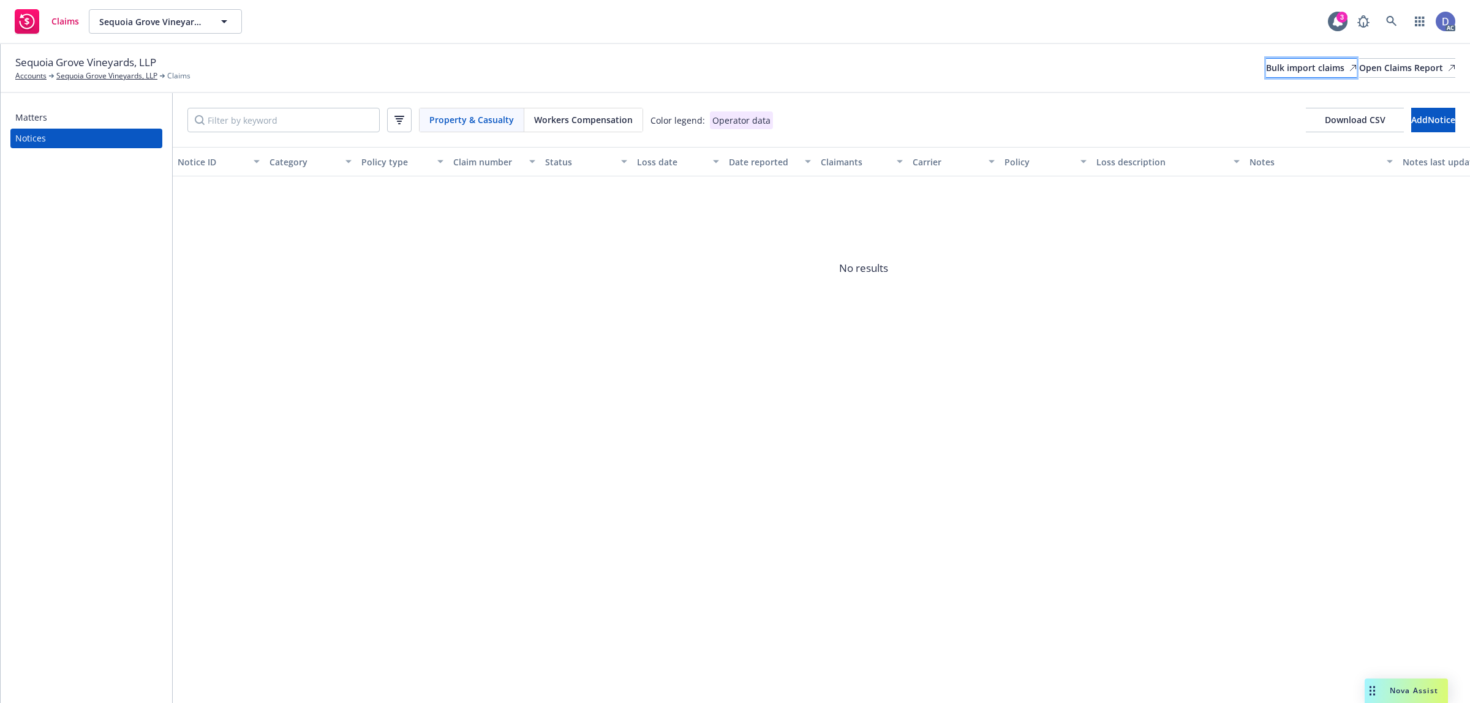
click at [1284, 74] on div "Bulk import claims" at bounding box center [1311, 68] width 91 height 18
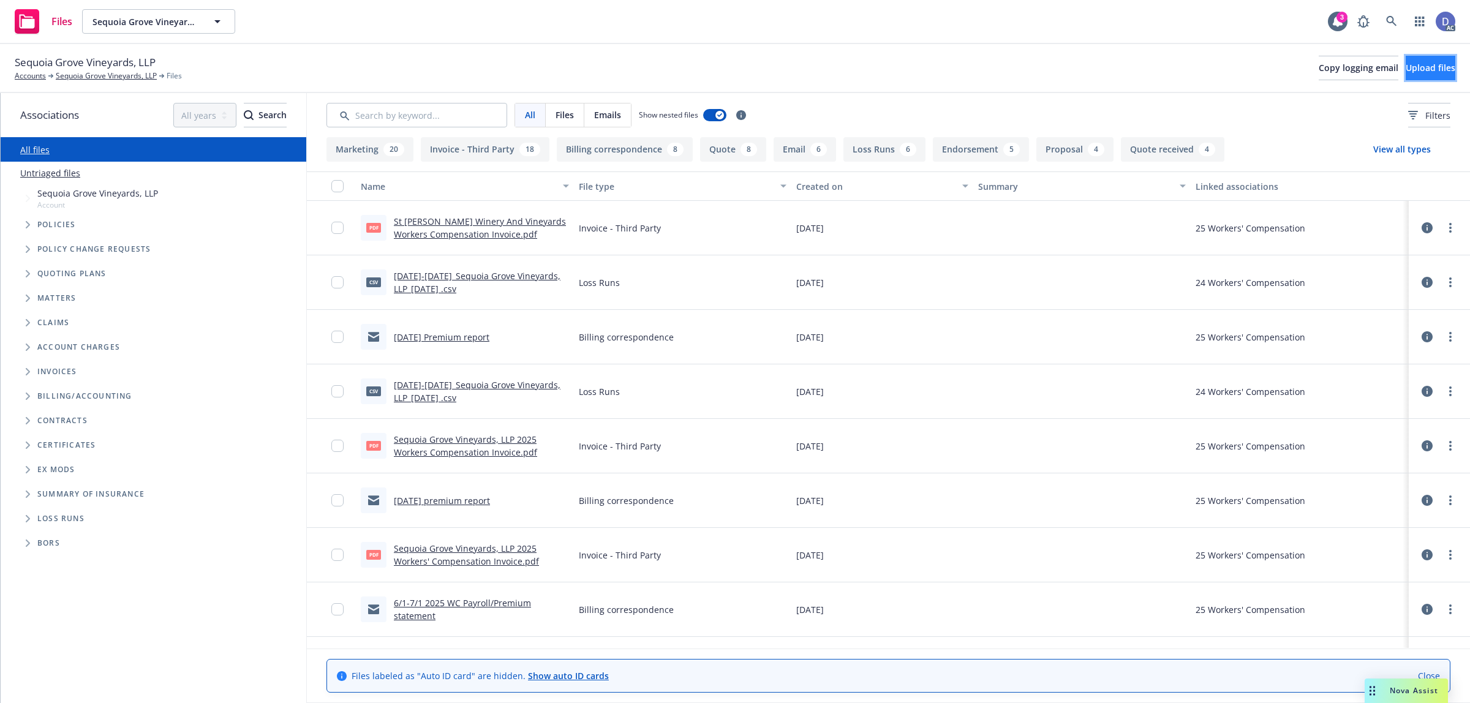
click at [1453, 70] on button "Upload files" at bounding box center [1431, 68] width 50 height 25
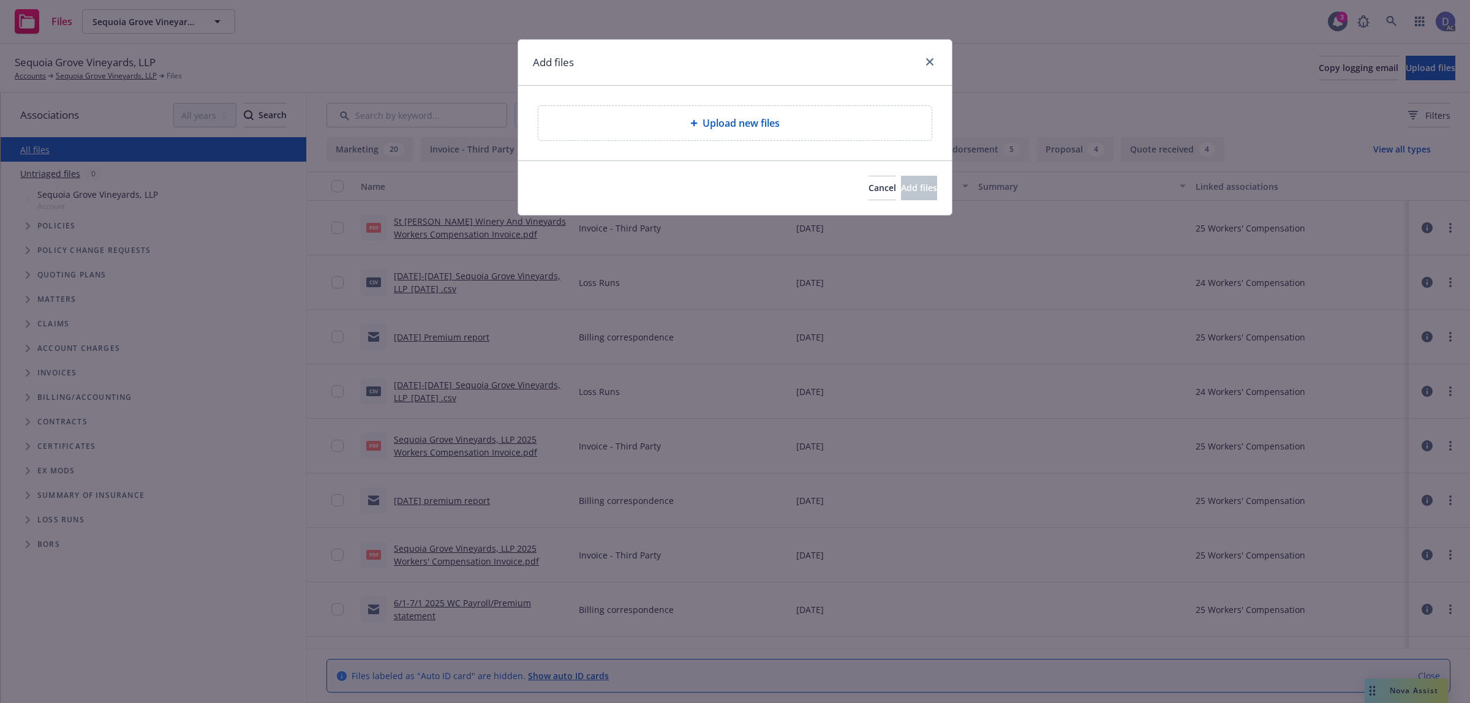
click at [738, 123] on span "Upload new files" at bounding box center [741, 123] width 77 height 15
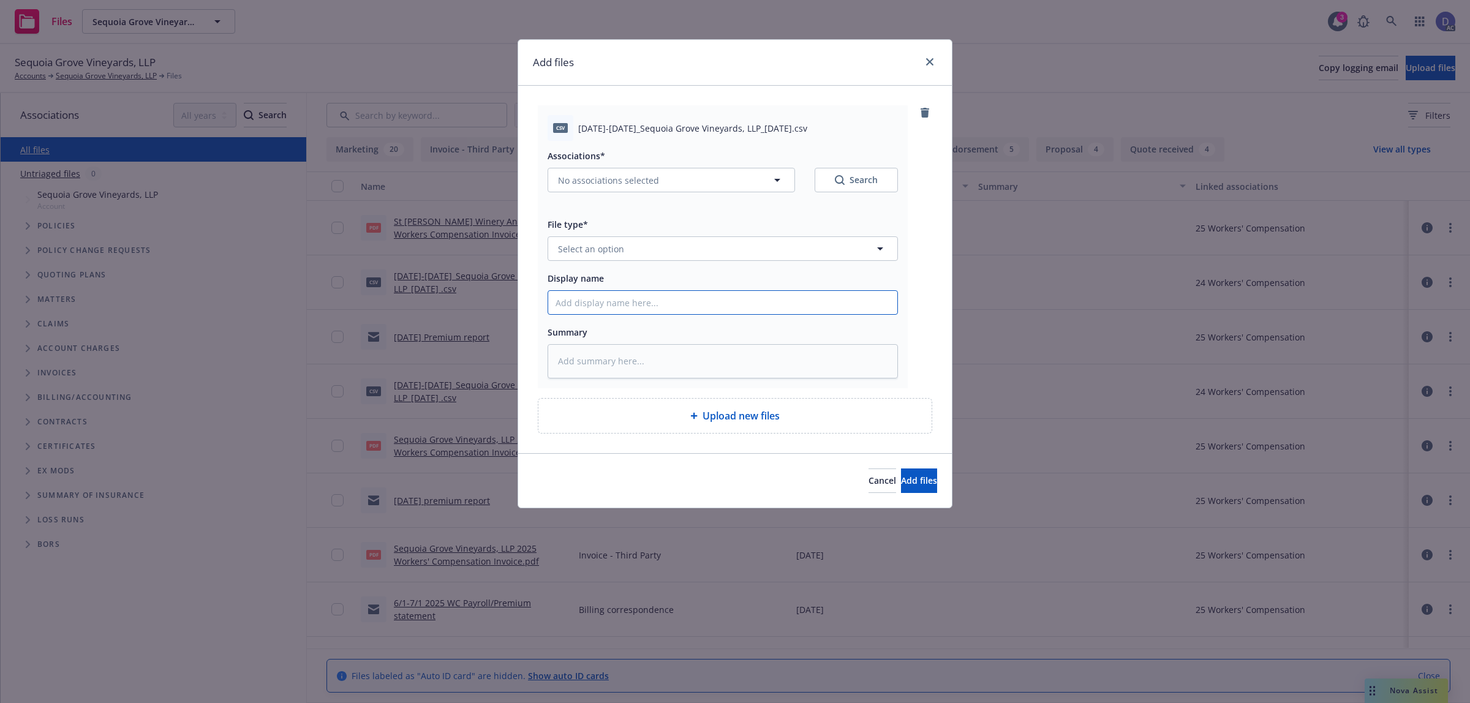
drag, startPoint x: 754, startPoint y: 303, endPoint x: 755, endPoint y: 295, distance: 8.0
click at [754, 303] on input "Display name" at bounding box center [722, 302] width 349 height 23
paste input "2023-2025_Sequoia Grove Vineyards, LLP_10-3-2024"
type input "2023-2025_Sequoia Grove Vineyards, LLP_10-3-2024"
type textarea "x"
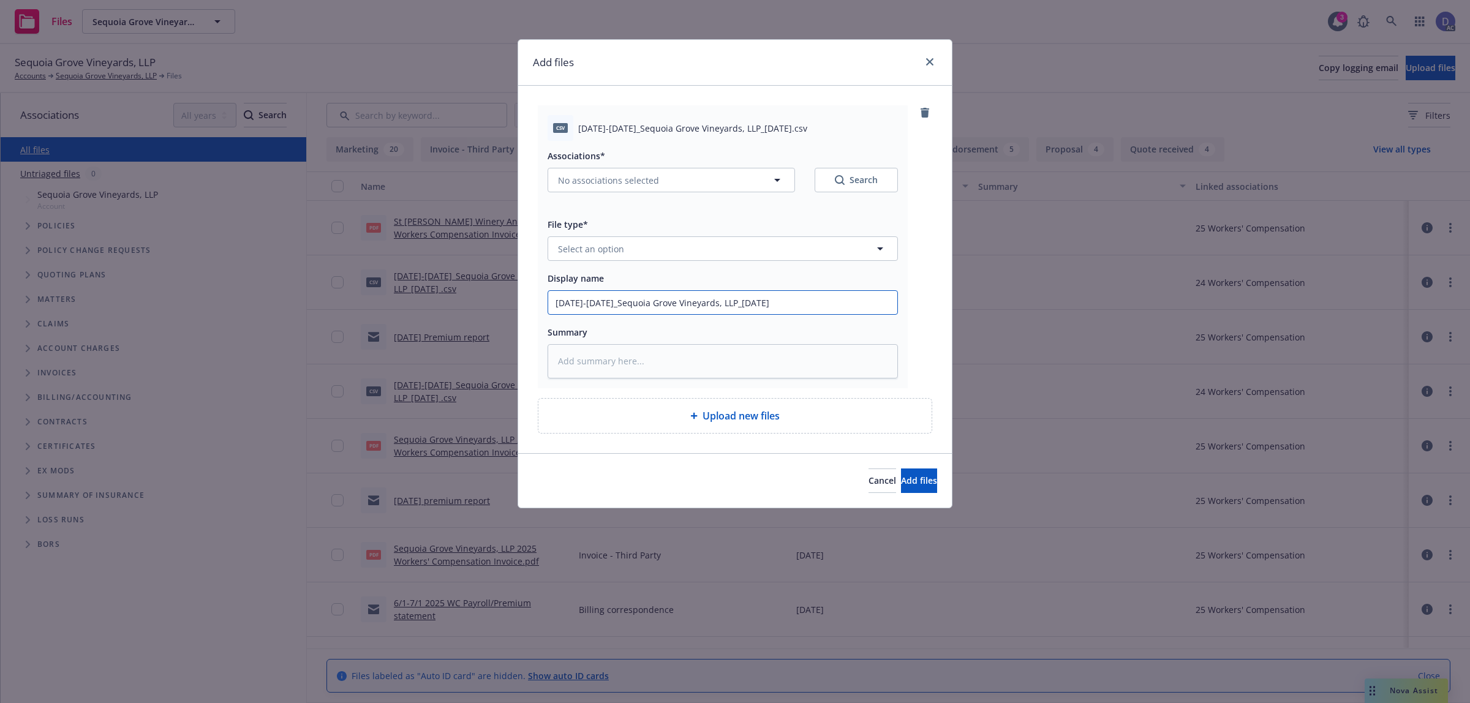
type input "2023-2025_Sequoia Grove Vineyards, LLP_10-3-2024"
click at [783, 266] on div "Associations* No associations selected Search File type* Select an option Displ…" at bounding box center [723, 260] width 350 height 238
click at [791, 252] on button "Select an option" at bounding box center [723, 248] width 350 height 25
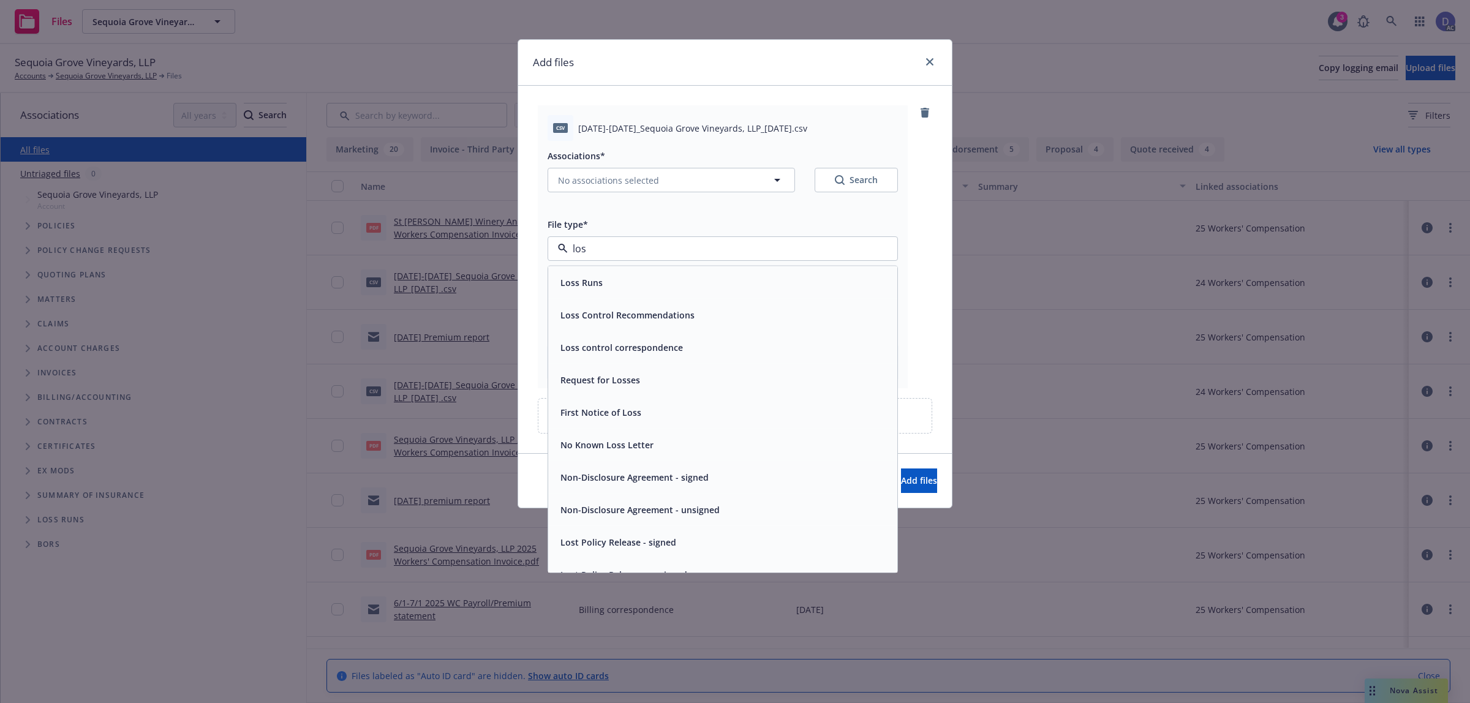
type input "loss"
click at [746, 277] on div "Loss Runs" at bounding box center [723, 283] width 334 height 18
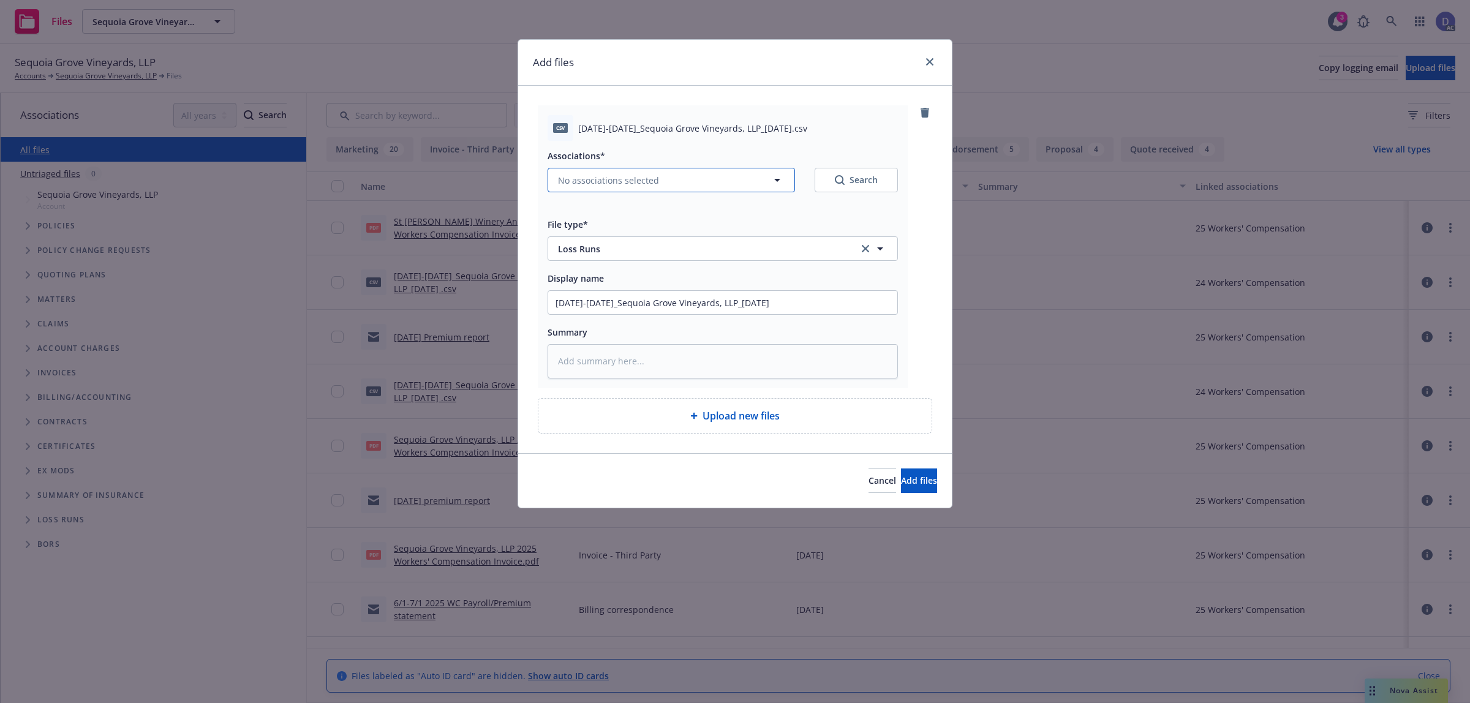
click at [686, 187] on button "No associations selected" at bounding box center [671, 180] width 247 height 25
type textarea "x"
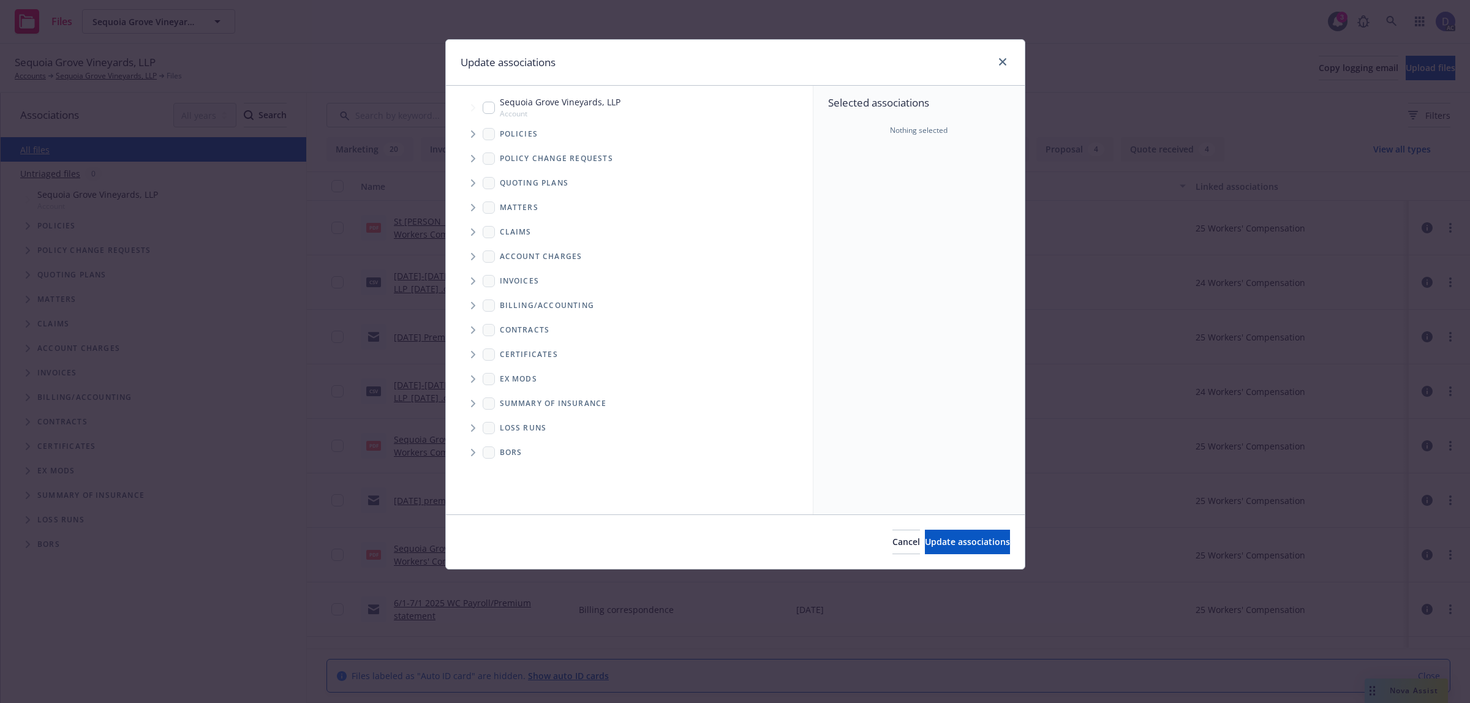
click at [470, 139] on span "Tree Example" at bounding box center [473, 134] width 20 height 20
click at [866, 189] on div "Selected associations Nothing selected" at bounding box center [919, 300] width 211 height 429
click at [550, 205] on div "Republic Indemnity - 15749923" at bounding box center [570, 205] width 110 height 10
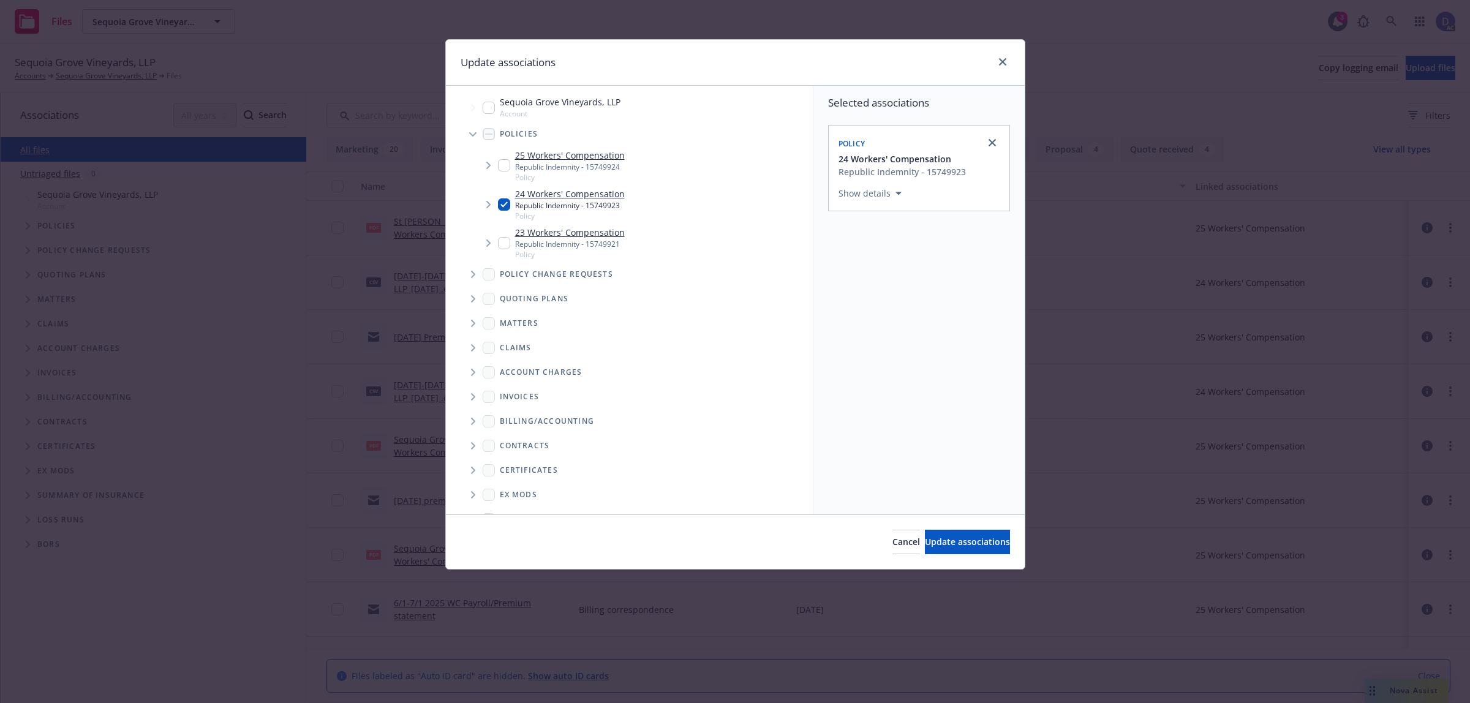
checkbox input "true"
click at [990, 549] on button "Update associations" at bounding box center [967, 542] width 85 height 25
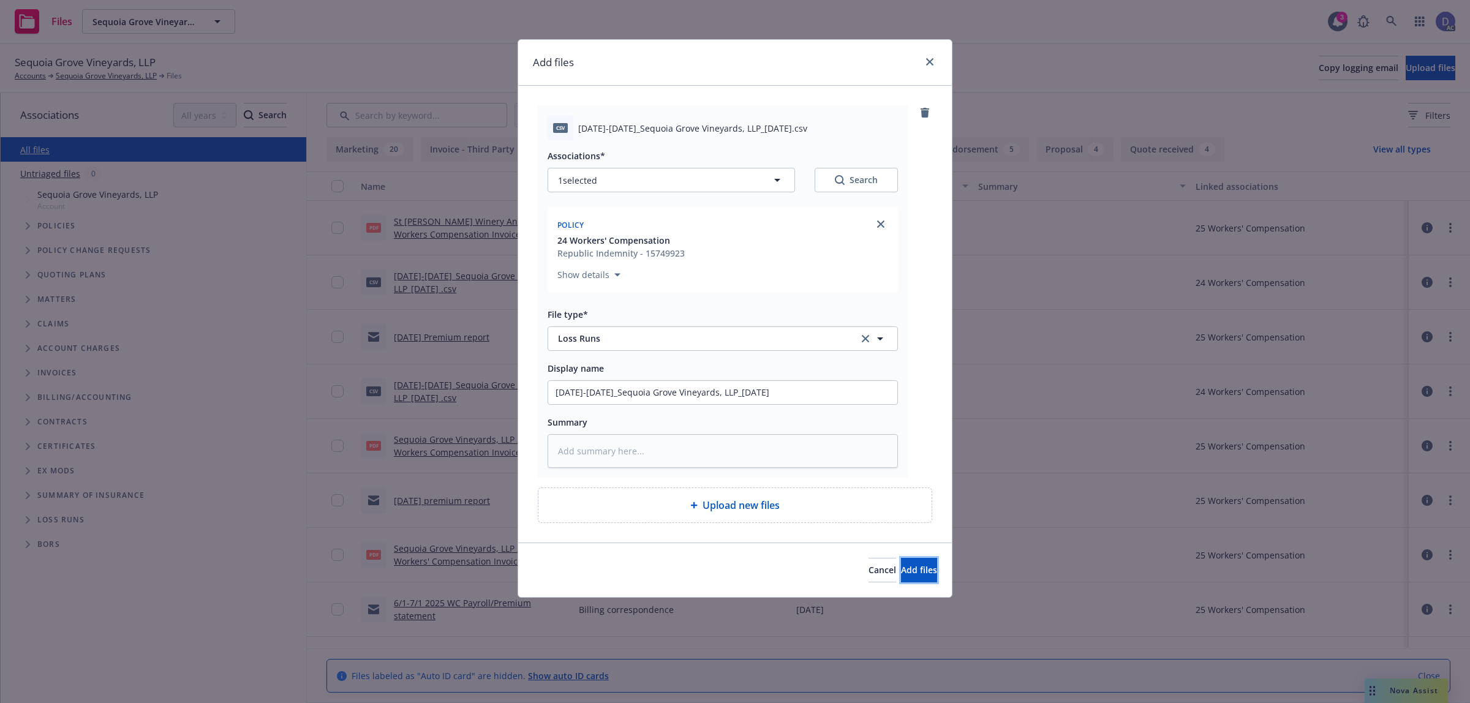
click at [912, 574] on span "Add files" at bounding box center [919, 570] width 36 height 12
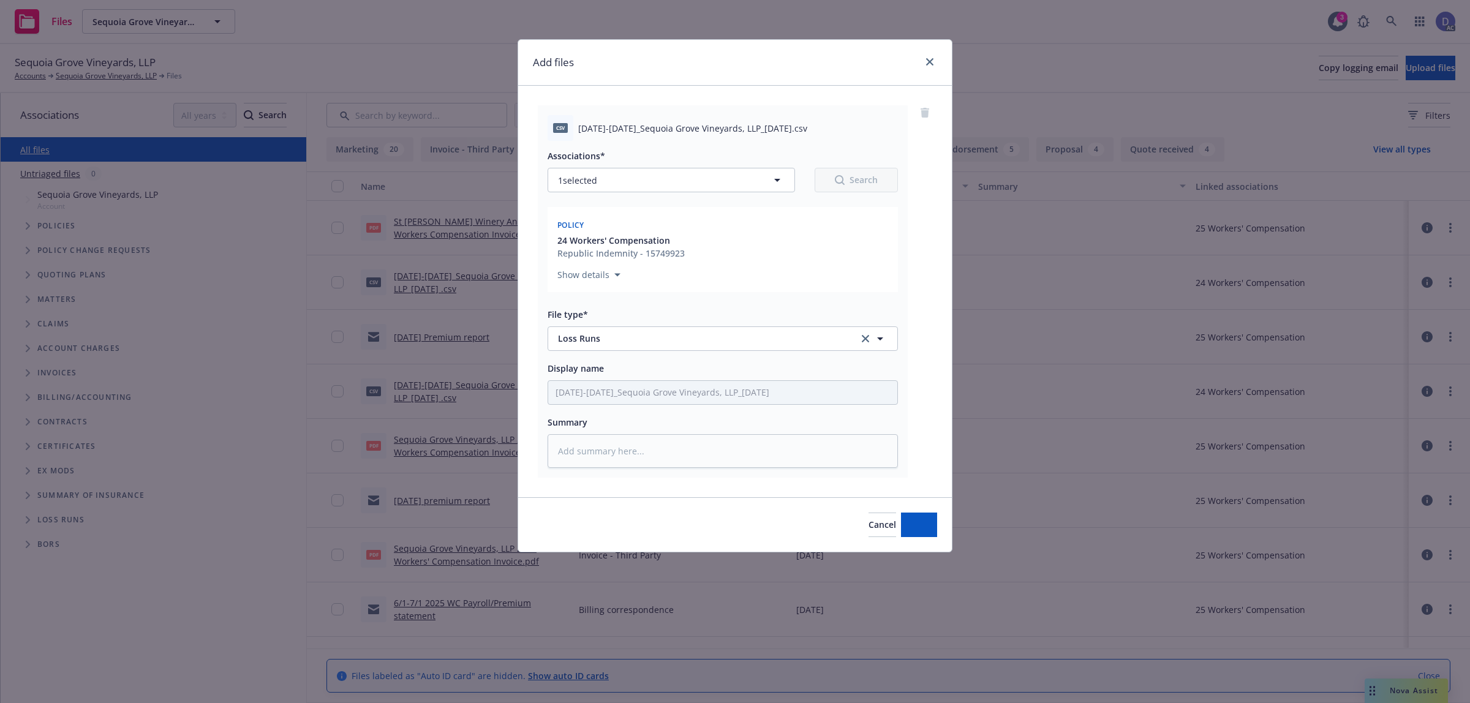
type textarea "x"
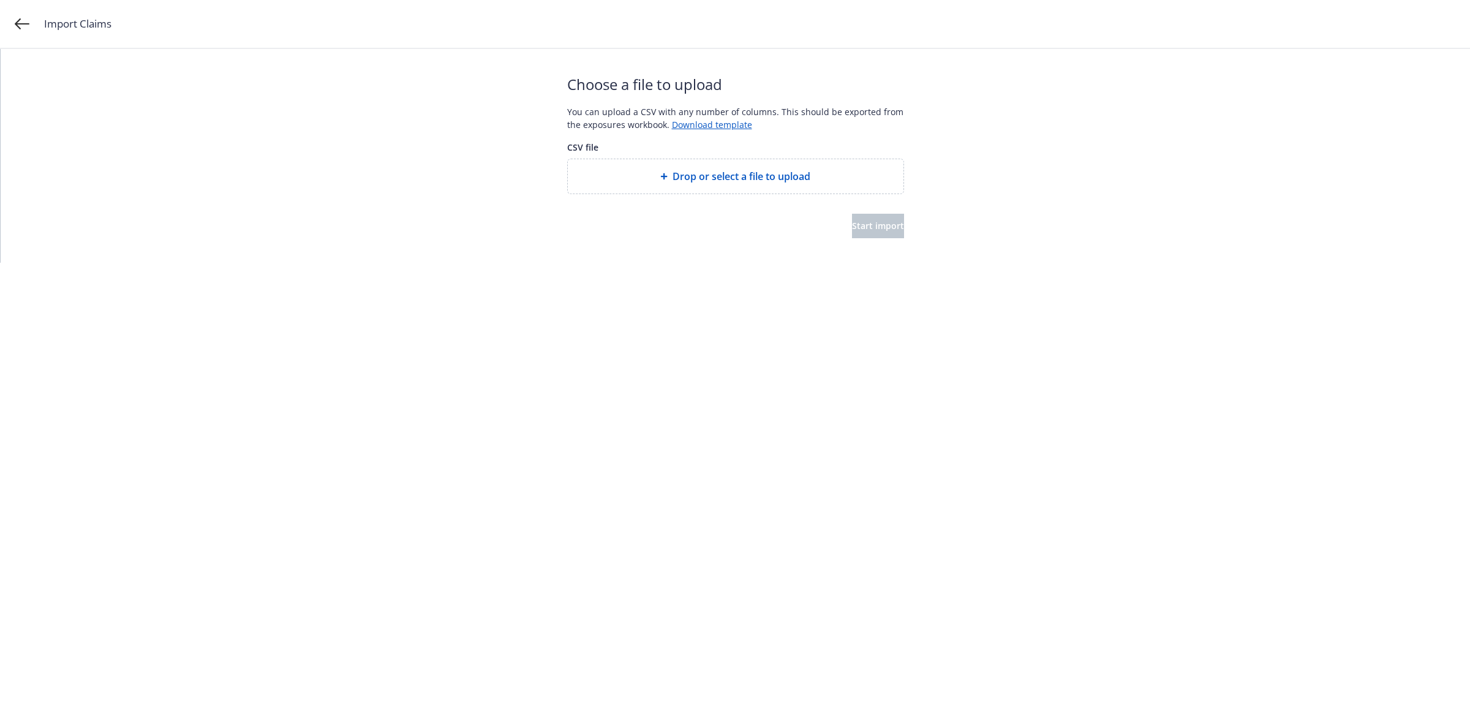
click at [690, 167] on div "Drop or select a file to upload" at bounding box center [736, 176] width 336 height 34
click at [886, 230] on button "Start import" at bounding box center [878, 226] width 52 height 25
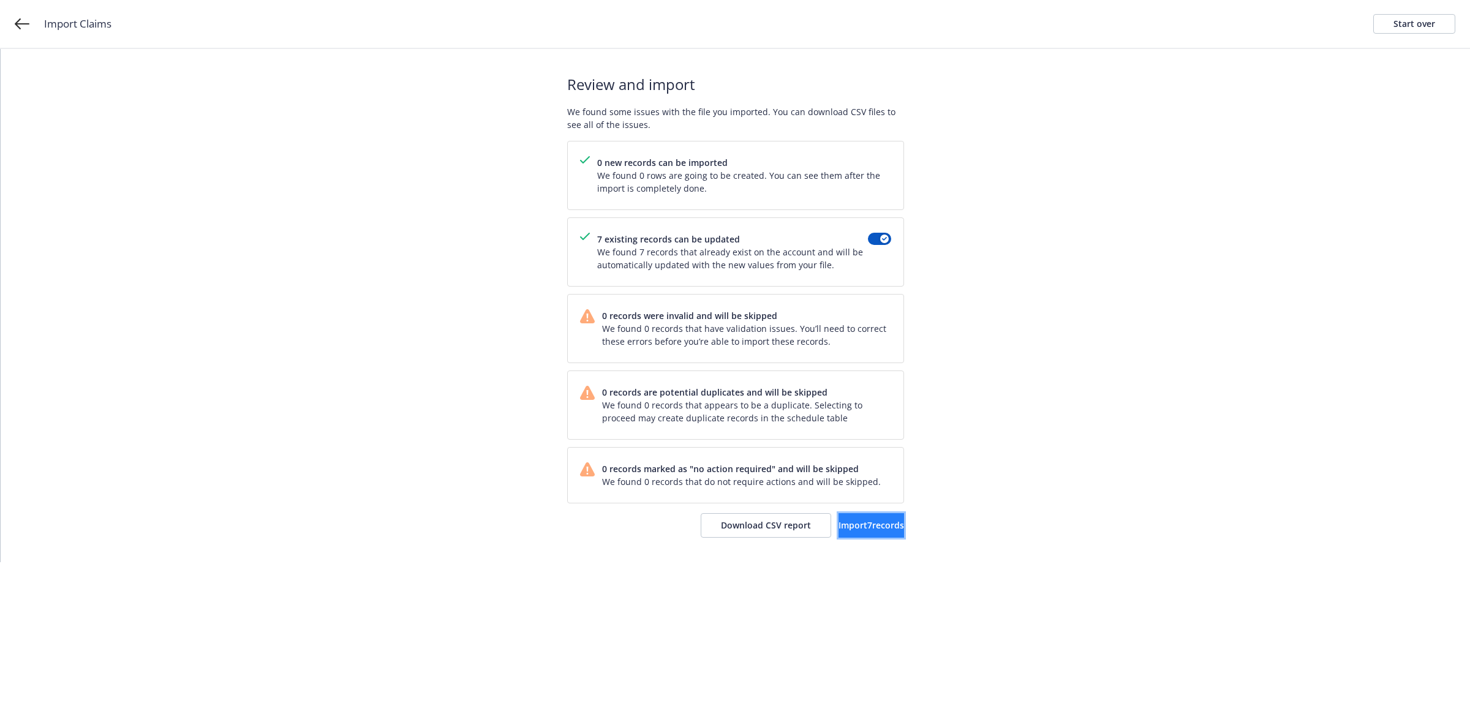
click at [842, 521] on span "Import 7 records" at bounding box center [872, 525] width 66 height 12
click at [842, 521] on span "View accounts" at bounding box center [854, 525] width 60 height 12
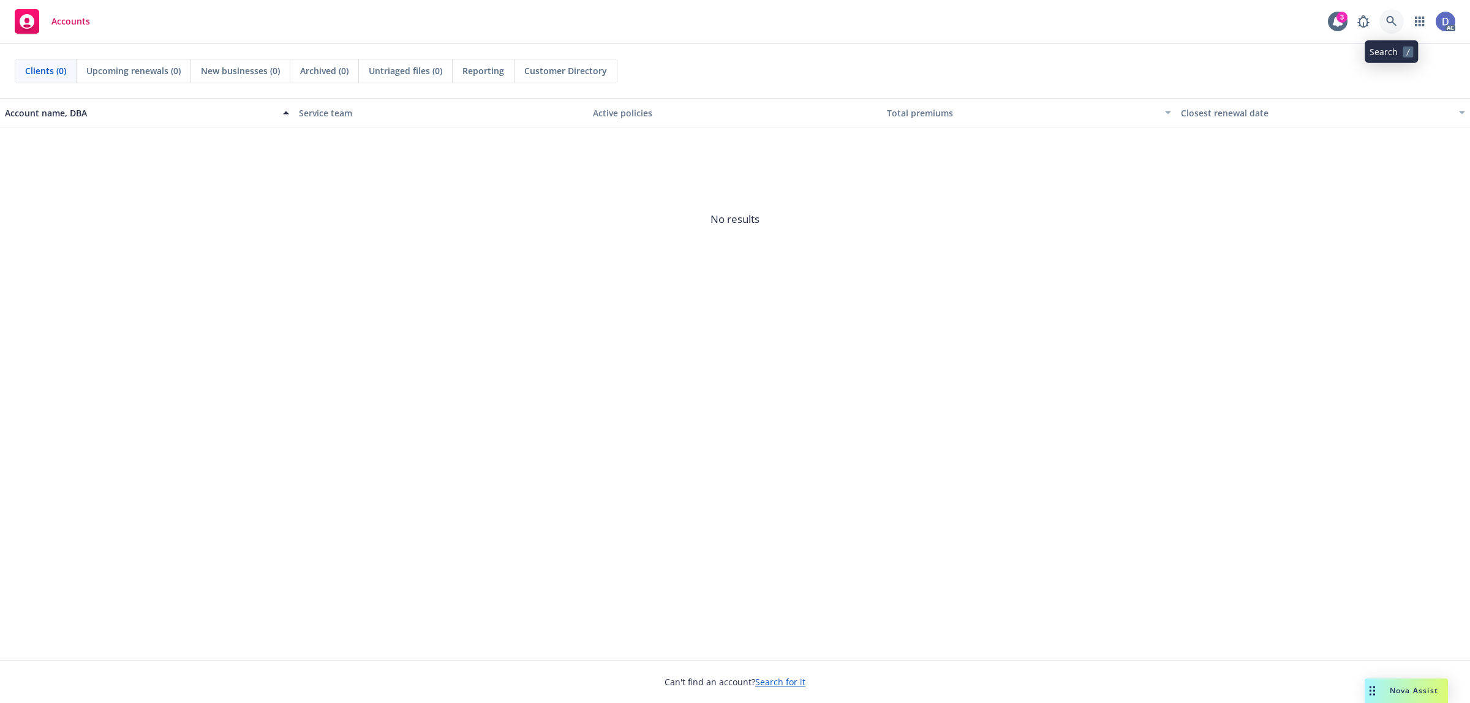
click at [1389, 25] on icon at bounding box center [1391, 21] width 11 height 11
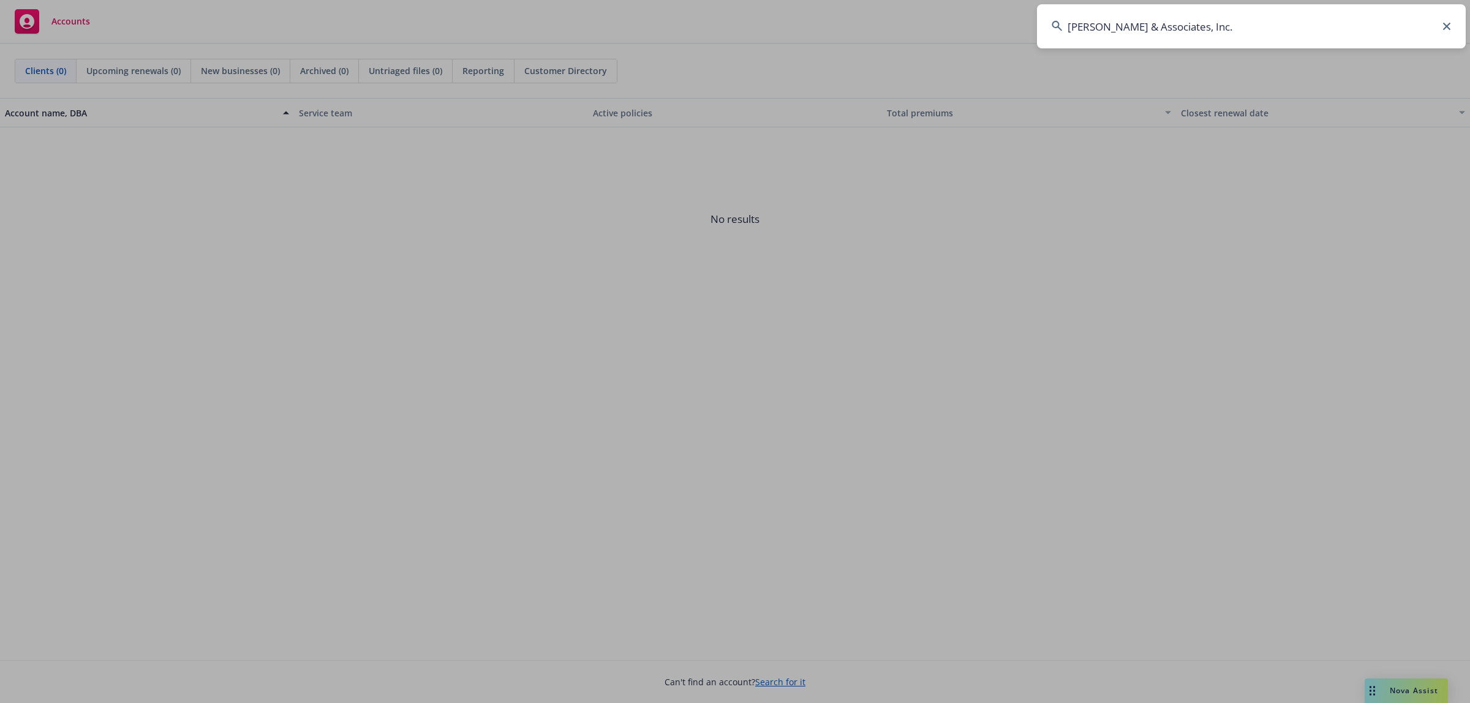
click at [1389, 25] on input "[PERSON_NAME] & Associates, Inc." at bounding box center [1251, 26] width 429 height 44
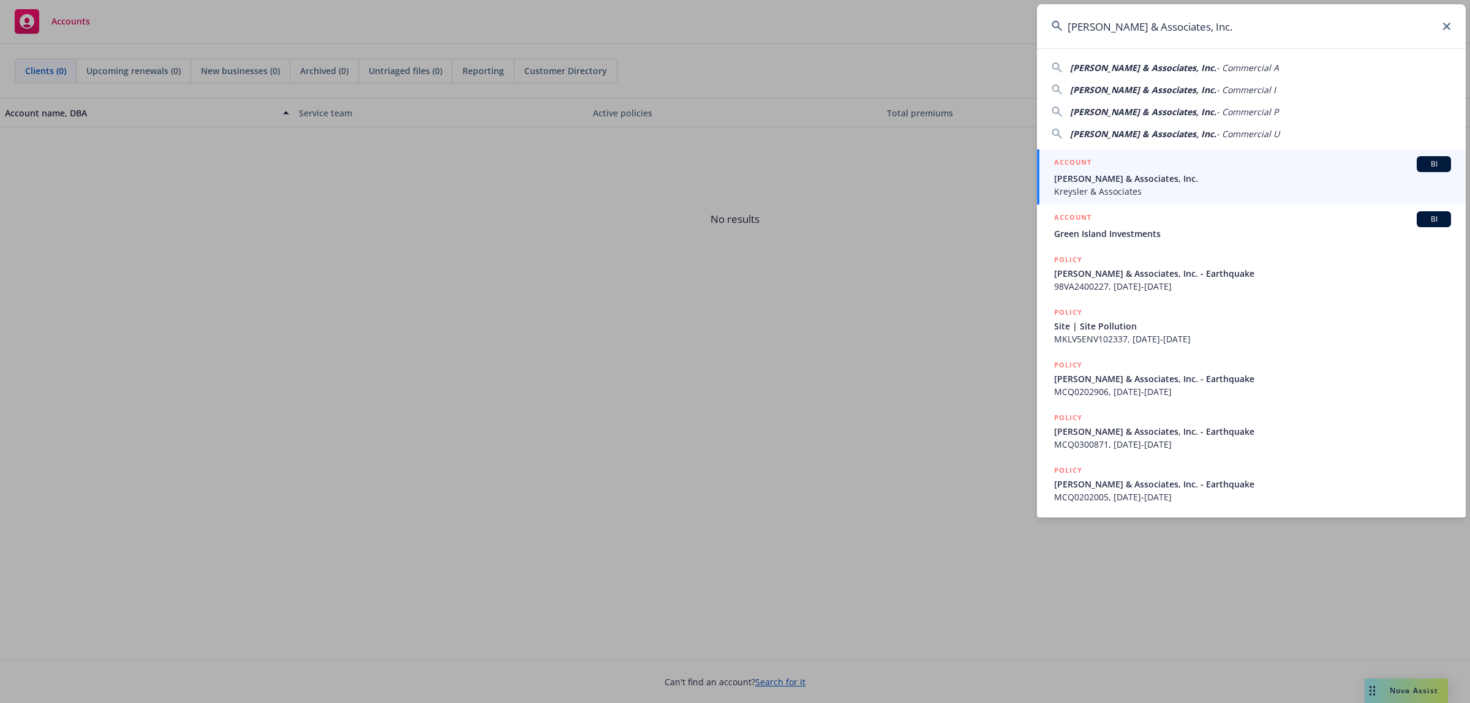
type input "[PERSON_NAME] & Associates, Inc."
click at [1214, 179] on span "[PERSON_NAME] & Associates, Inc." at bounding box center [1252, 178] width 397 height 13
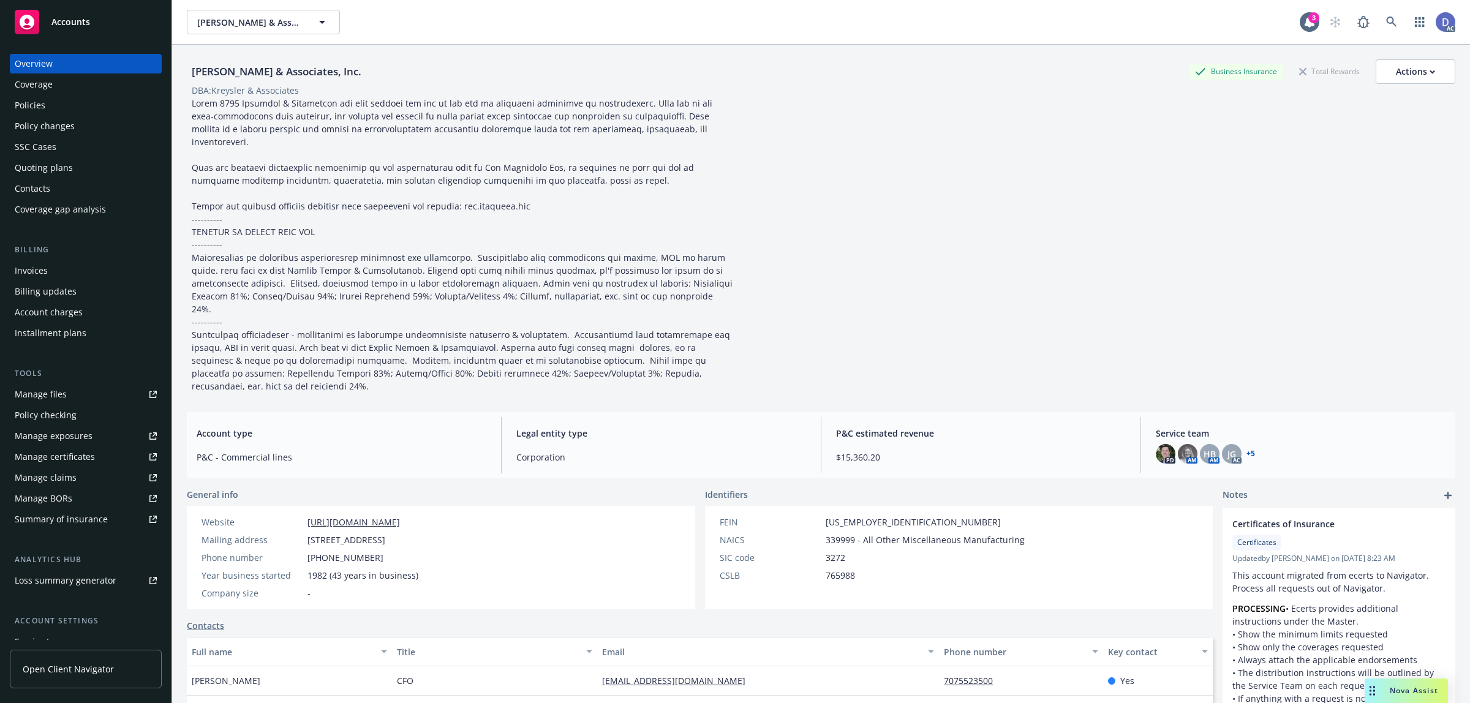
click at [72, 472] on div "Manage claims" at bounding box center [46, 478] width 62 height 20
click at [55, 397] on div "Manage files" at bounding box center [41, 395] width 52 height 20
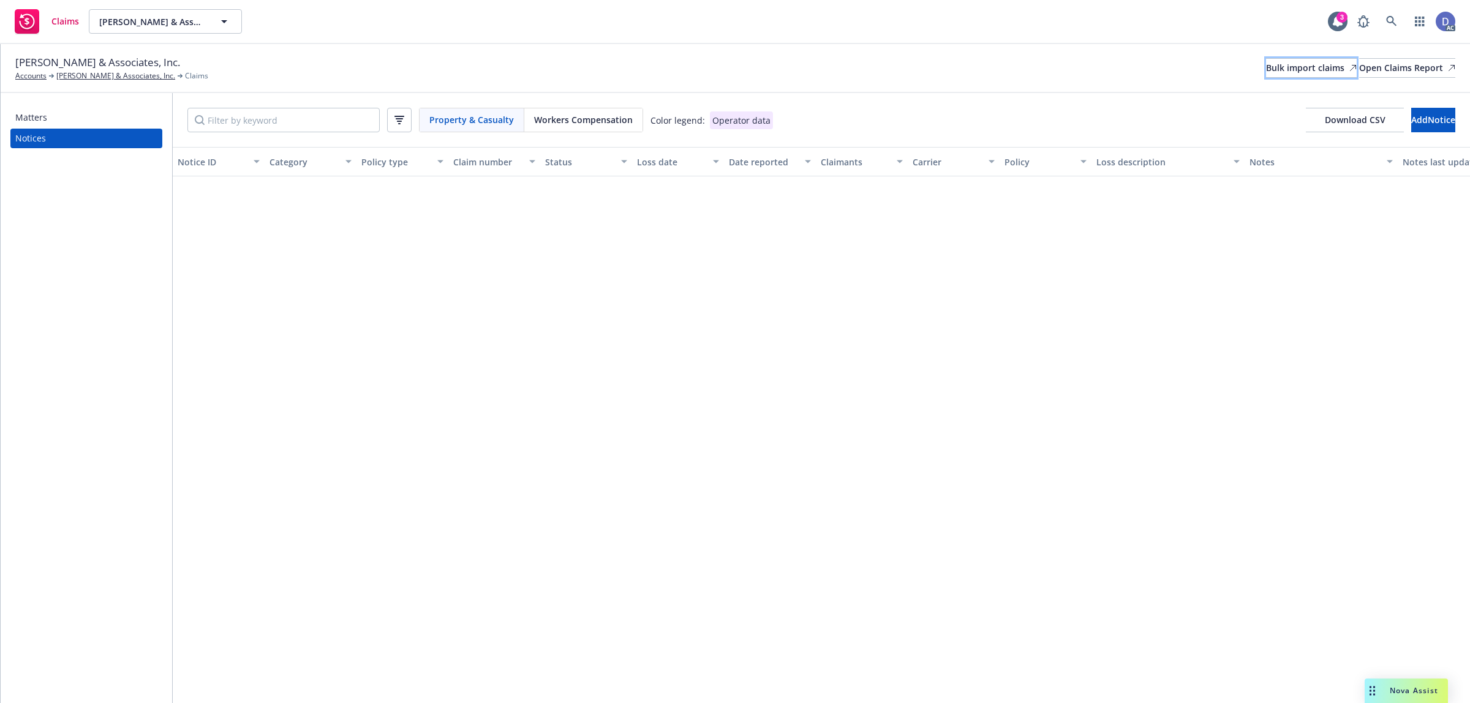
click at [1266, 59] on div "Bulk import claims" at bounding box center [1311, 68] width 91 height 18
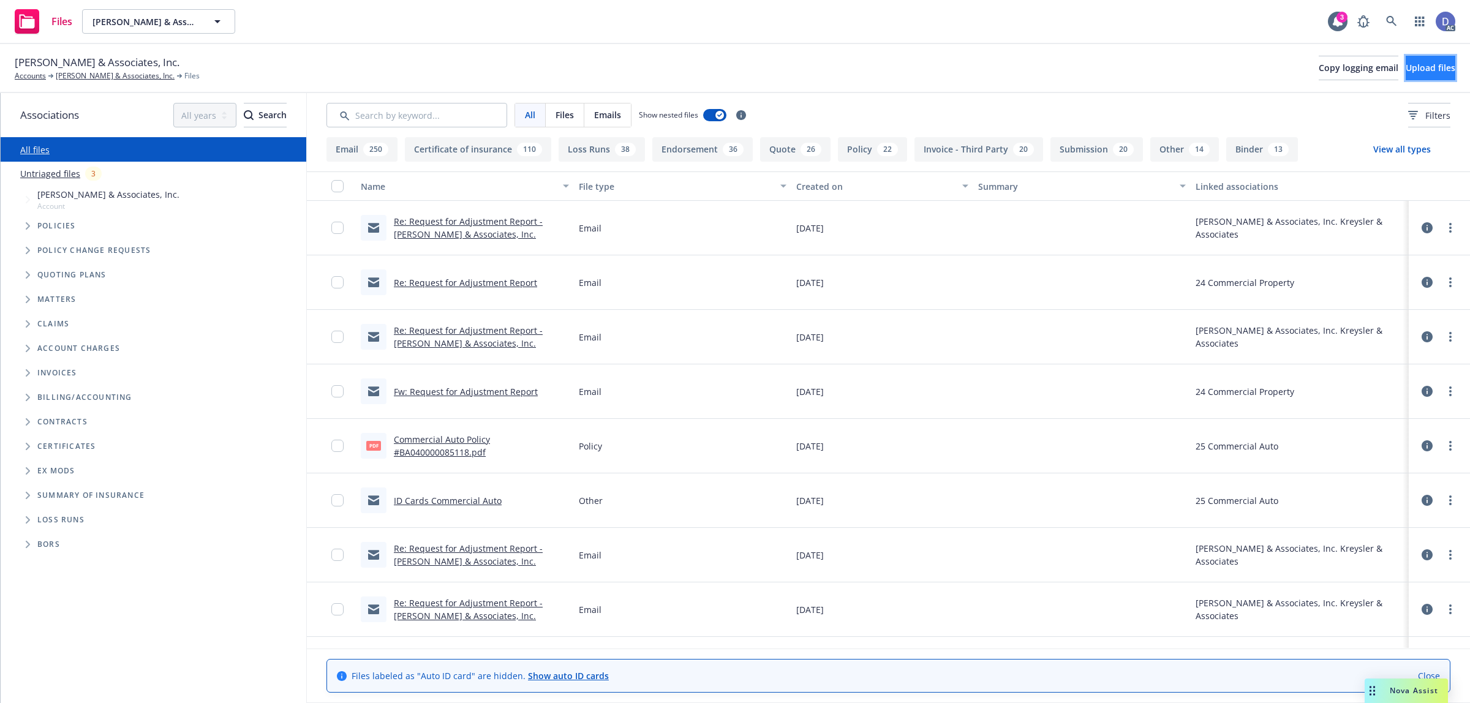
click at [1416, 66] on span "Upload files" at bounding box center [1431, 68] width 50 height 12
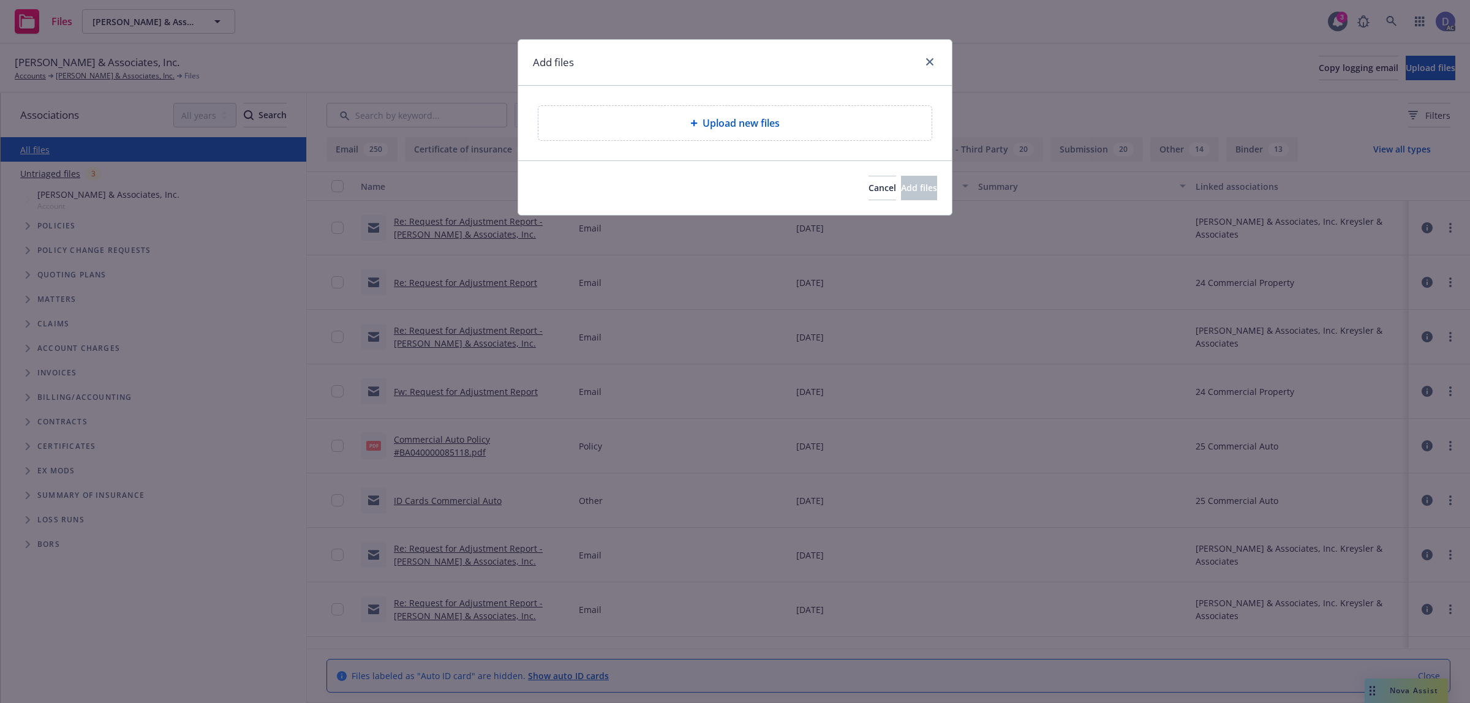
click at [776, 115] on div "Upload new files" at bounding box center [734, 123] width 393 height 34
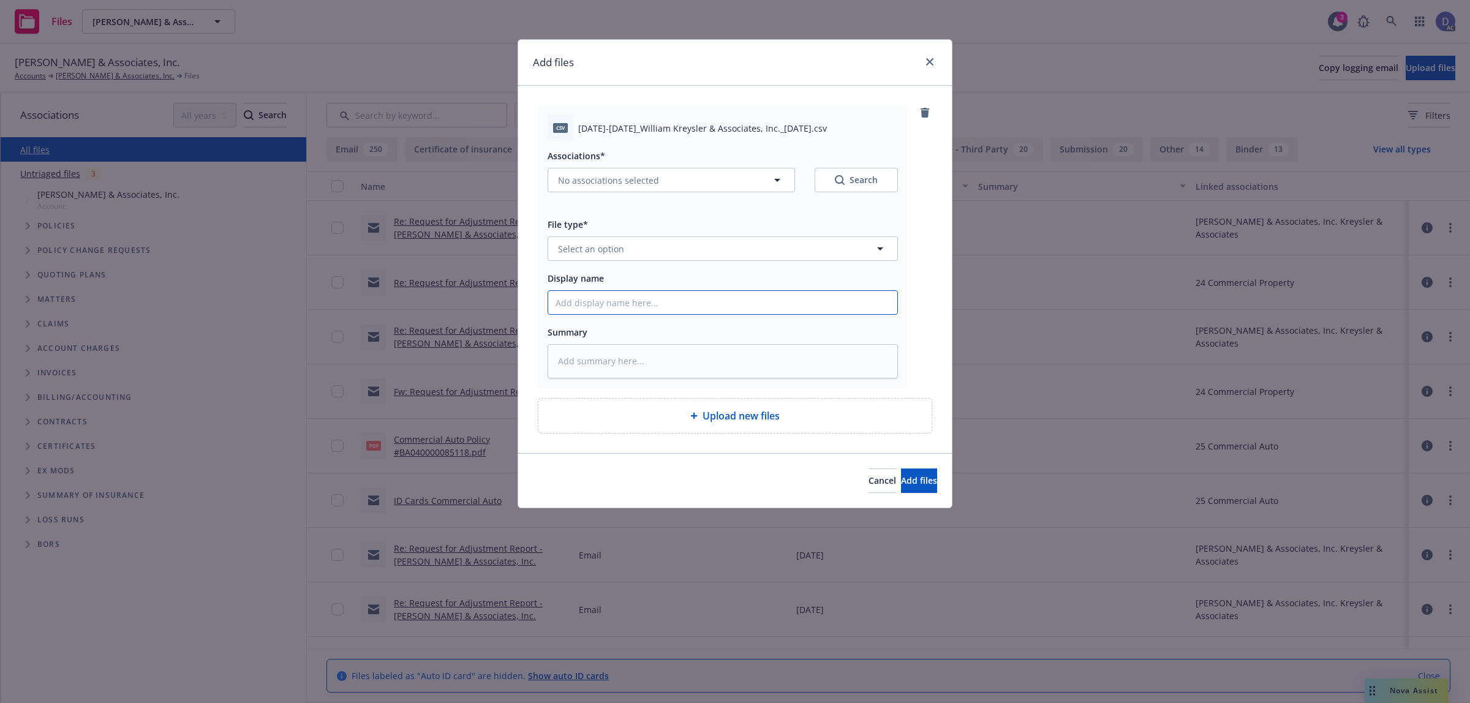
click at [741, 300] on input "Display name" at bounding box center [722, 302] width 349 height 23
paste input "[DATE]-[DATE]_William Kreysler & Associates, Inc._[DATE]"
type input "[DATE]-[DATE]_William Kreysler & Associates, Inc._[DATE]"
type textarea "x"
type input "[DATE]-[DATE]_William Kreysler & Associates, Inc._[DATE]"
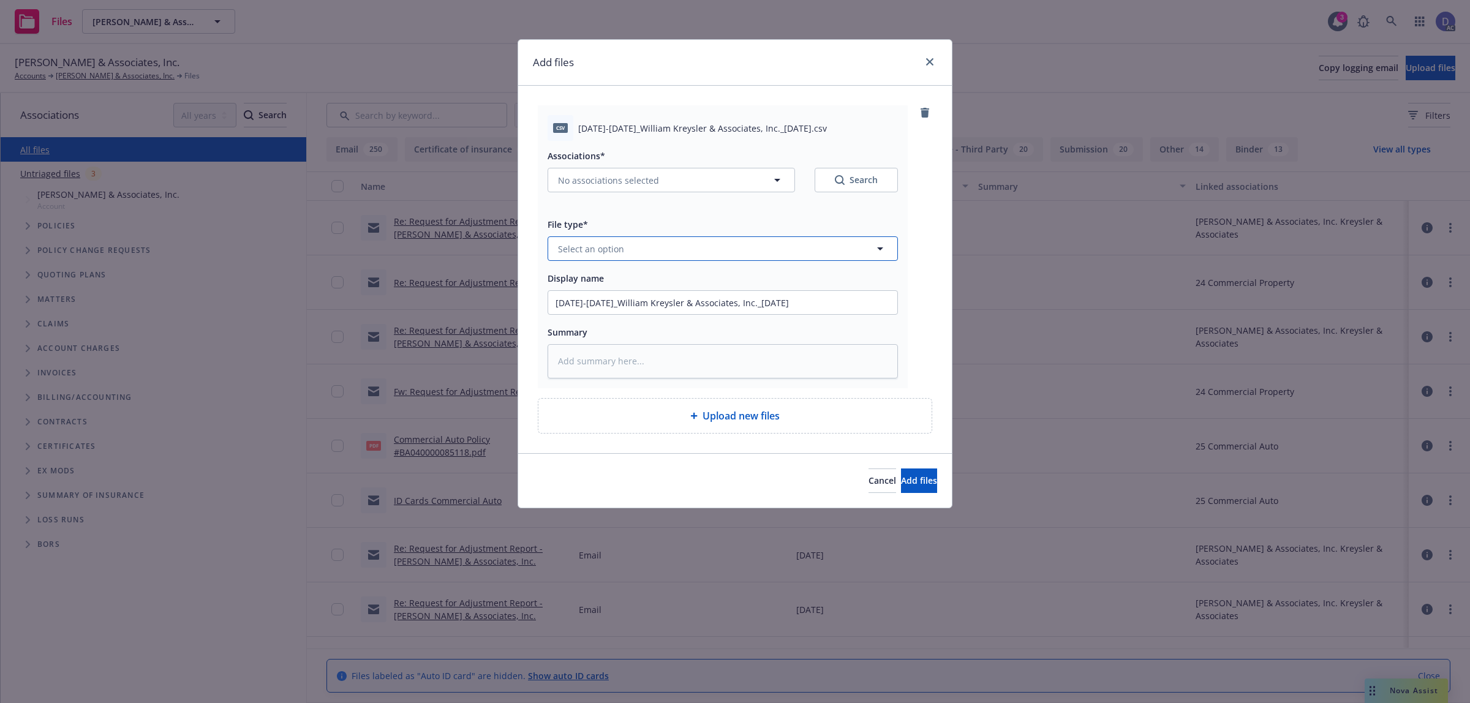
click at [795, 252] on button "Select an option" at bounding box center [723, 248] width 350 height 25
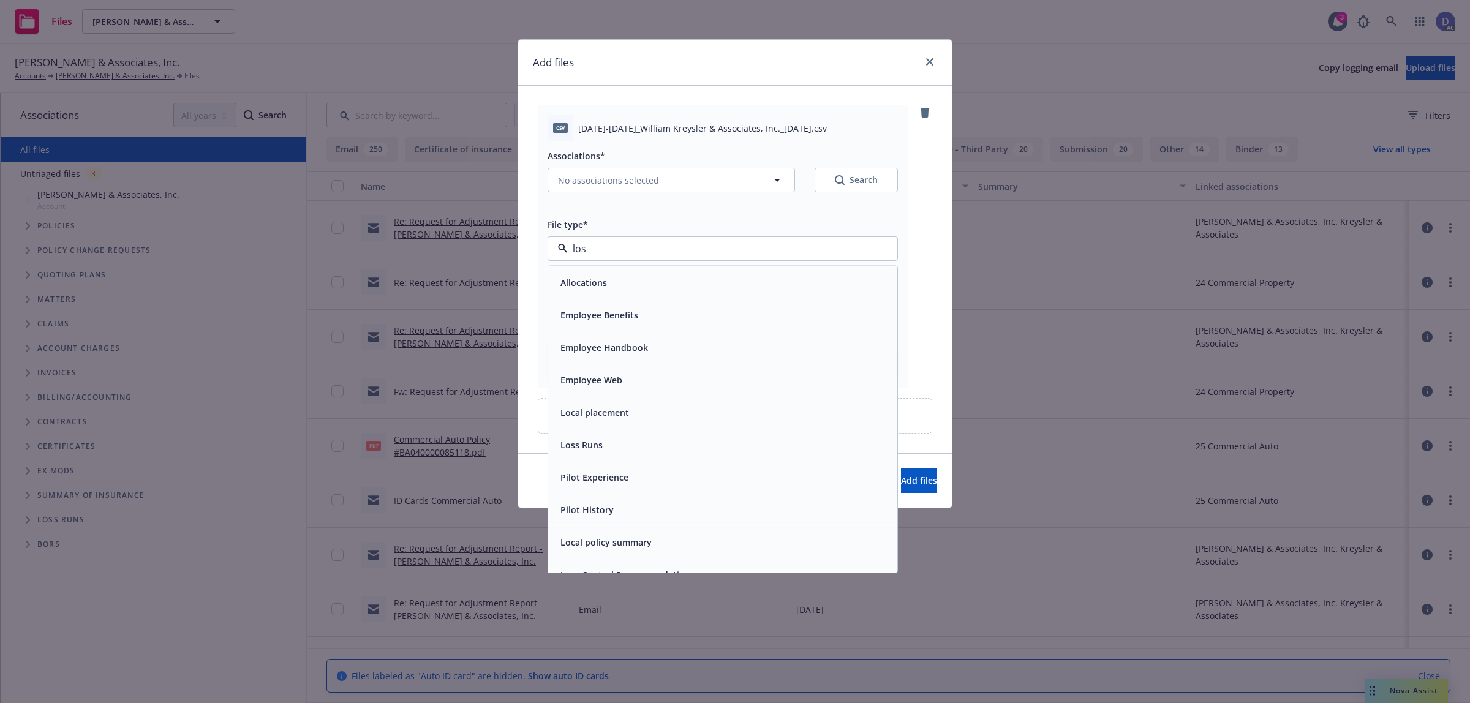
type input "loss"
click at [760, 273] on div "Loss Runs" at bounding box center [722, 282] width 349 height 32
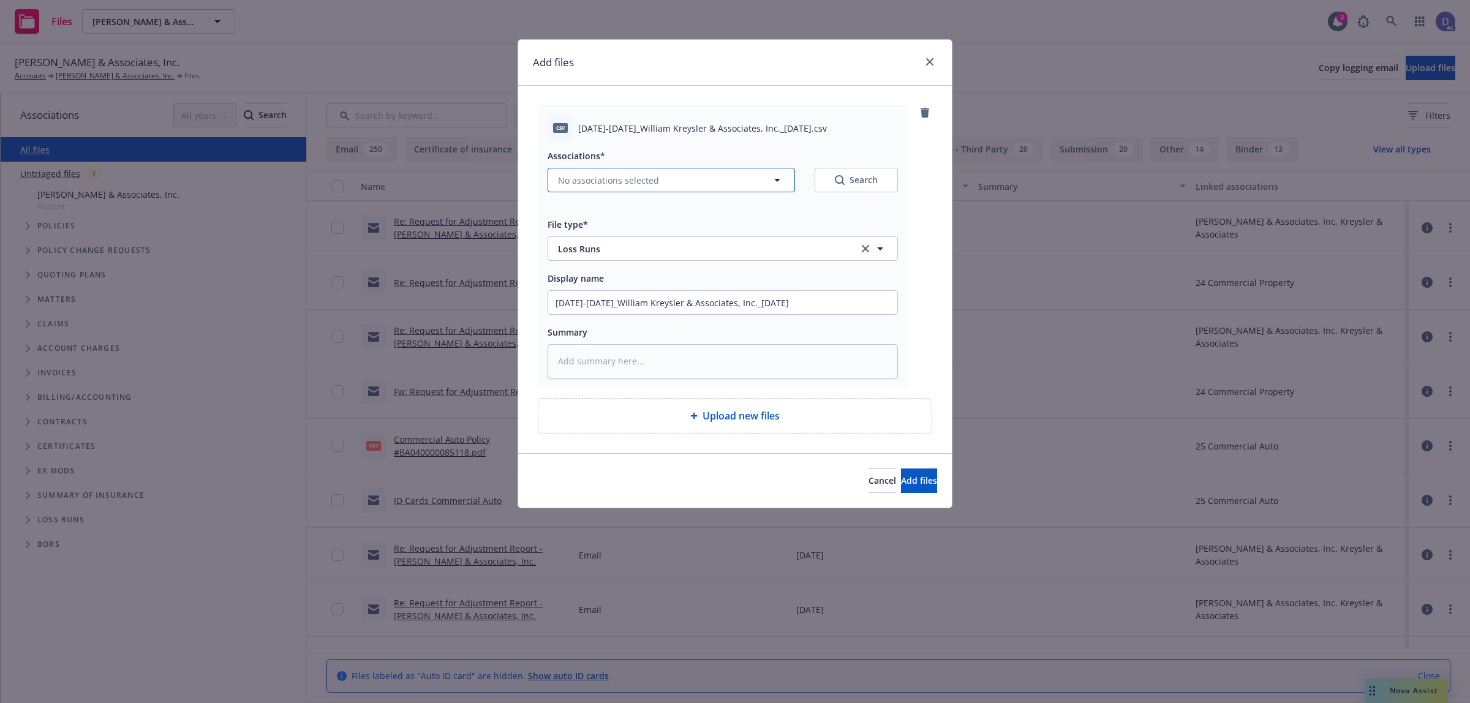
click at [680, 184] on button "No associations selected" at bounding box center [671, 180] width 247 height 25
type textarea "x"
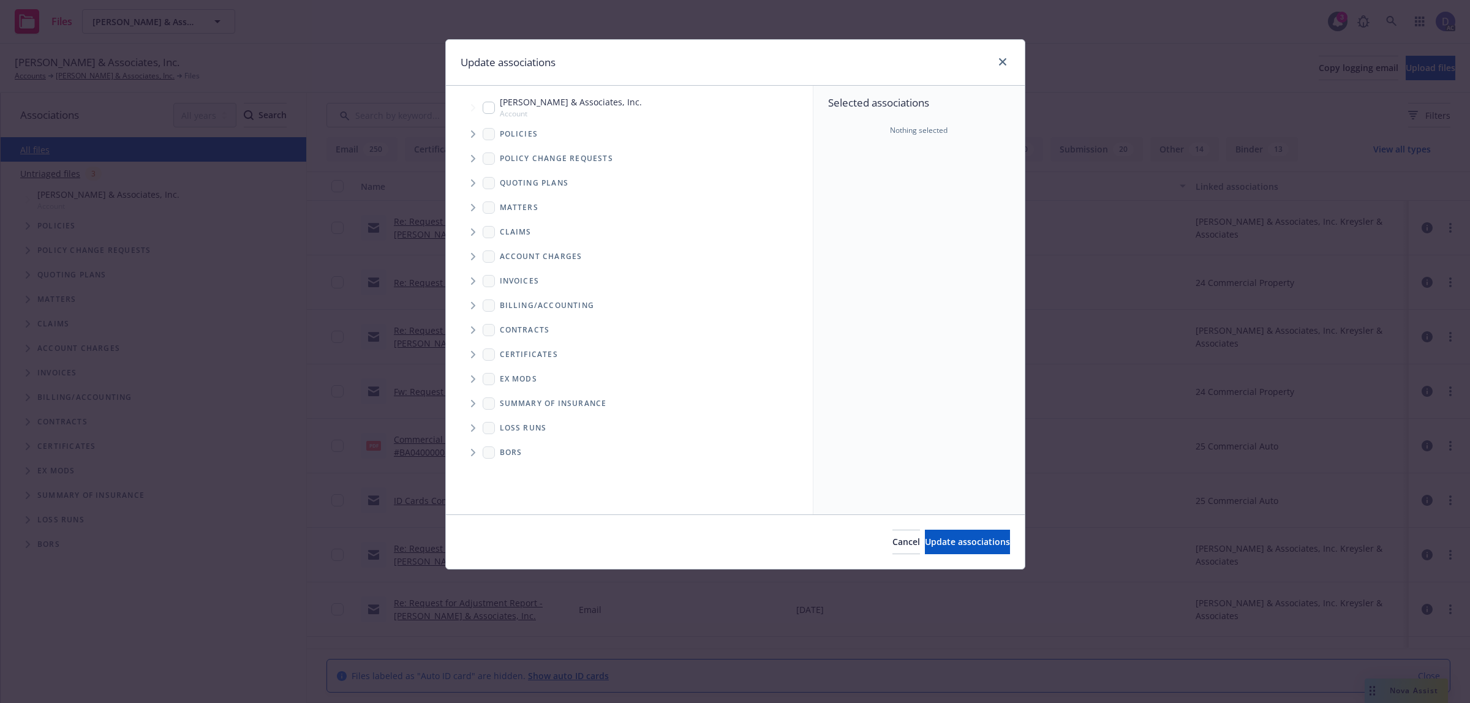
click at [472, 137] on icon "Tree Example" at bounding box center [473, 133] width 4 height 7
click at [890, 215] on div "Selected associations Nothing selected" at bounding box center [919, 300] width 211 height 429
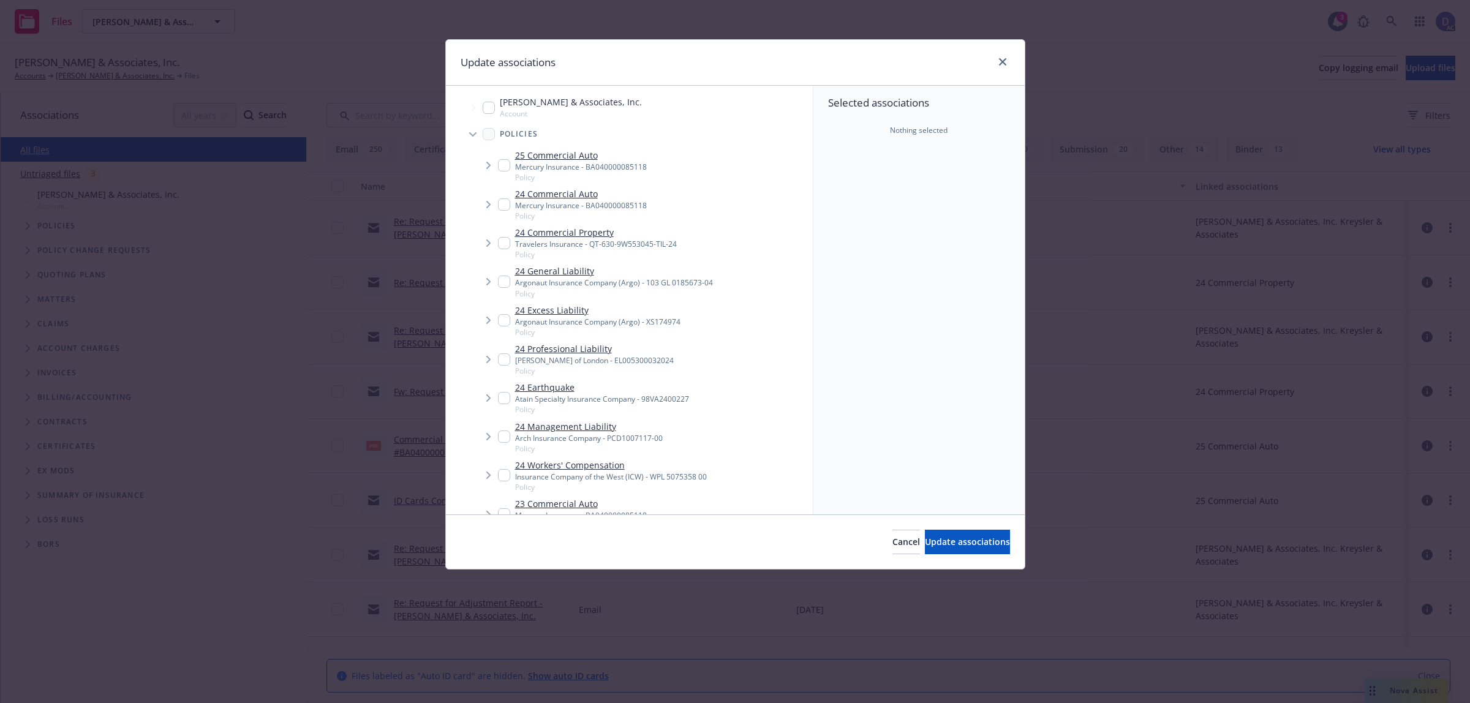
click at [593, 474] on div "Insurance Company of the West (ICW) - WPL 5075358 00" at bounding box center [611, 477] width 192 height 10
checkbox input "true"
click at [971, 540] on span "Update associations" at bounding box center [967, 542] width 85 height 12
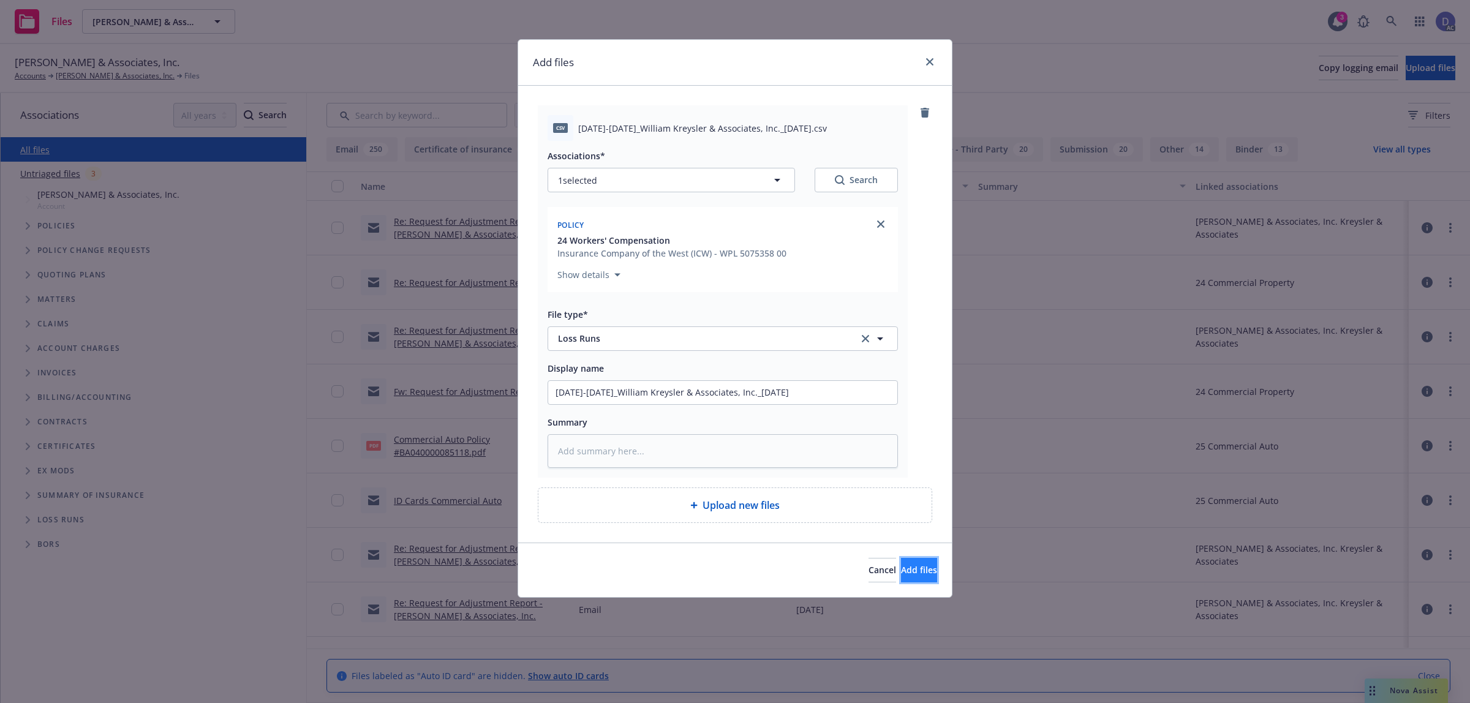
click at [901, 573] on span "Add files" at bounding box center [919, 570] width 36 height 12
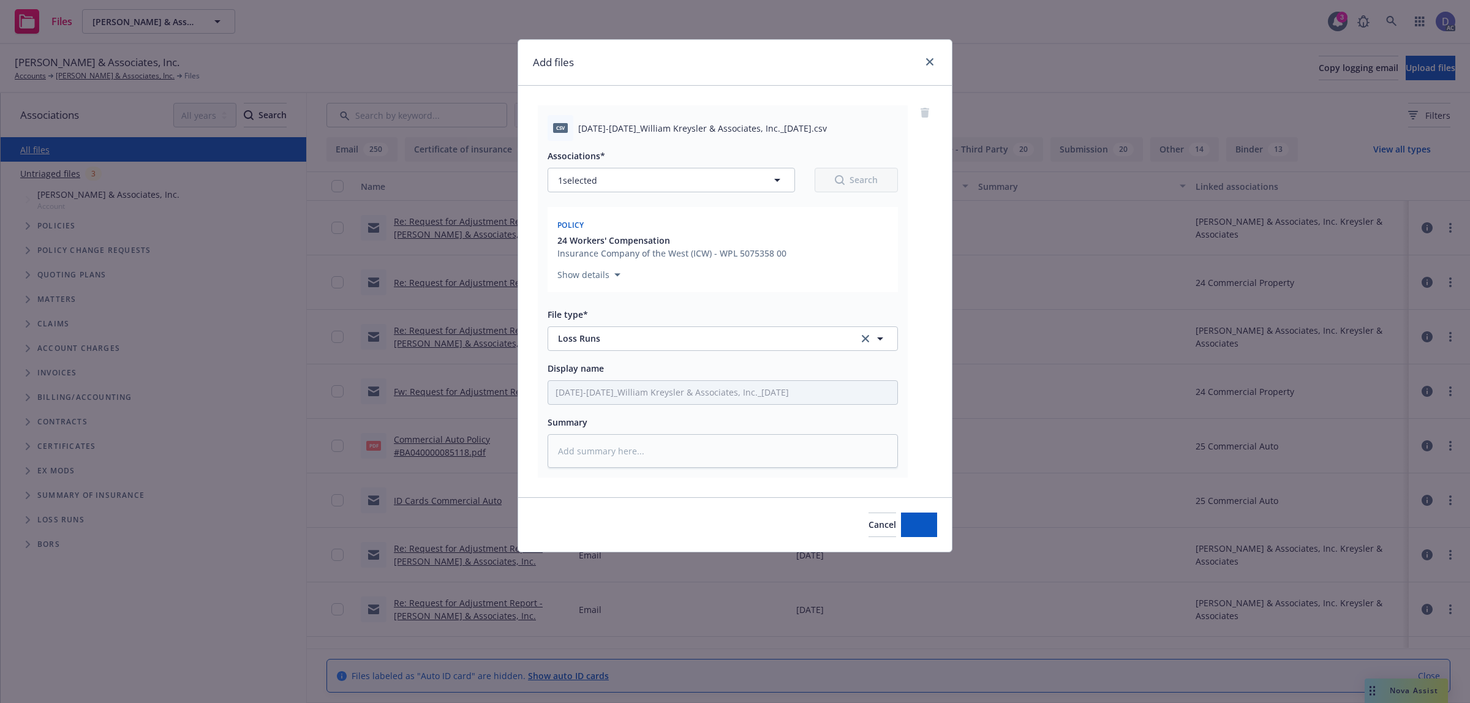
type textarea "x"
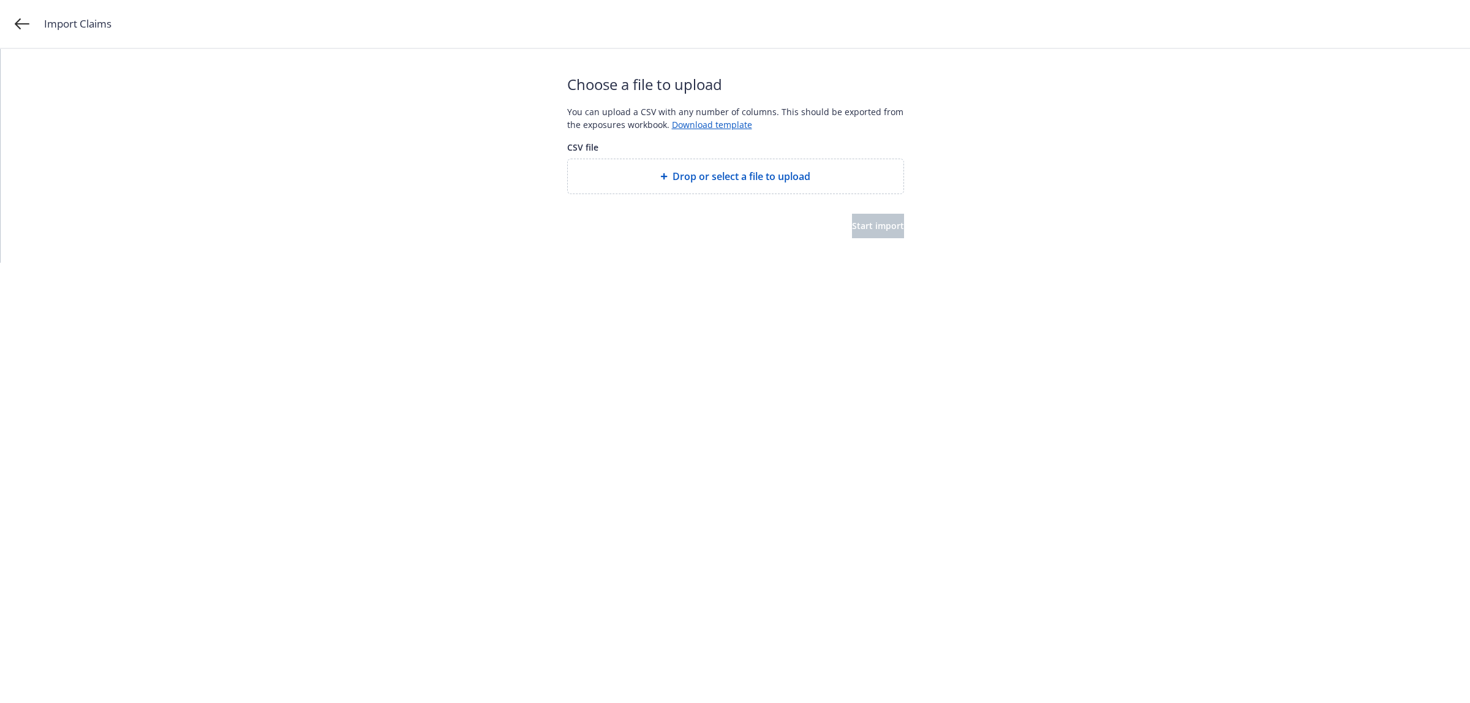
click at [715, 170] on span "Drop or select a file to upload" at bounding box center [742, 176] width 138 height 15
click at [882, 242] on div "Choose a file to upload You can upload a CSV with any number of columns. This s…" at bounding box center [735, 156] width 337 height 214
click at [880, 240] on div "Choose a file to upload You can upload a CSV with any number of columns. This s…" at bounding box center [735, 156] width 337 height 214
click at [868, 225] on span "Start import" at bounding box center [878, 226] width 52 height 12
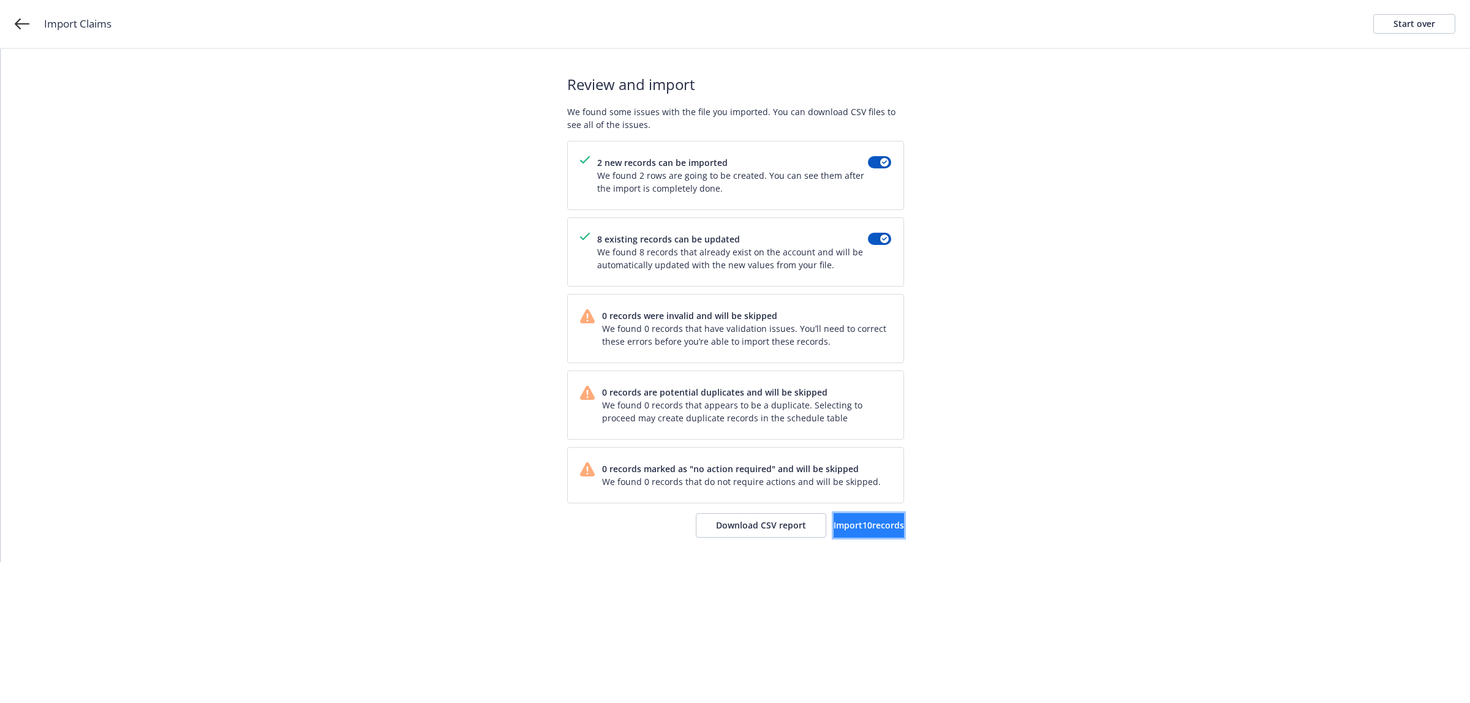
click at [834, 519] on button "Import 10 records" at bounding box center [869, 525] width 70 height 25
click at [875, 521] on span "View accounts" at bounding box center [854, 525] width 60 height 12
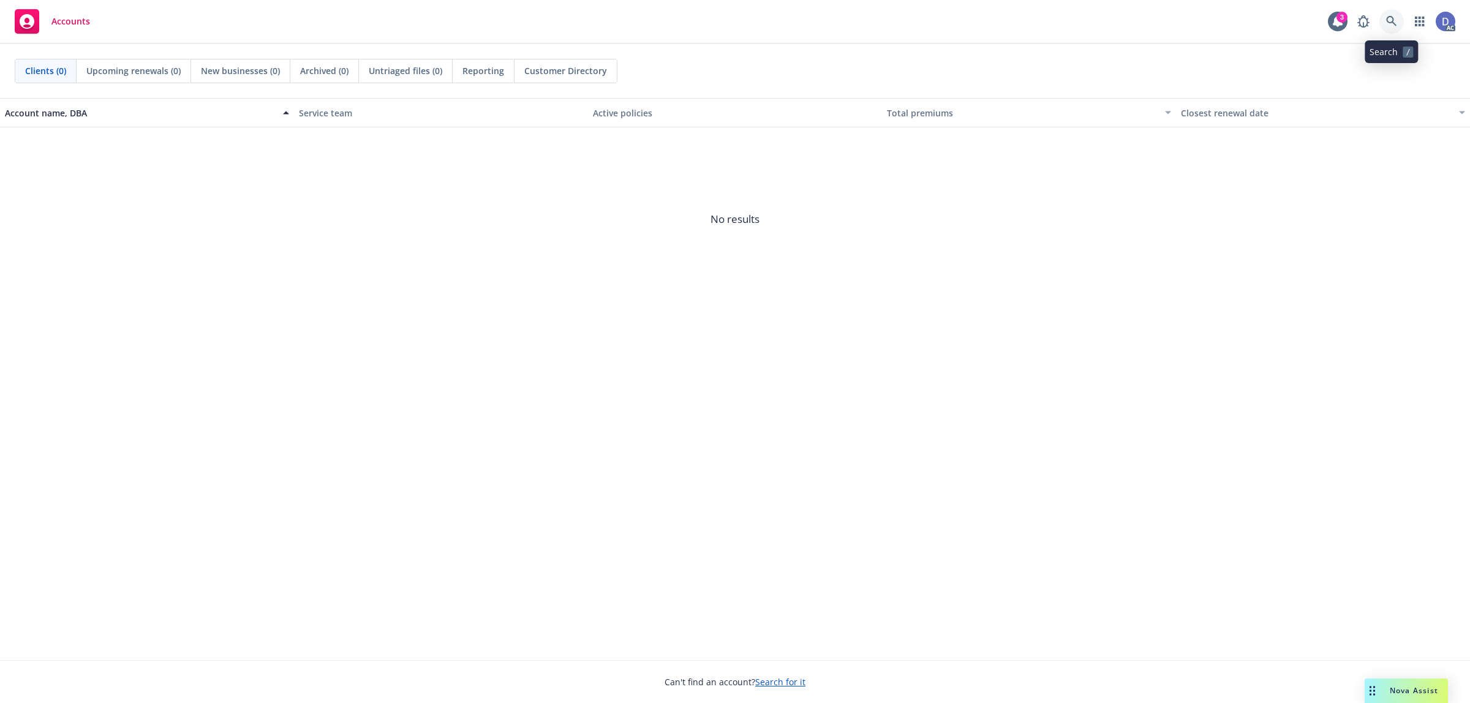
click at [1401, 25] on link at bounding box center [1392, 21] width 25 height 25
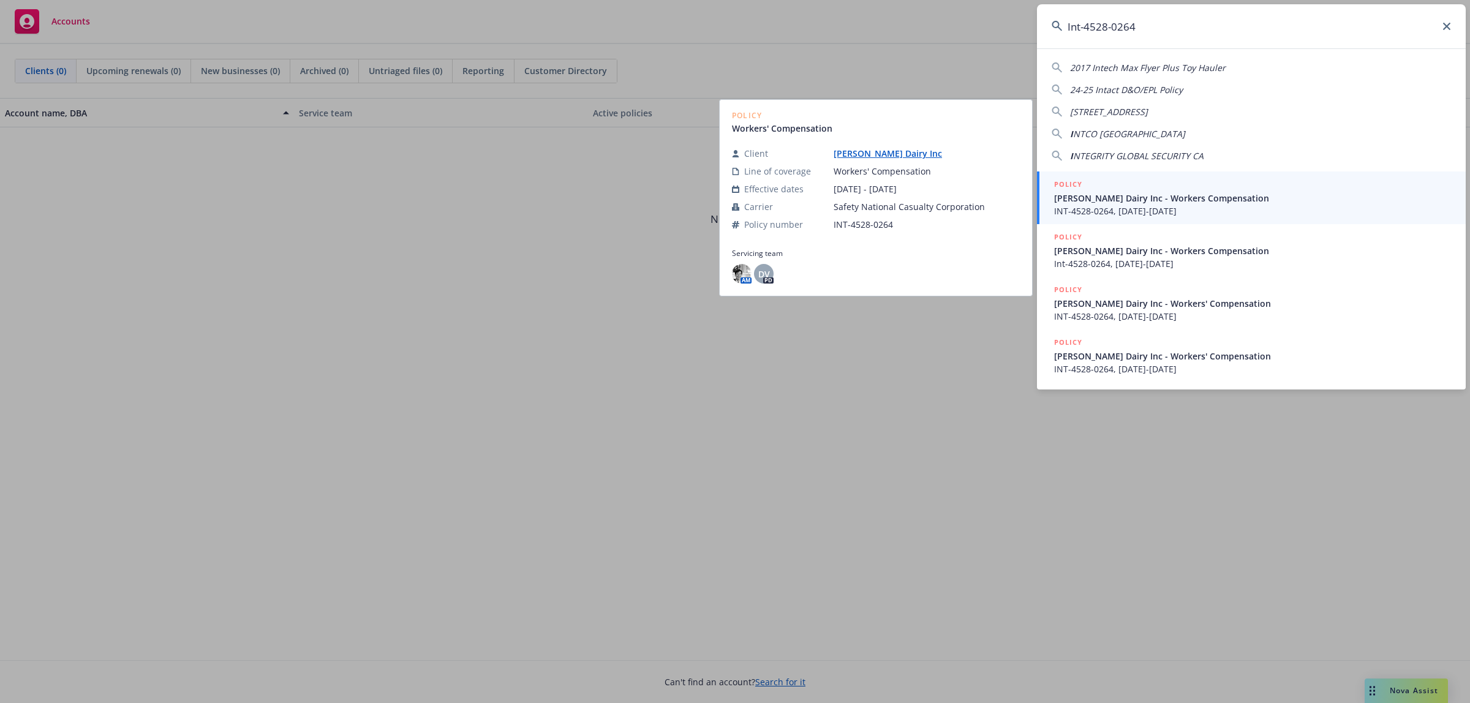
type input "Int-4528-0264"
click at [1213, 204] on span "[PERSON_NAME] Dairy Inc - Workers Compensation" at bounding box center [1252, 198] width 397 height 13
